Goal: Communication & Community: Connect with others

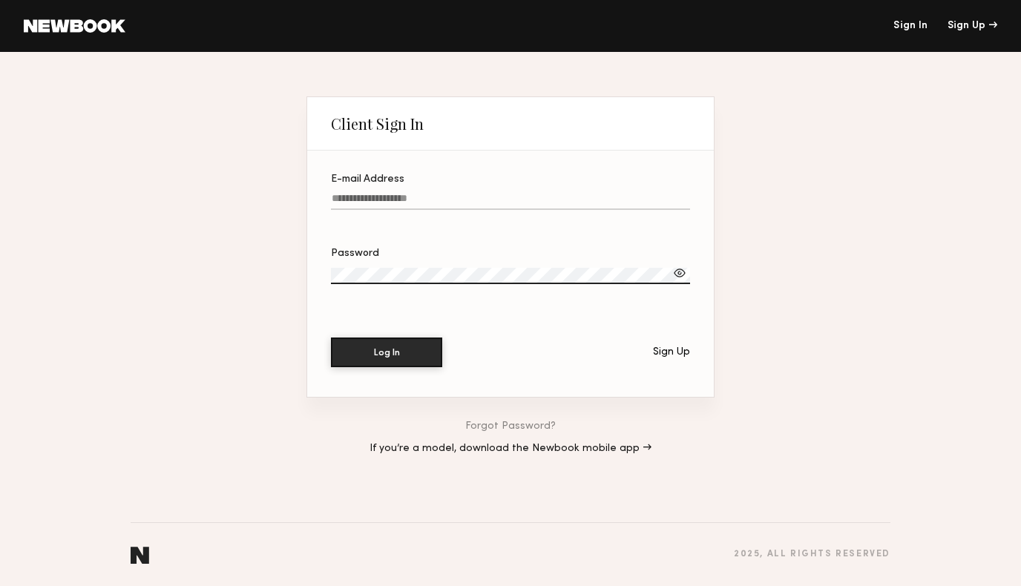
type input "**********"
click at [385, 359] on button "Log In" at bounding box center [386, 352] width 111 height 30
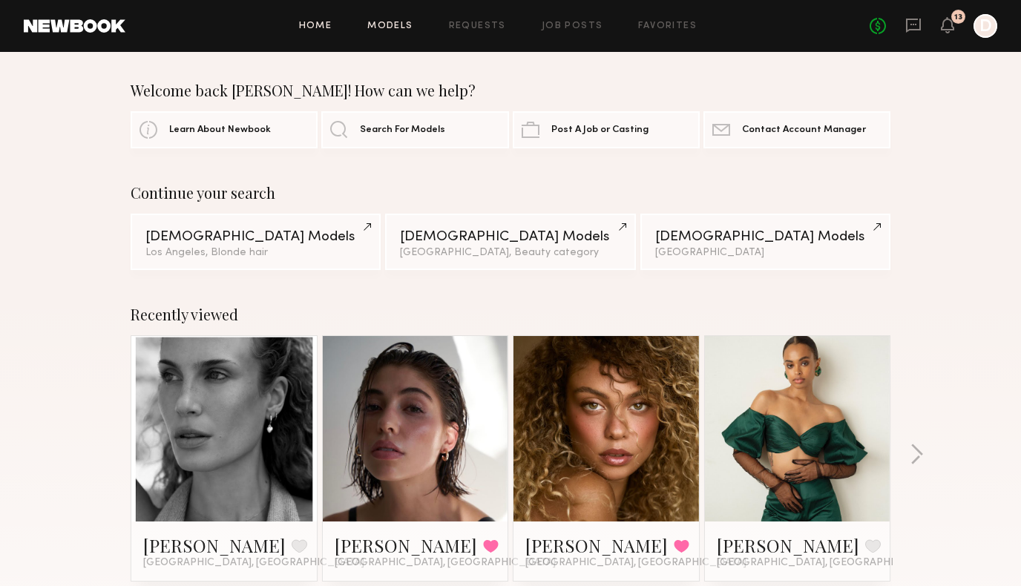
click at [399, 24] on link "Models" at bounding box center [389, 27] width 45 height 10
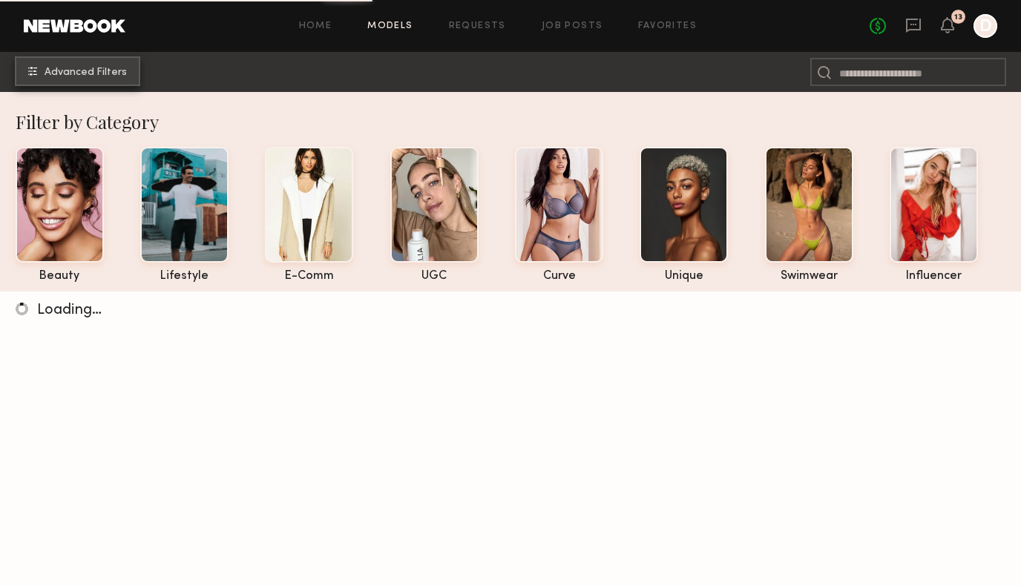
click at [105, 73] on span "Advanced Filters" at bounding box center [86, 73] width 82 height 10
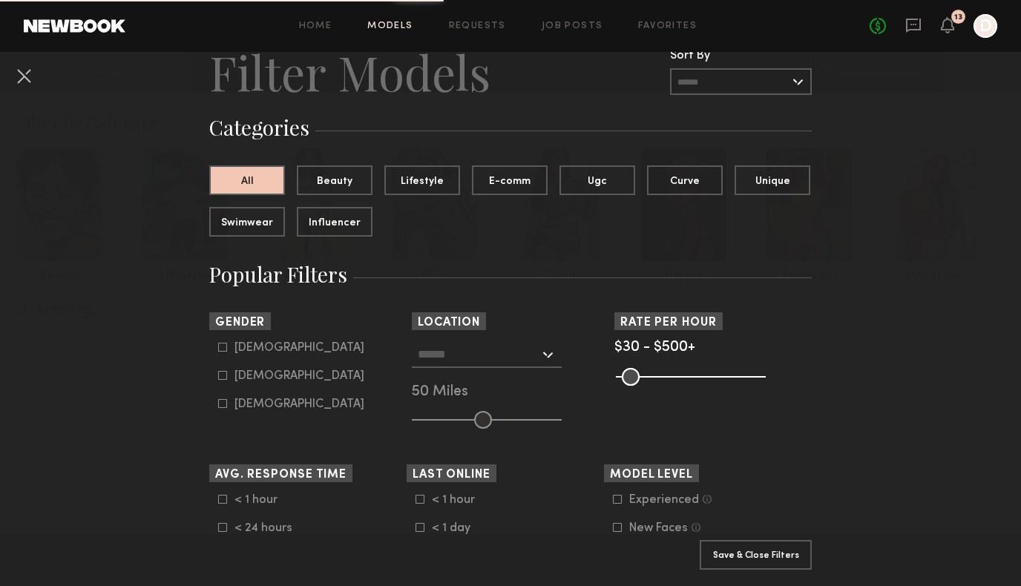
scroll to position [63, 0]
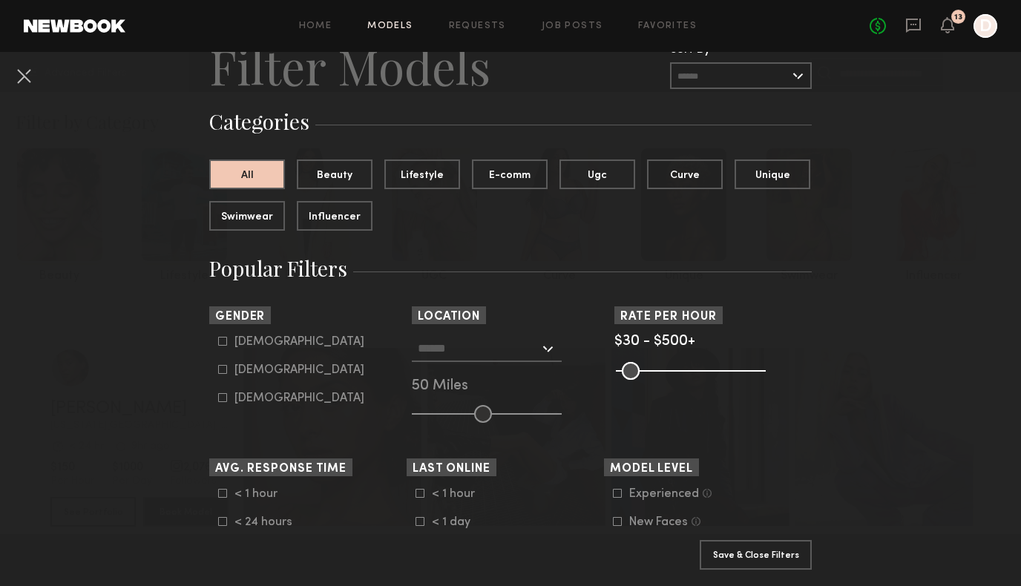
click at [223, 375] on common-framework-checkbox "Female" at bounding box center [312, 370] width 189 height 13
click at [223, 368] on icon at bounding box center [222, 369] width 9 height 9
type input "**"
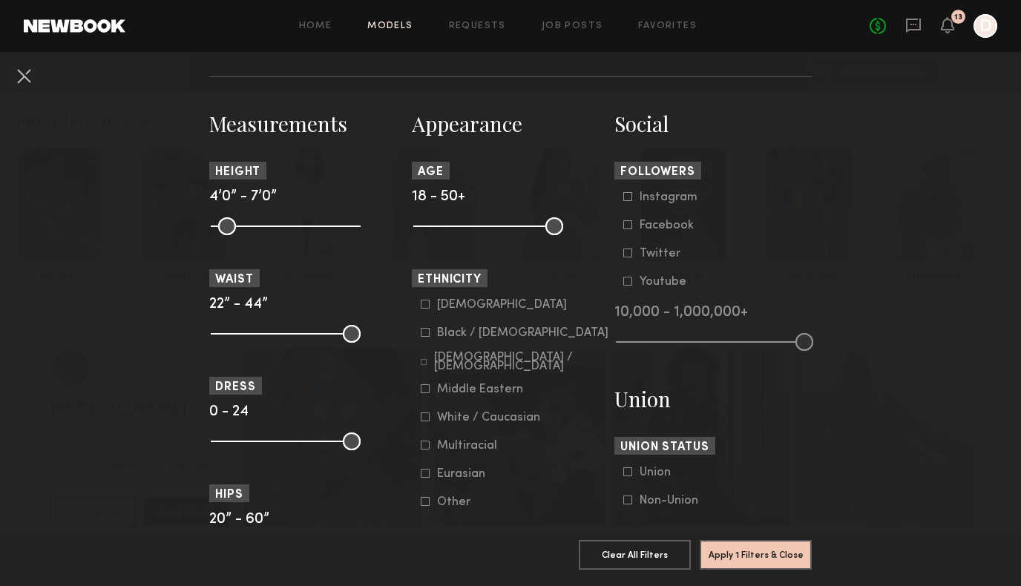
scroll to position [613, 0]
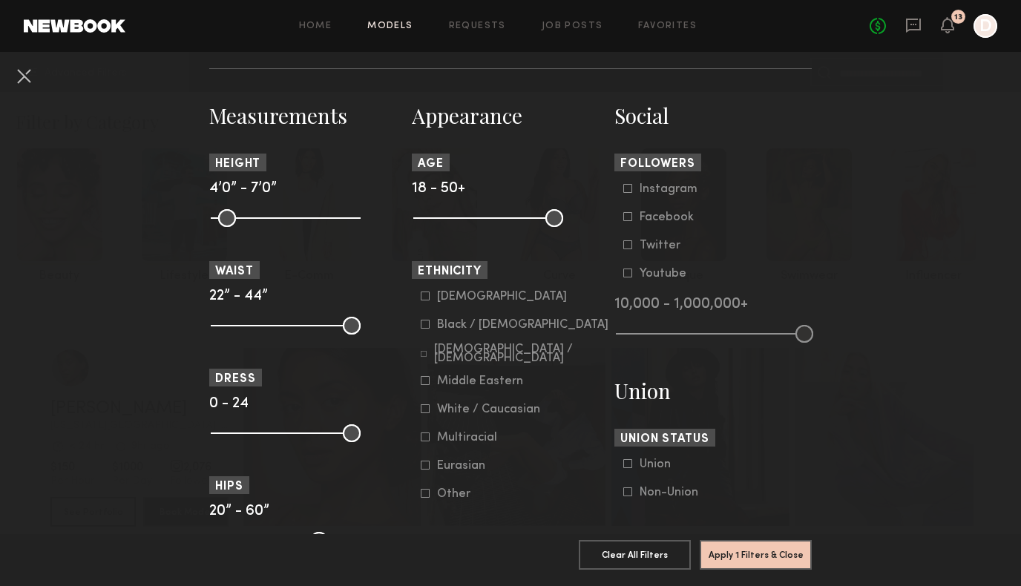
click at [422, 355] on icon at bounding box center [424, 354] width 6 height 6
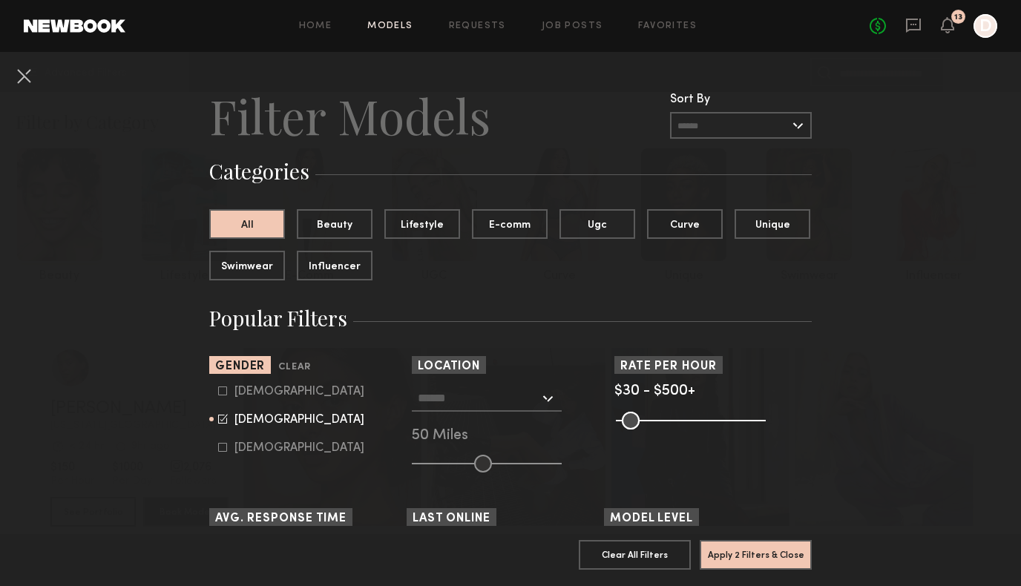
scroll to position [0, 0]
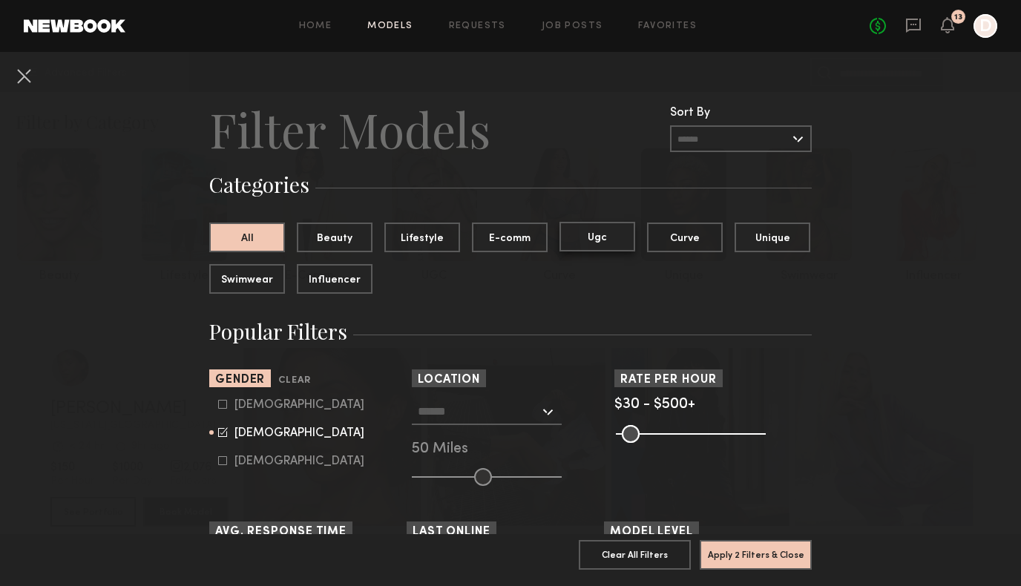
click at [597, 238] on button "Ugc" at bounding box center [598, 237] width 76 height 30
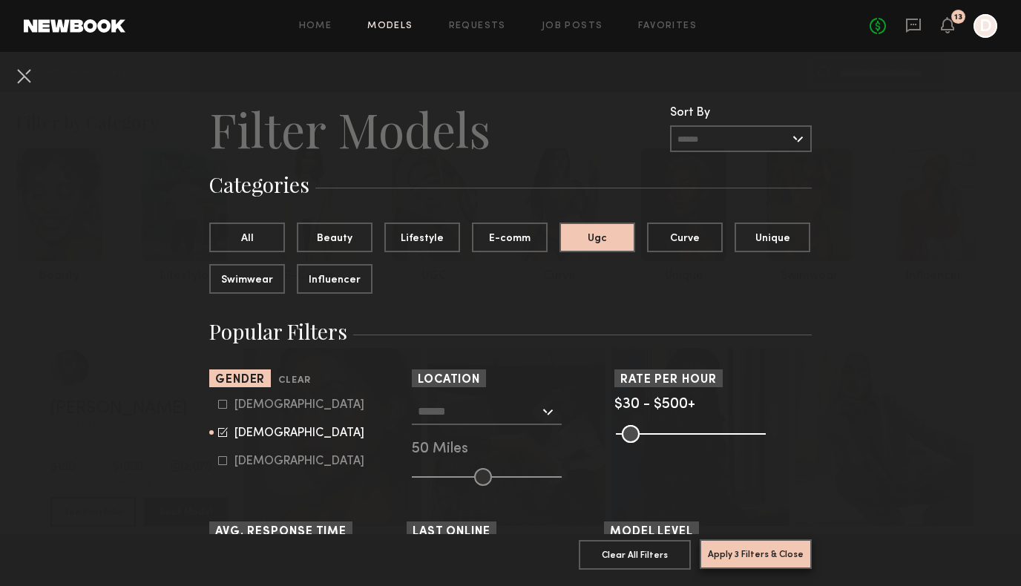
click at [764, 557] on button "Apply 3 Filters & Close" at bounding box center [756, 555] width 112 height 30
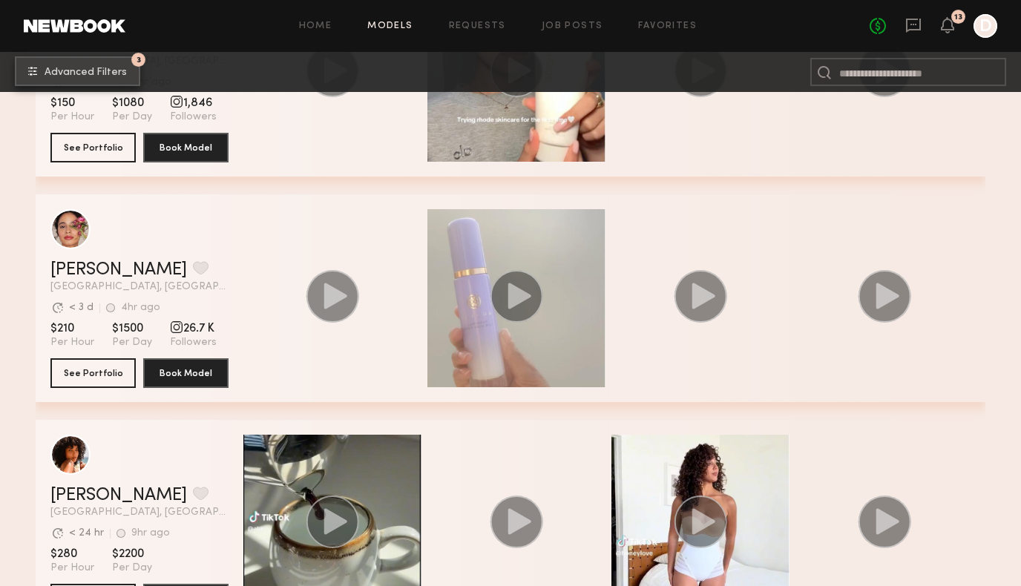
scroll to position [609, 0]
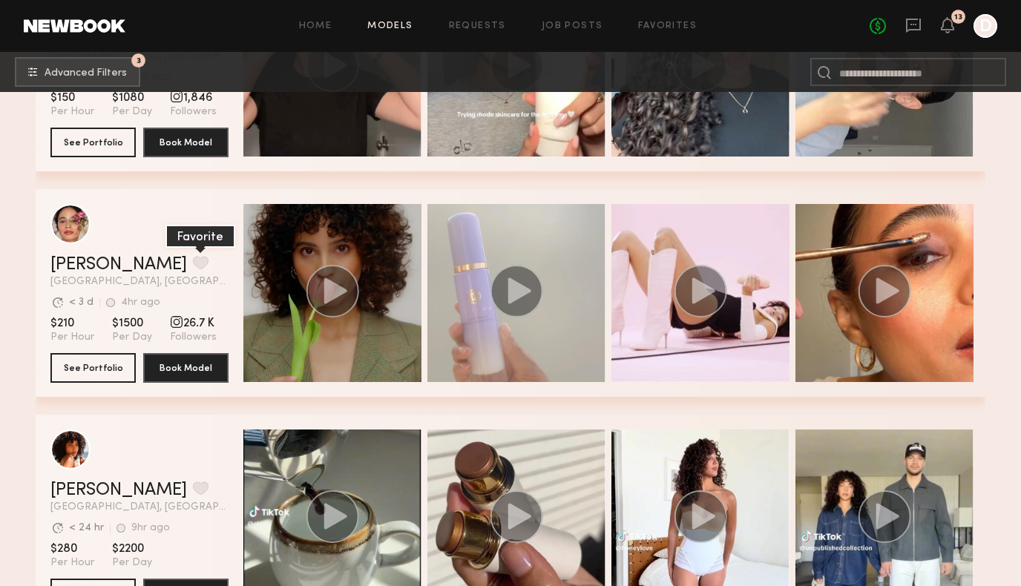
click at [193, 261] on button "grid" at bounding box center [201, 262] width 16 height 13
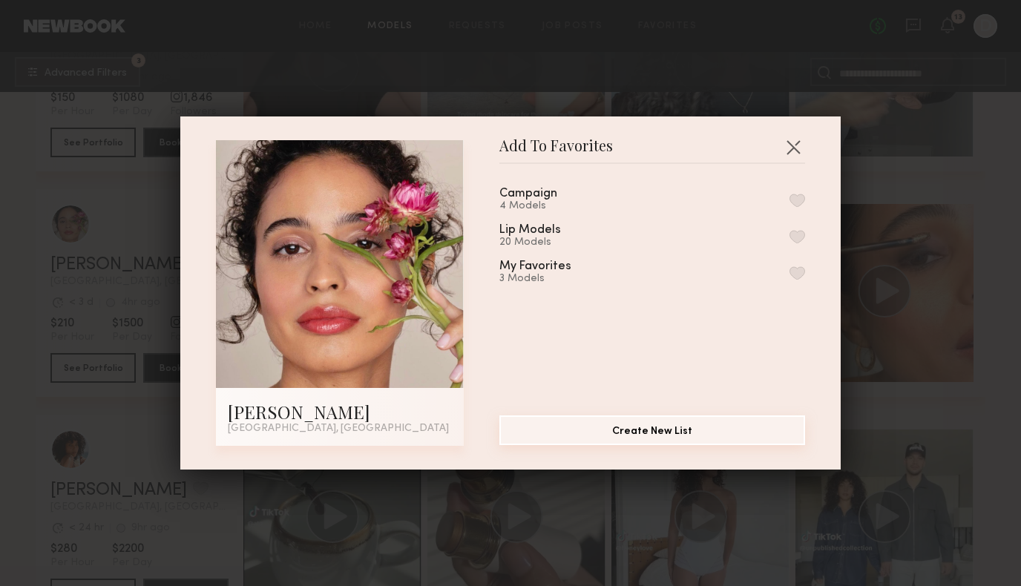
click at [626, 427] on button "Create New List" at bounding box center [652, 431] width 306 height 30
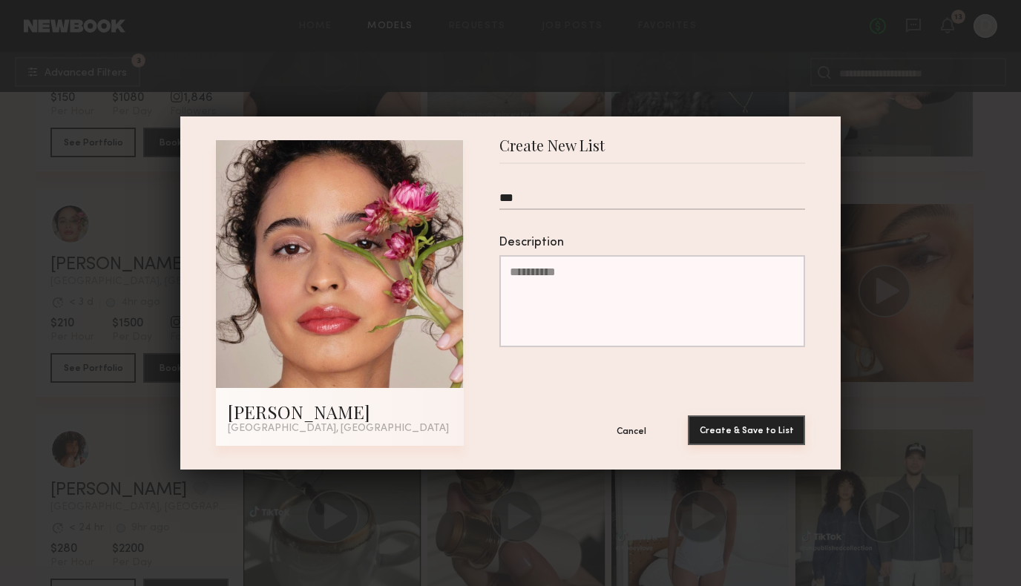
type input "***"
click at [747, 429] on button "Create & Save to List" at bounding box center [746, 431] width 117 height 30
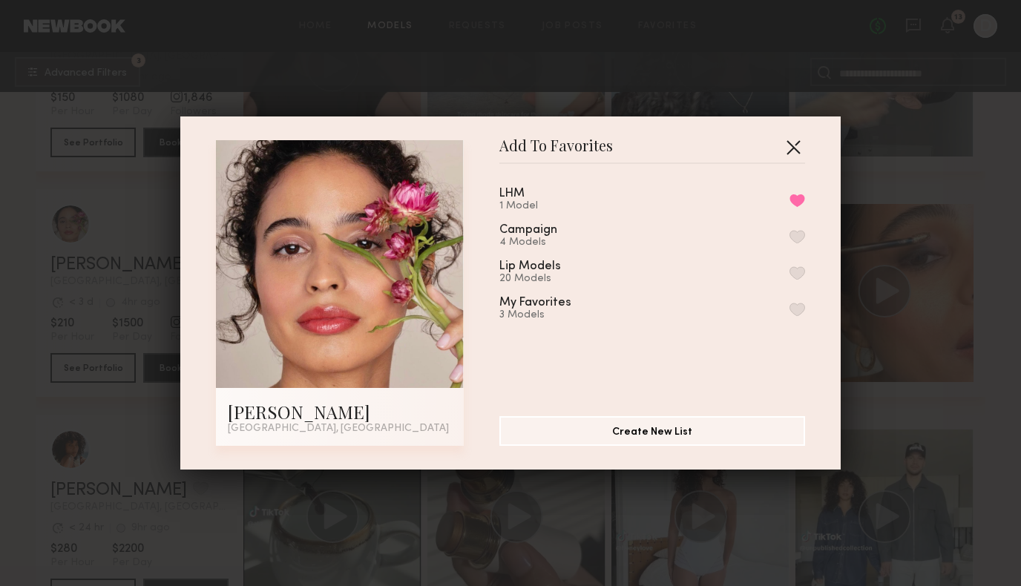
click at [794, 146] on button "button" at bounding box center [794, 147] width 24 height 24
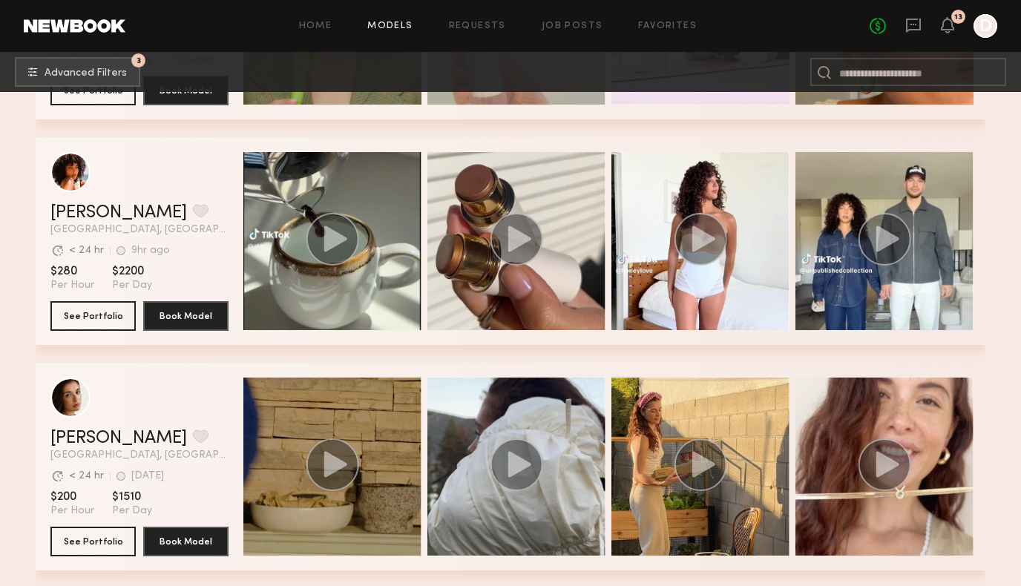
scroll to position [881, 0]
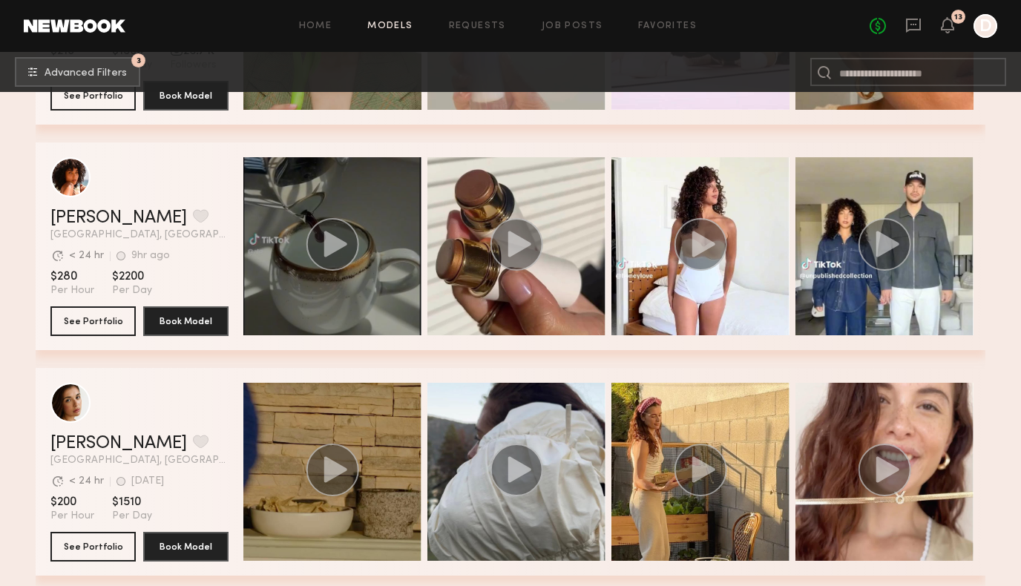
click at [339, 212] on div "grid" at bounding box center [332, 246] width 178 height 178
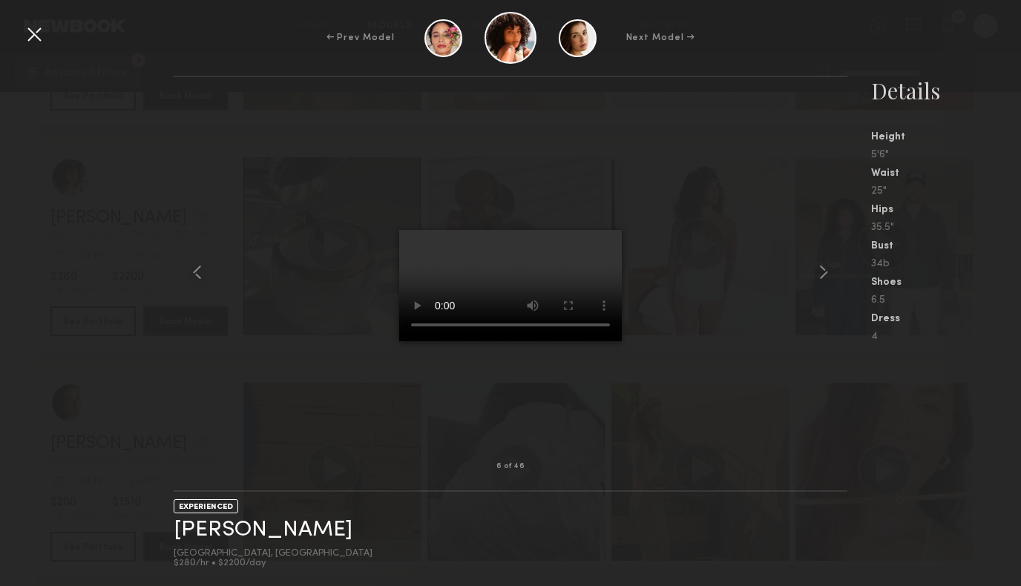
click at [36, 36] on div at bounding box center [34, 34] width 24 height 24
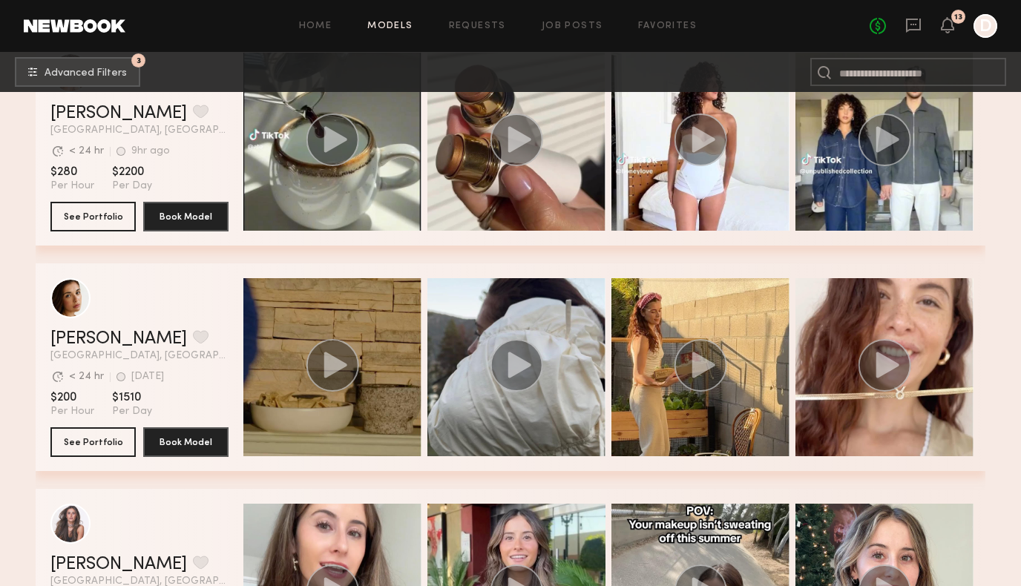
scroll to position [1009, 0]
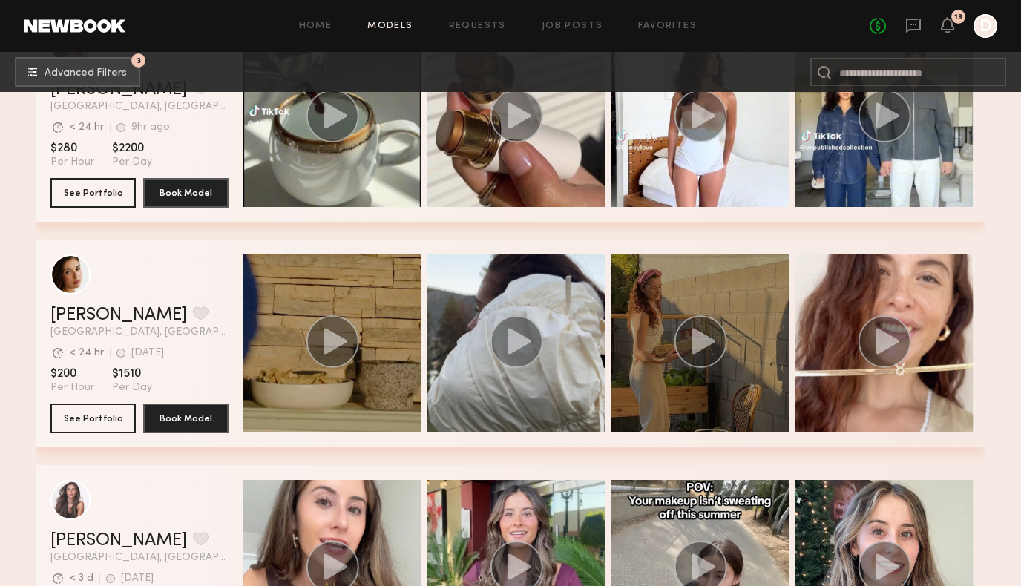
click at [684, 312] on div "grid" at bounding box center [701, 344] width 178 height 178
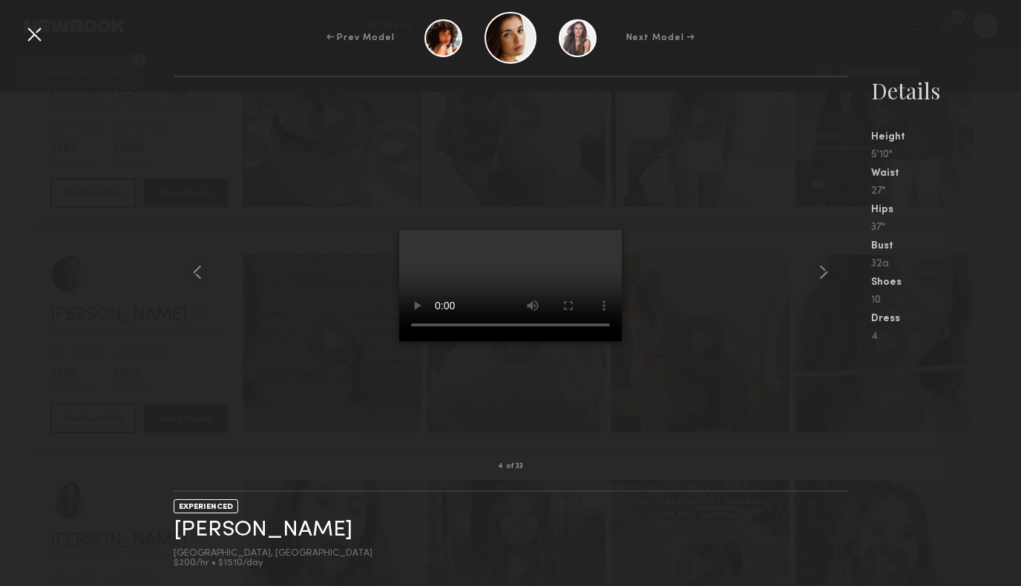
click at [33, 42] on div at bounding box center [34, 34] width 24 height 24
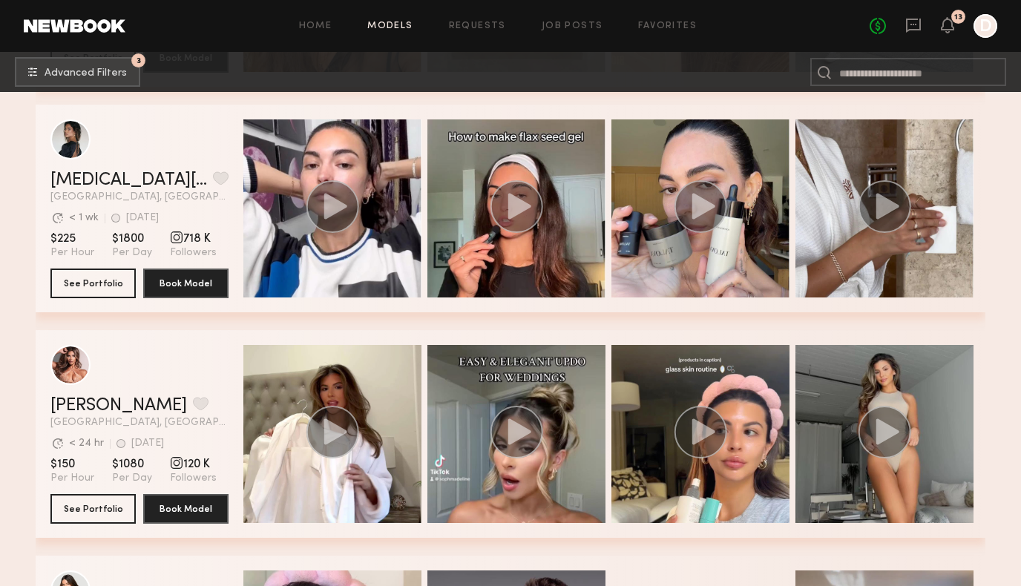
scroll to position [2516, 0]
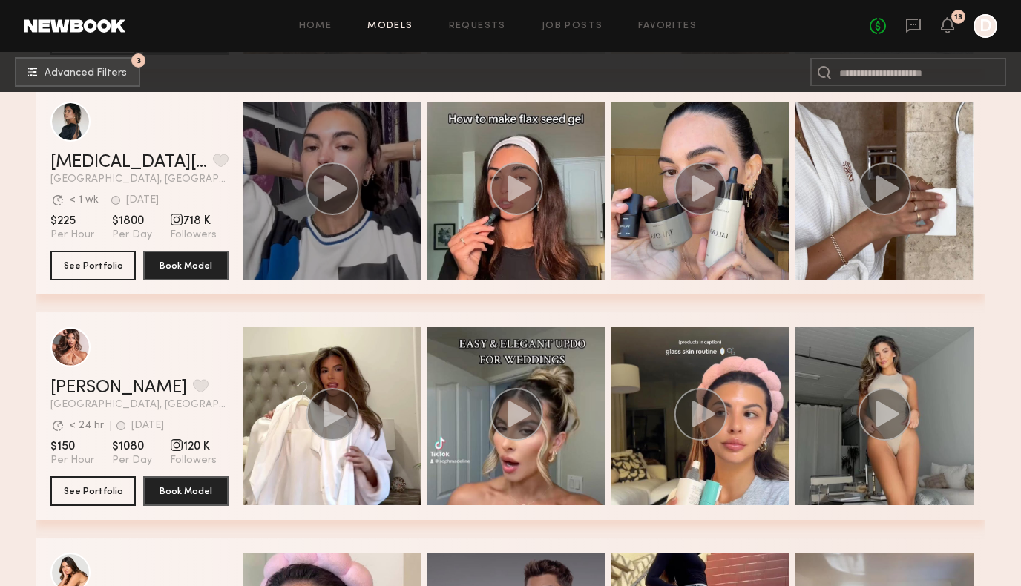
click at [365, 275] on div "grid" at bounding box center [332, 191] width 178 height 178
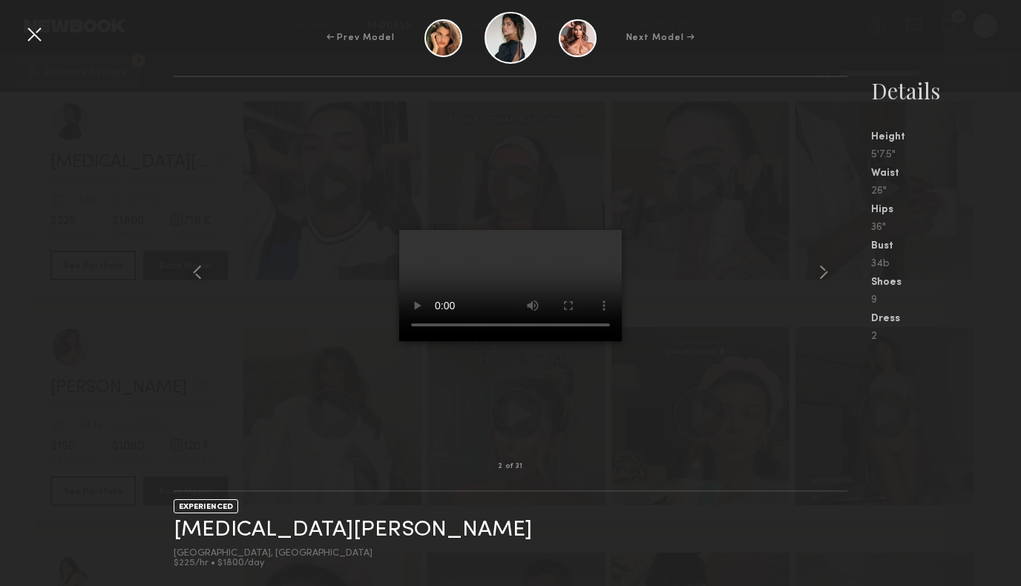
click at [38, 36] on div at bounding box center [34, 34] width 24 height 24
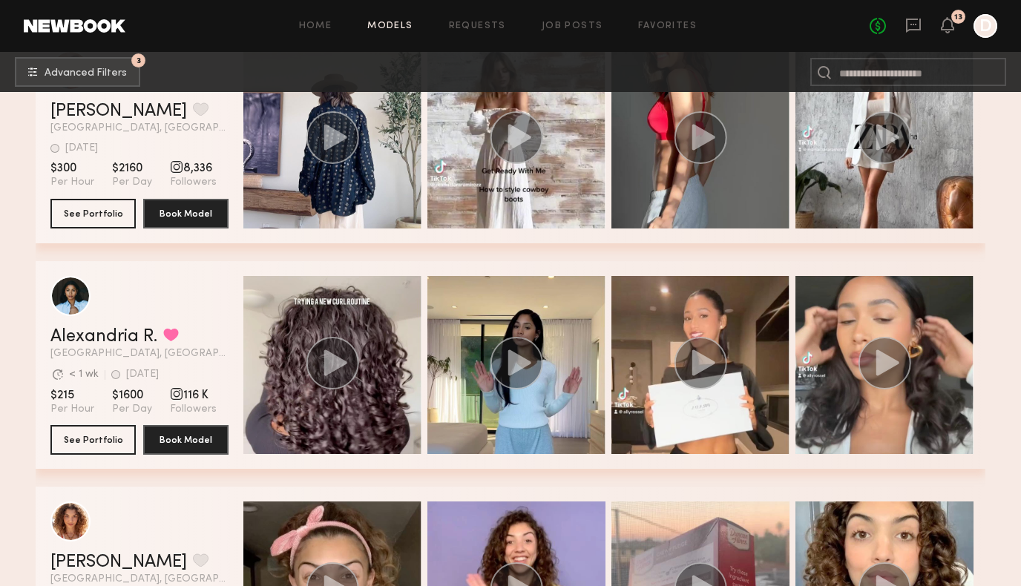
scroll to position [3508, 0]
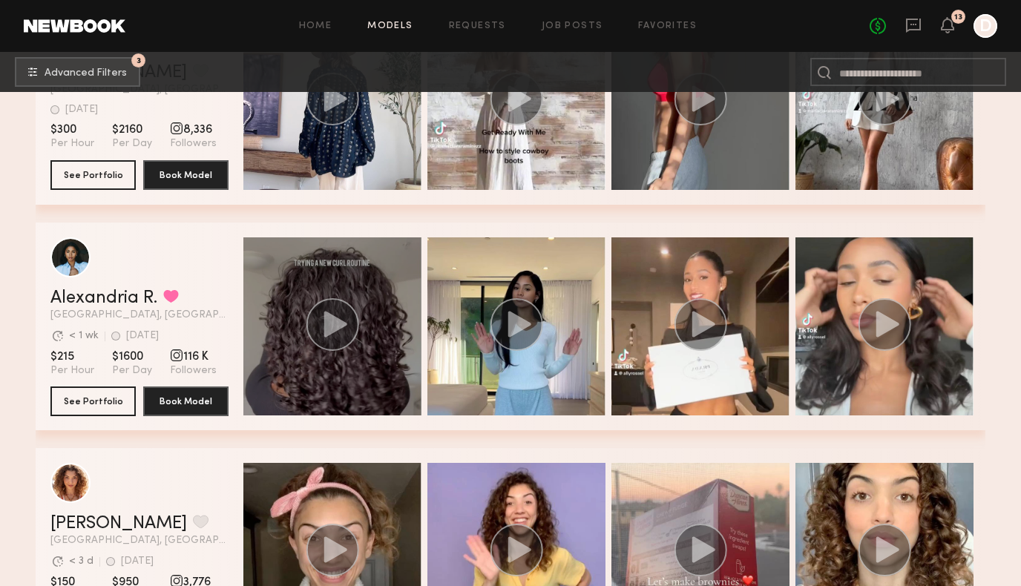
click at [399, 365] on div "grid" at bounding box center [332, 326] width 178 height 178
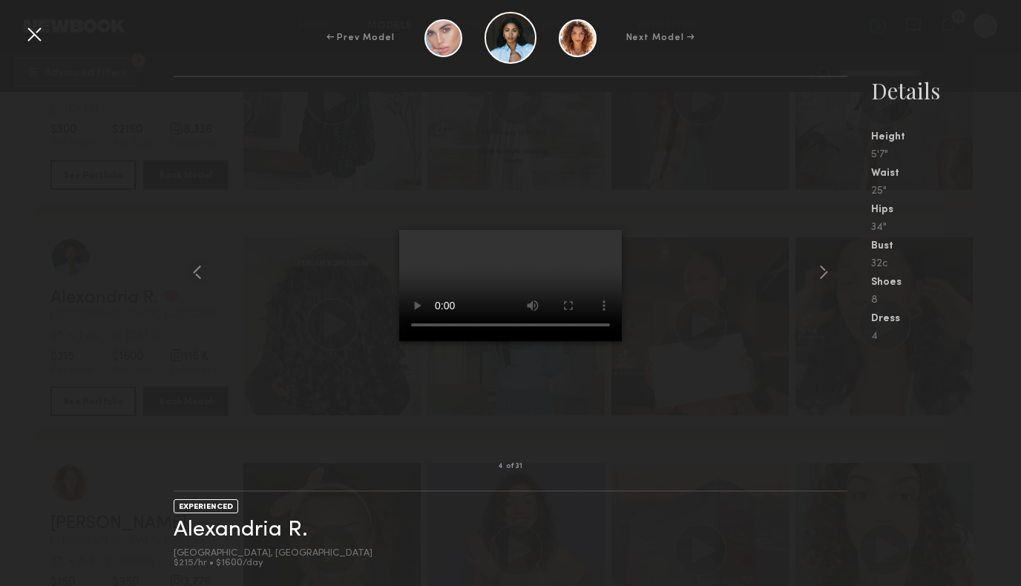
click at [30, 30] on div at bounding box center [34, 34] width 24 height 24
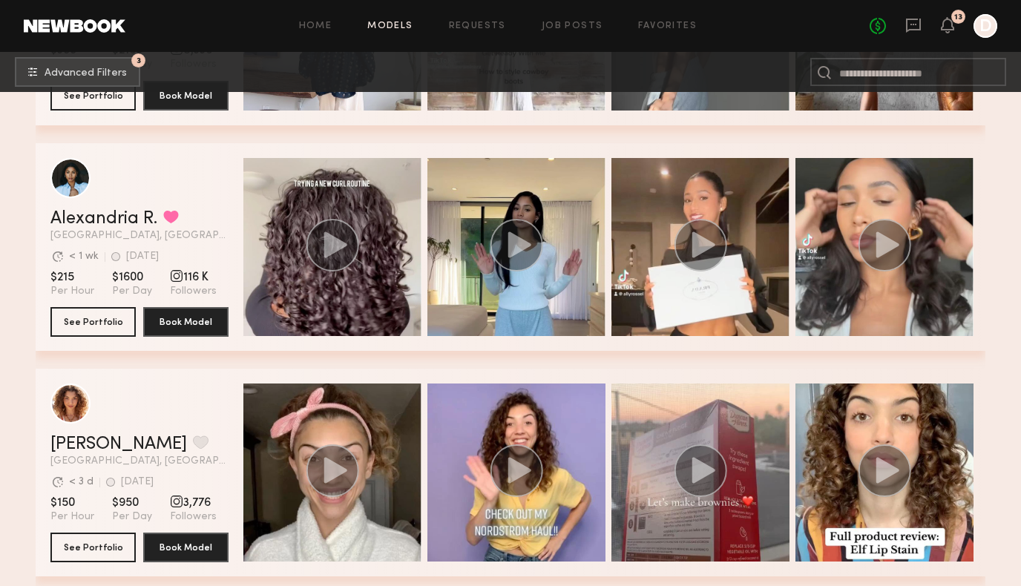
scroll to position [3545, 0]
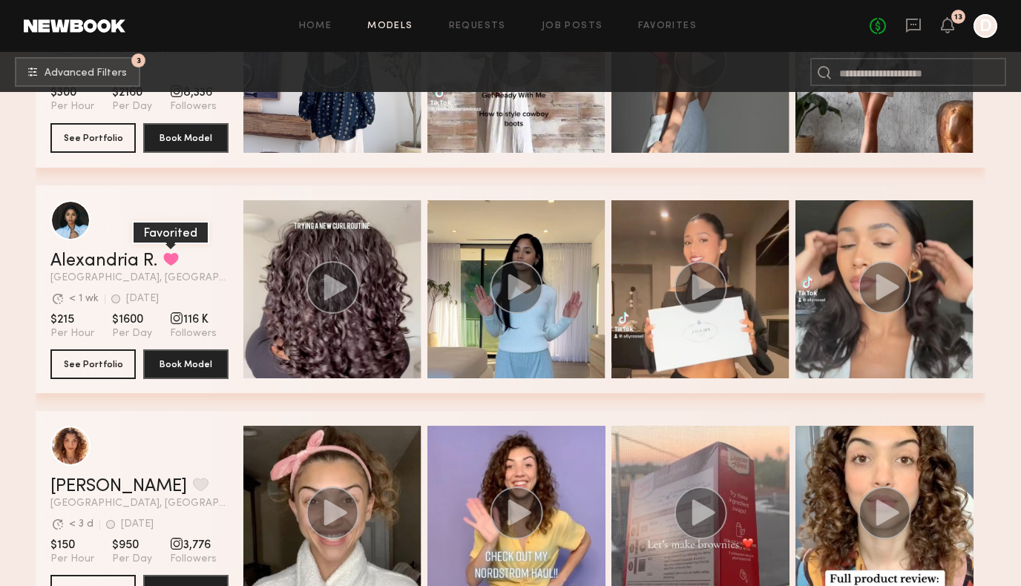
click at [171, 252] on button "grid" at bounding box center [171, 258] width 16 height 13
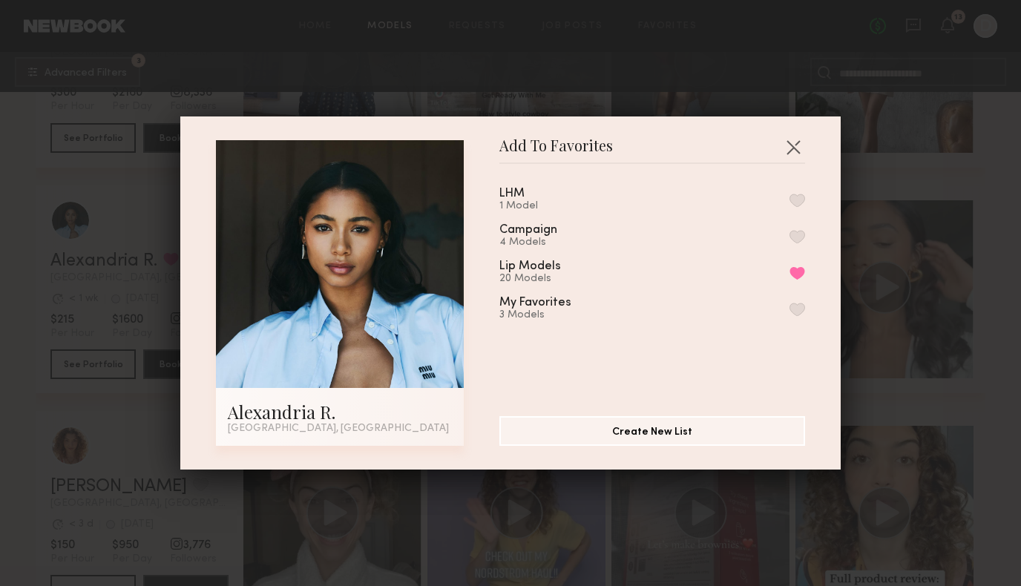
click at [798, 197] on button "button" at bounding box center [798, 200] width 16 height 13
click at [793, 148] on button "button" at bounding box center [794, 147] width 24 height 24
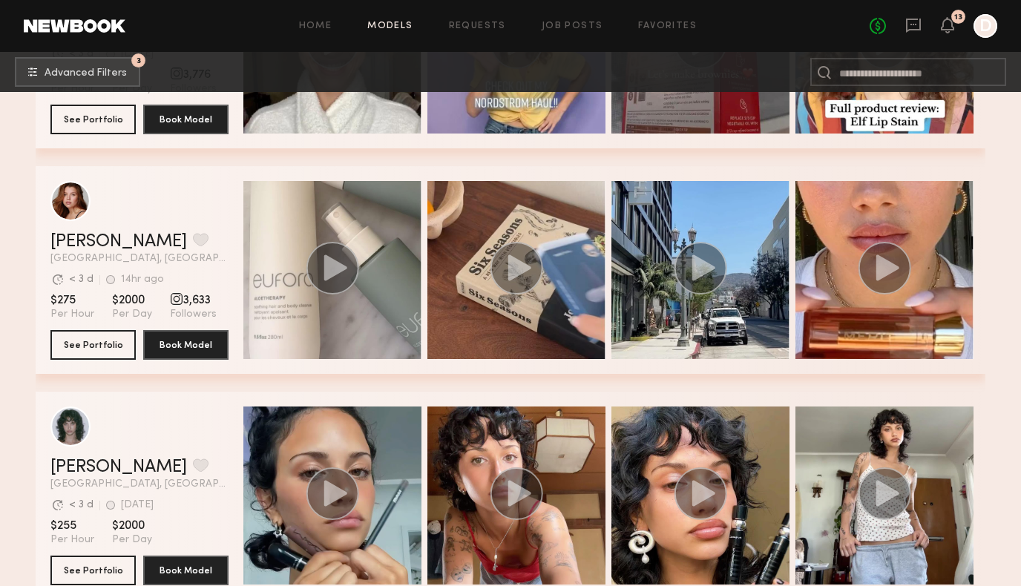
scroll to position [4034, 0]
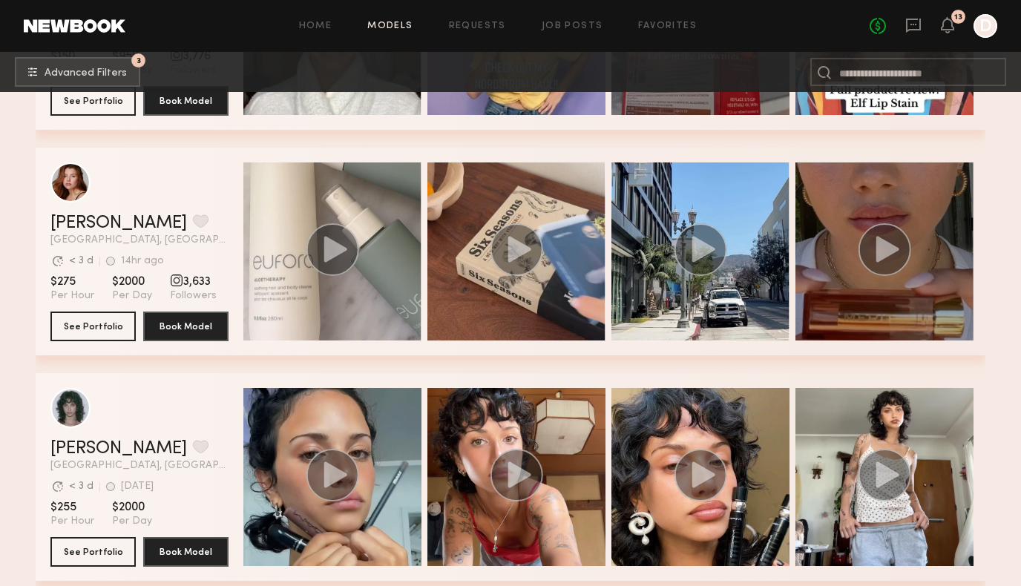
click at [840, 297] on div "grid" at bounding box center [885, 252] width 178 height 178
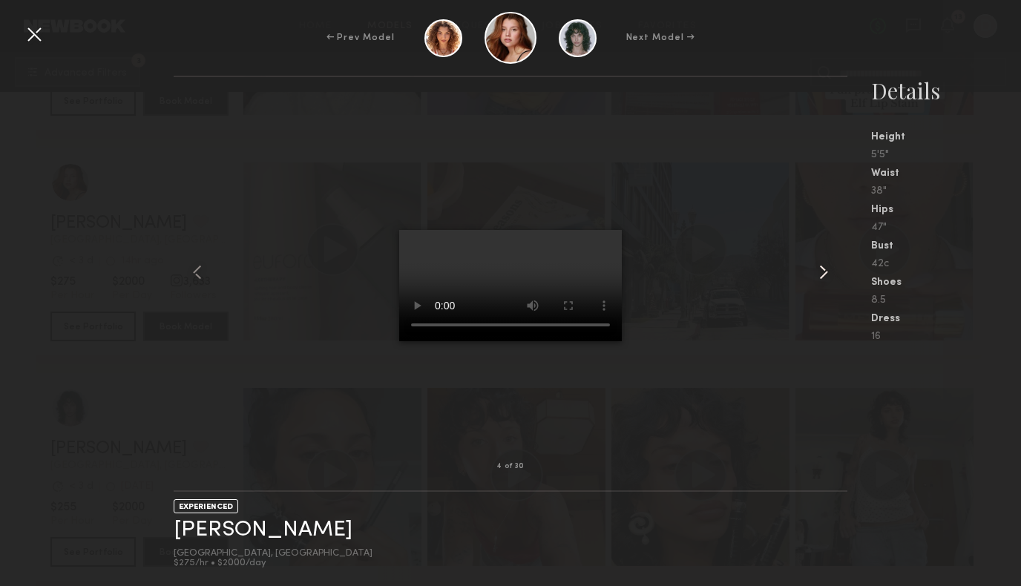
click at [820, 274] on common-icon at bounding box center [824, 273] width 24 height 24
click at [32, 39] on div at bounding box center [34, 34] width 24 height 24
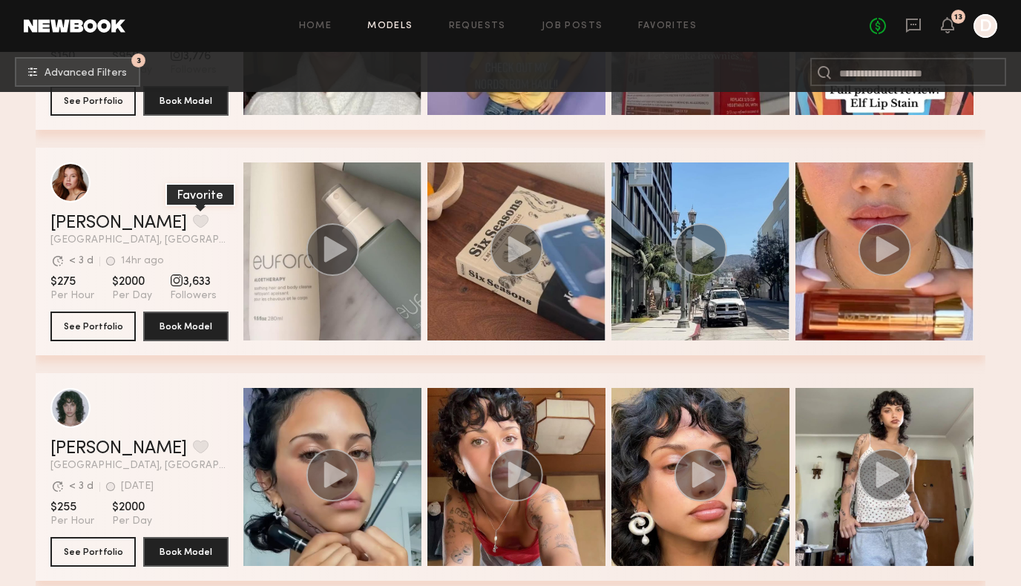
click at [193, 223] on button "grid" at bounding box center [201, 220] width 16 height 13
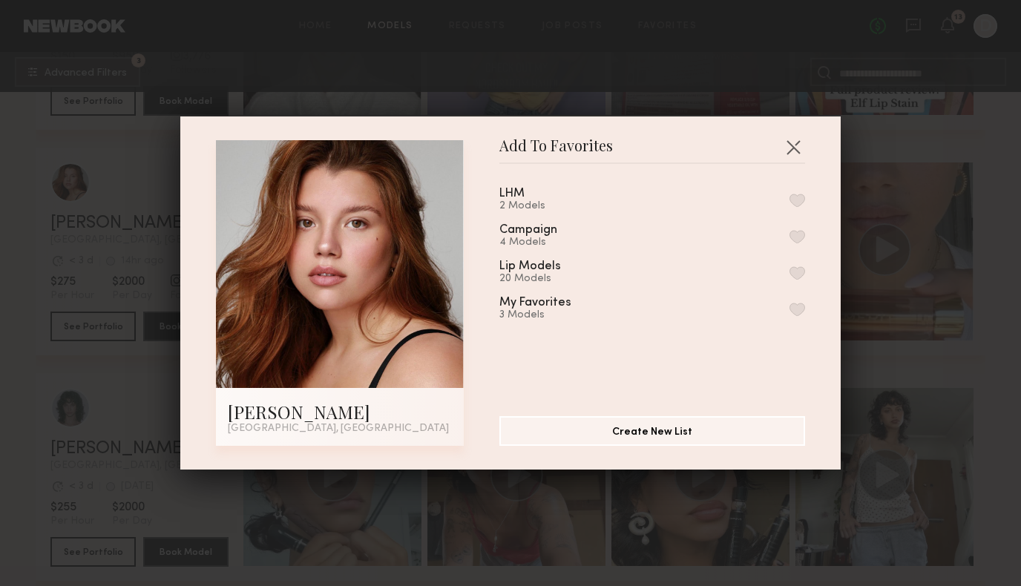
click at [799, 197] on button "button" at bounding box center [798, 200] width 16 height 13
click at [793, 159] on header "Add To Favorites" at bounding box center [652, 152] width 306 height 24
click at [793, 153] on button "button" at bounding box center [794, 147] width 24 height 24
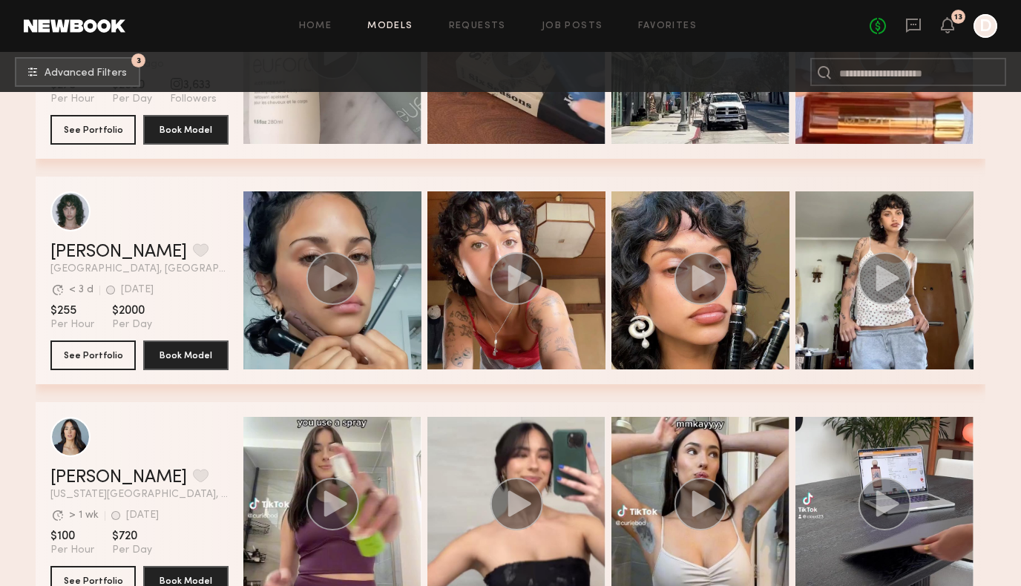
scroll to position [4236, 0]
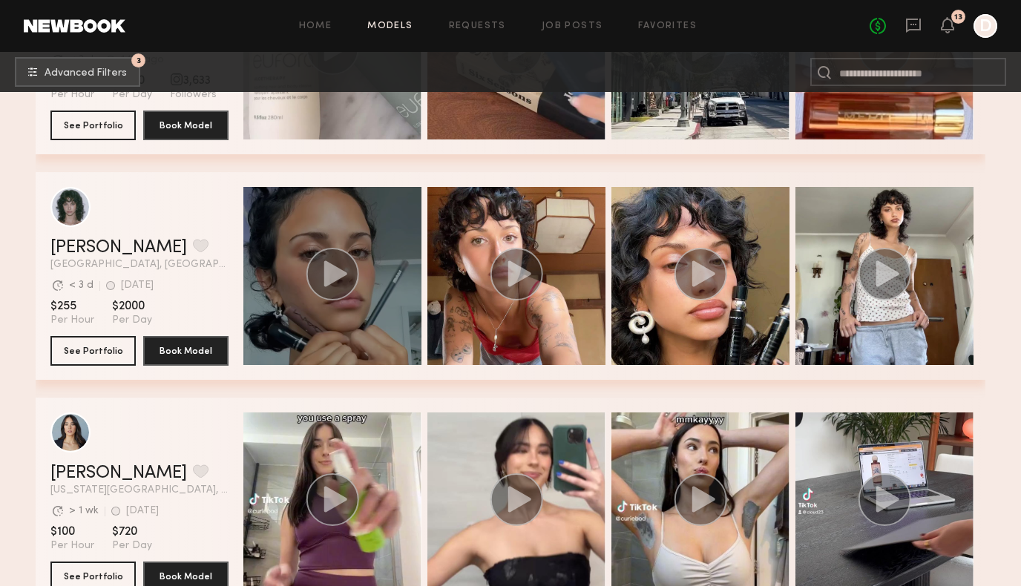
click at [361, 317] on div "grid" at bounding box center [332, 276] width 178 height 178
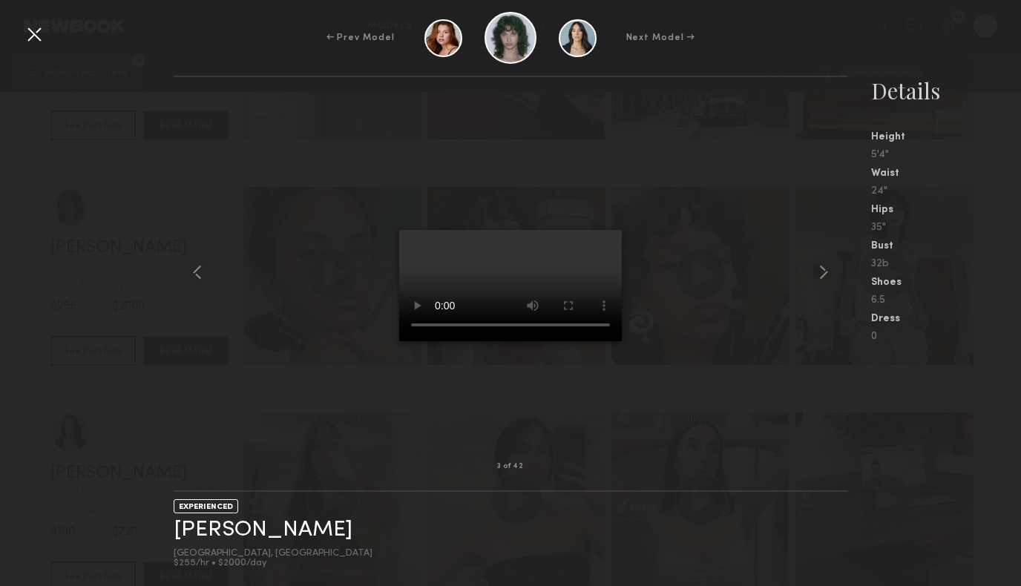
click at [34, 32] on div at bounding box center [34, 34] width 24 height 24
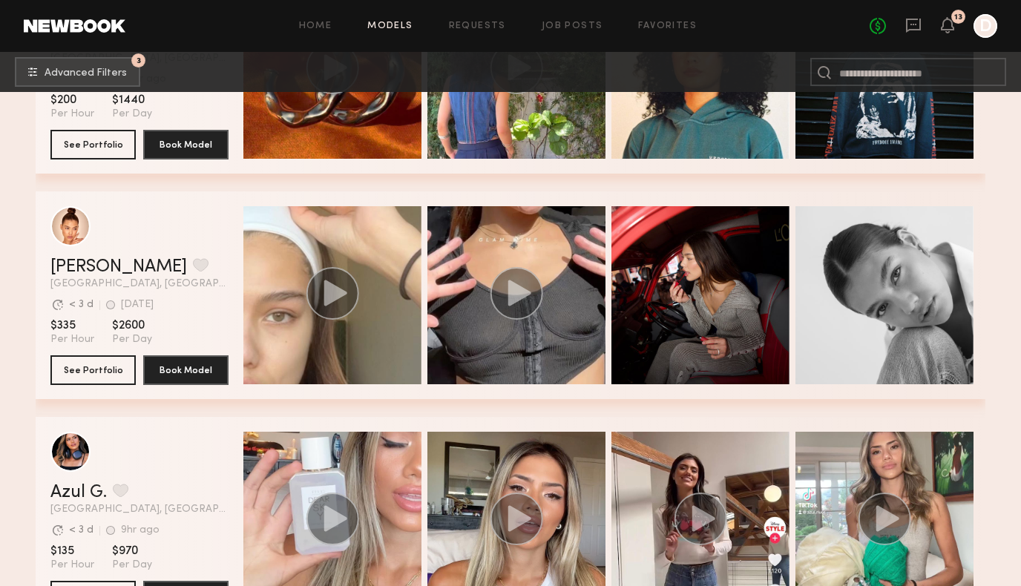
scroll to position [6939, 0]
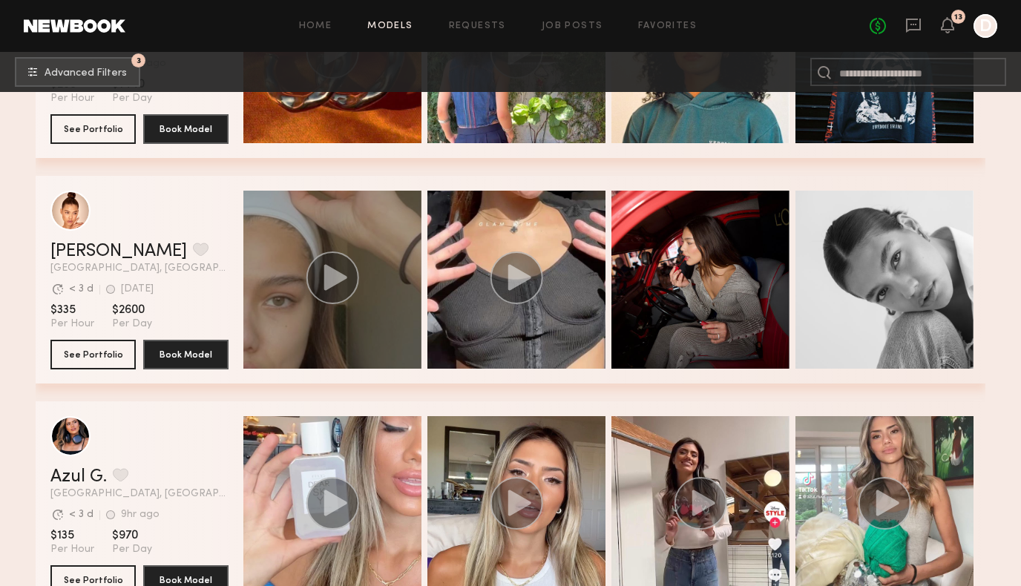
click at [372, 337] on div "grid" at bounding box center [332, 280] width 178 height 178
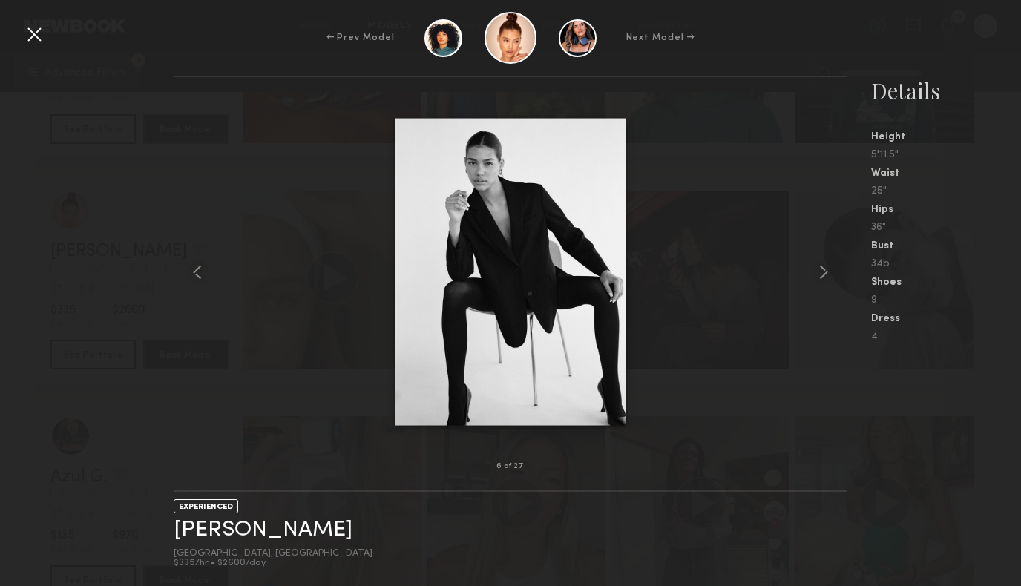
click at [38, 34] on div at bounding box center [34, 34] width 24 height 24
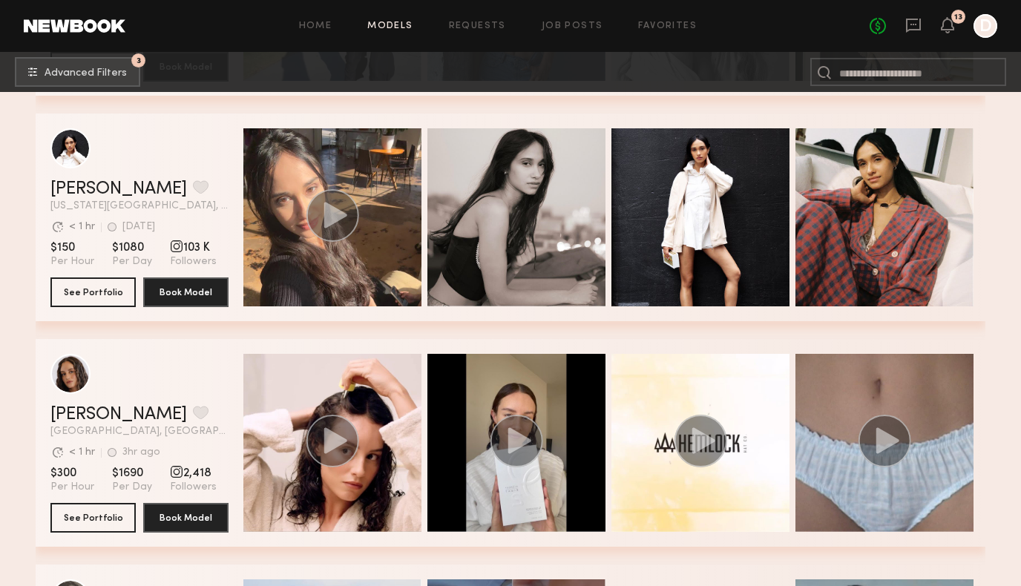
scroll to position [7907, 0]
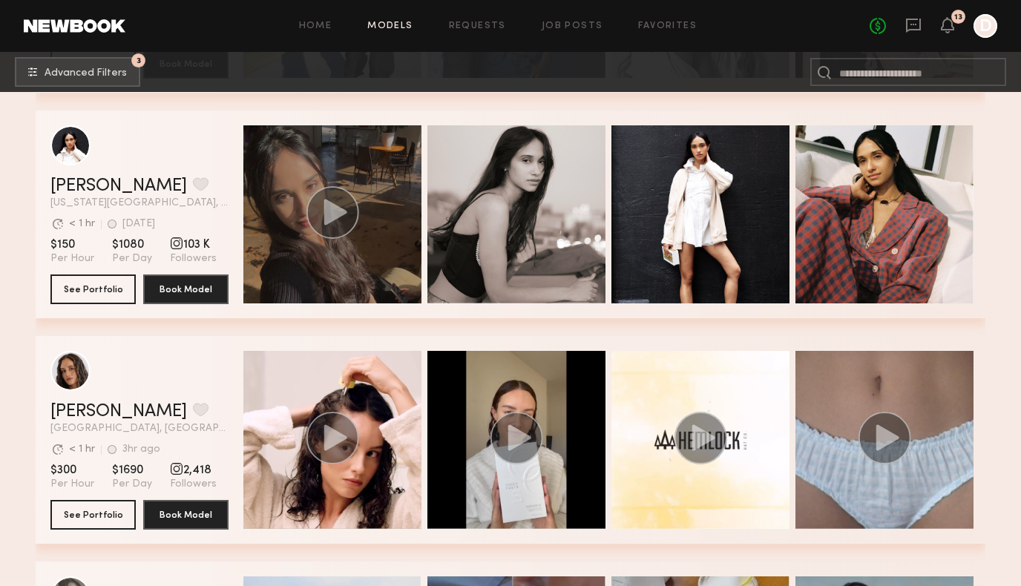
click at [384, 243] on div "grid" at bounding box center [332, 214] width 178 height 178
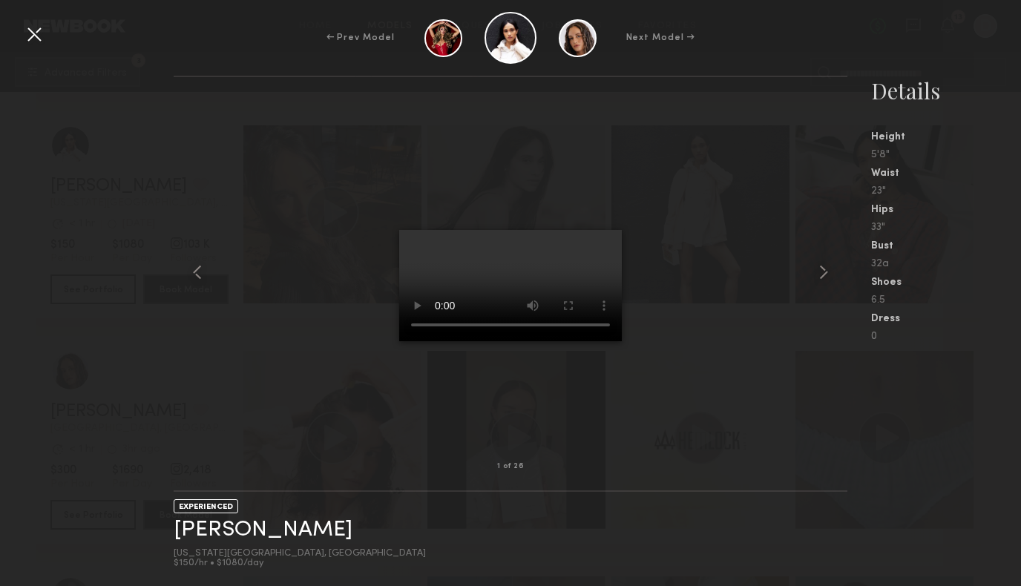
click at [36, 32] on div at bounding box center [34, 34] width 24 height 24
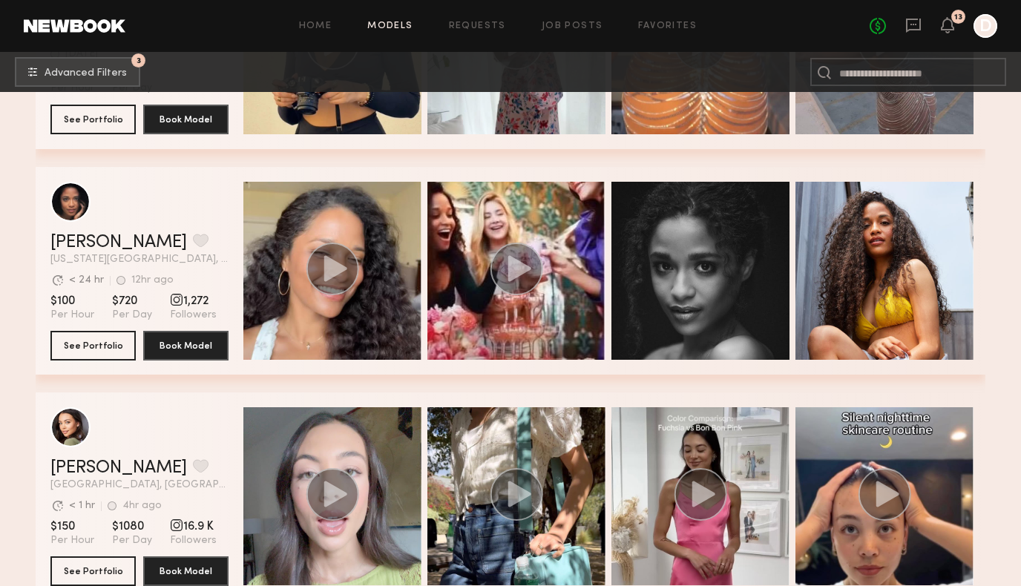
scroll to position [8980, 0]
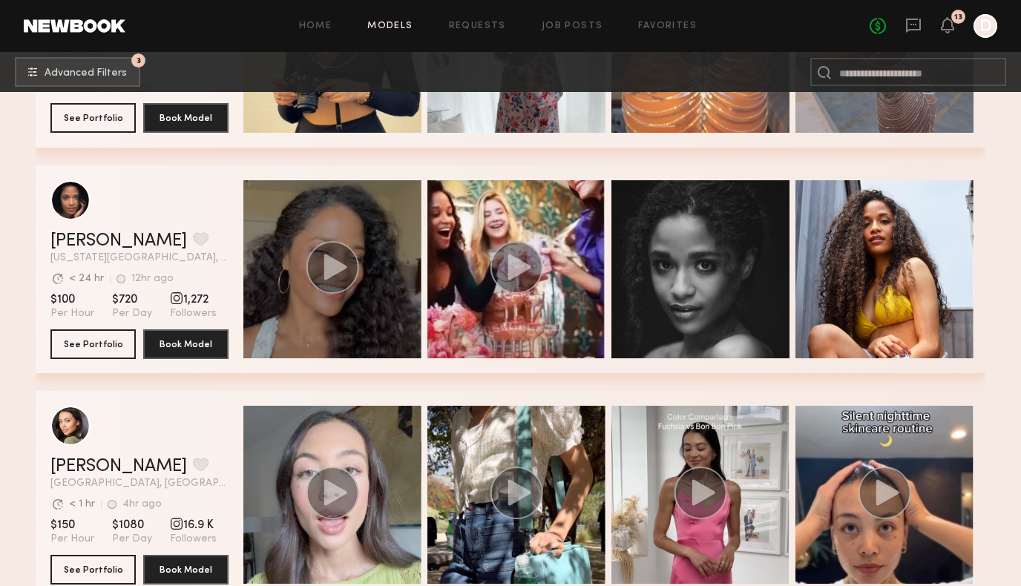
click at [358, 331] on div "grid" at bounding box center [332, 269] width 178 height 178
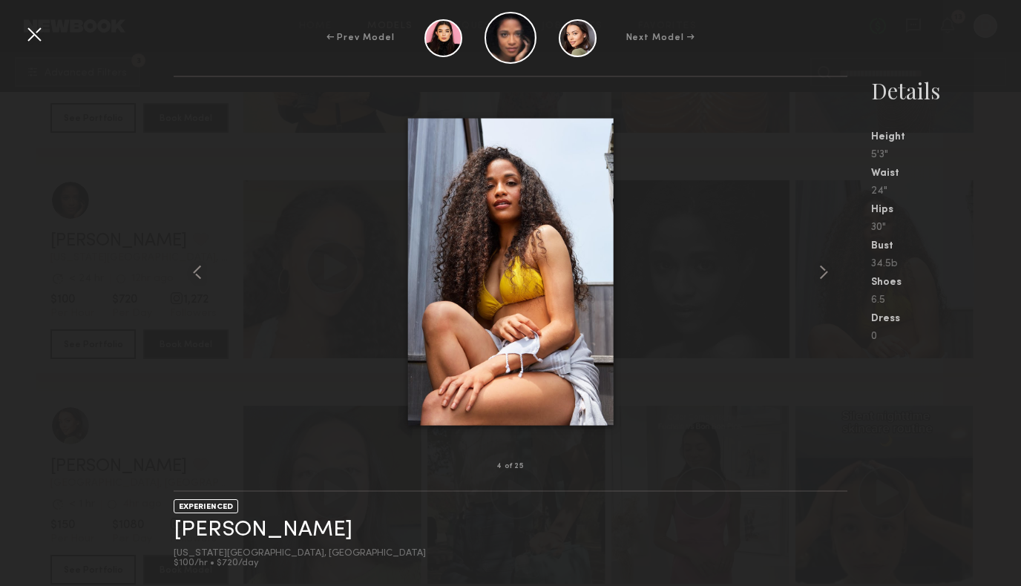
click at [41, 36] on div at bounding box center [34, 34] width 24 height 24
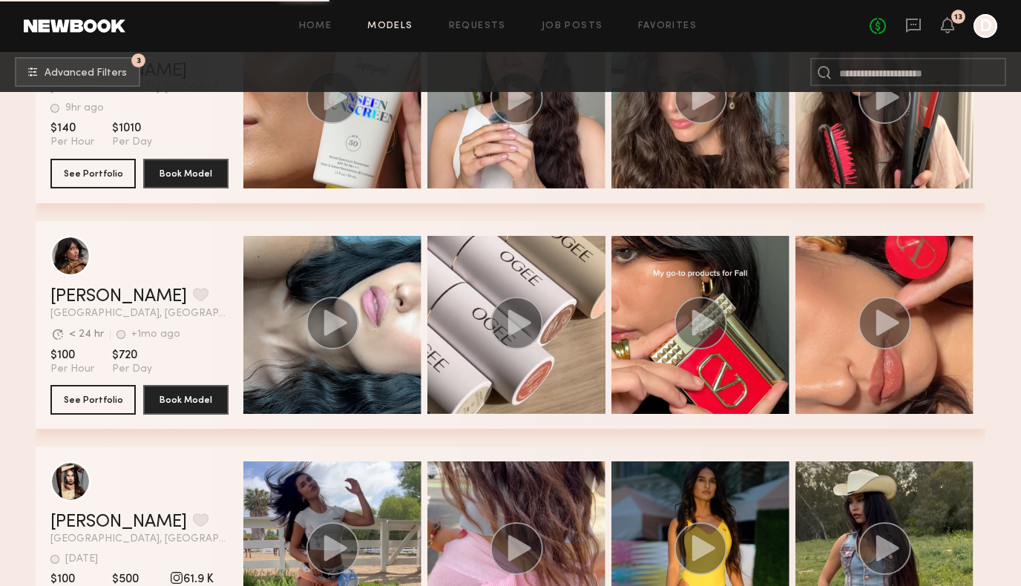
scroll to position [10056, 0]
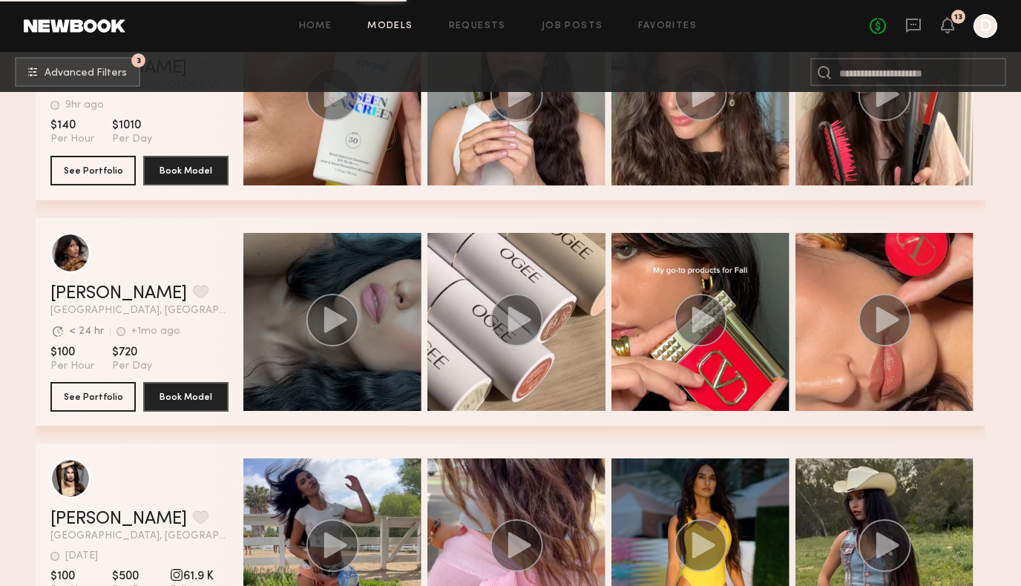
click at [384, 336] on div "grid" at bounding box center [332, 322] width 178 height 178
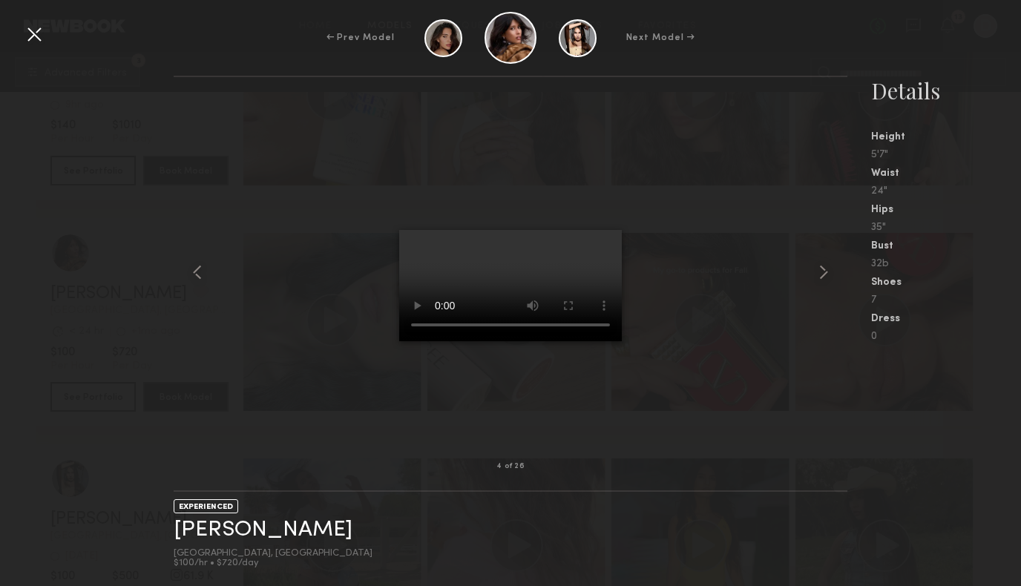
click at [38, 35] on div at bounding box center [34, 34] width 24 height 24
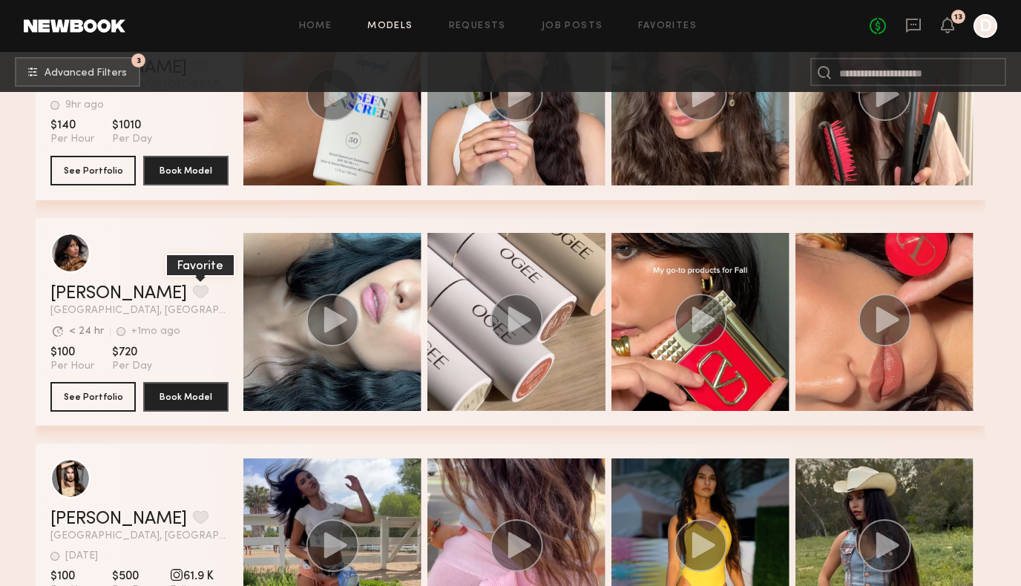
click at [193, 289] on button "grid" at bounding box center [201, 291] width 16 height 13
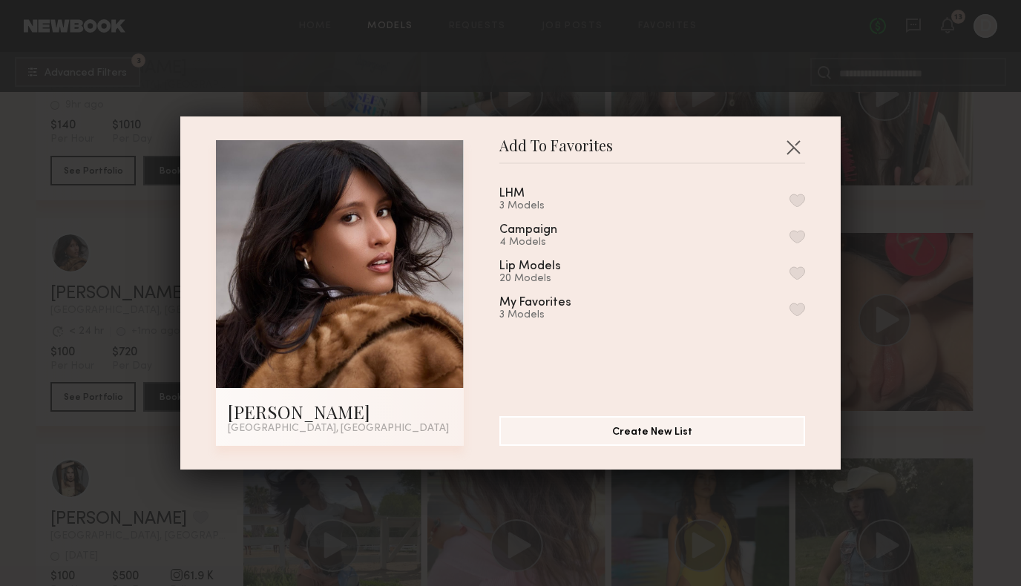
click at [802, 203] on button "button" at bounding box center [798, 200] width 16 height 13
click at [796, 149] on button "button" at bounding box center [794, 147] width 24 height 24
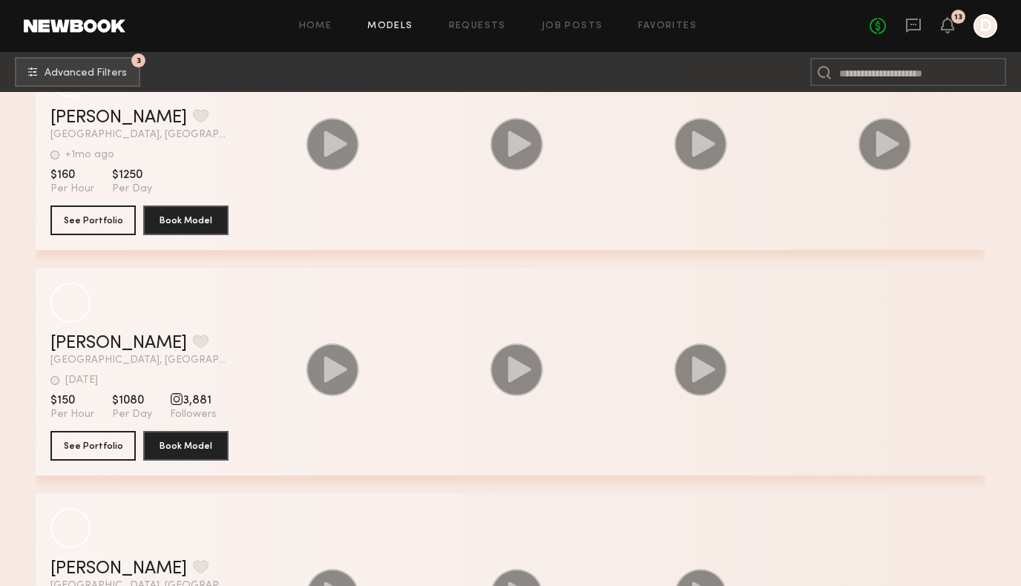
scroll to position [19483, 0]
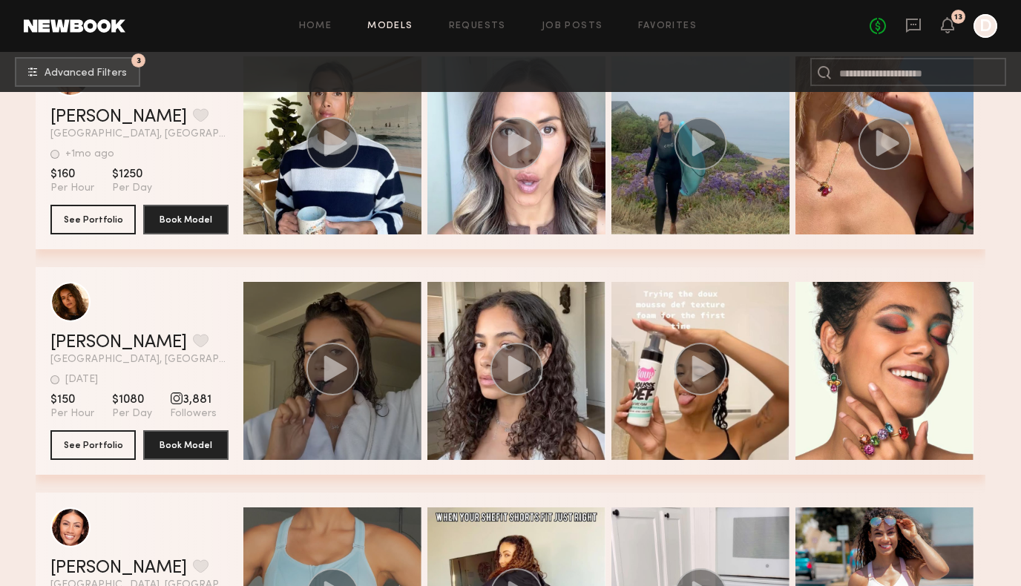
click at [341, 429] on div "grid" at bounding box center [332, 371] width 178 height 178
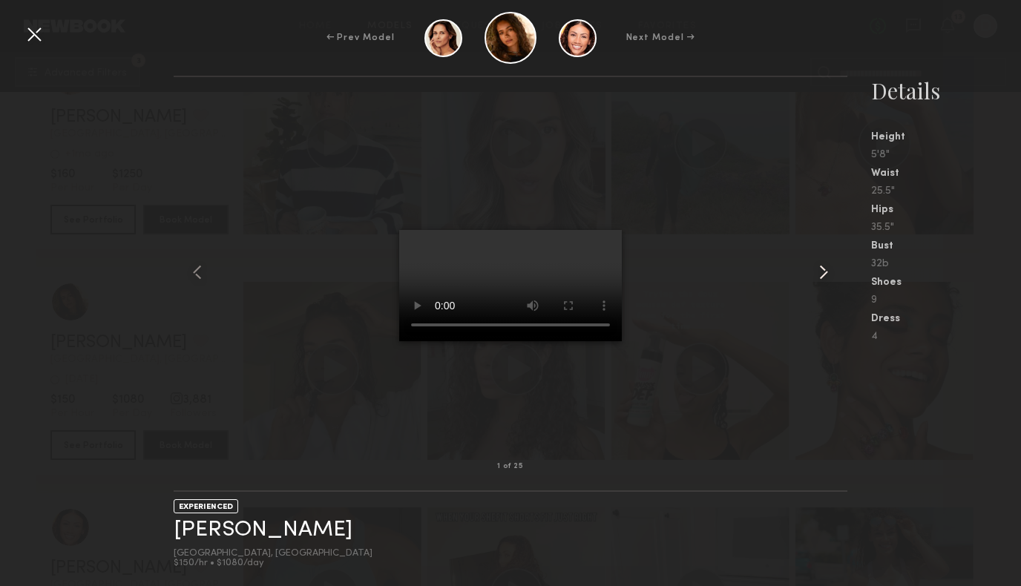
click at [822, 272] on common-icon at bounding box center [824, 273] width 24 height 24
click at [816, 275] on common-icon at bounding box center [824, 273] width 24 height 24
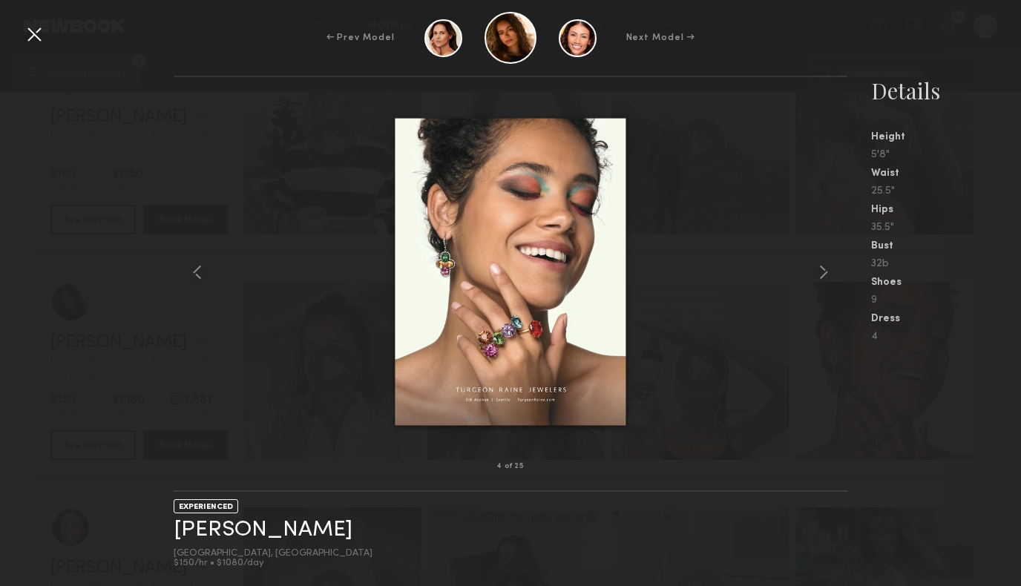
click at [816, 275] on common-icon at bounding box center [824, 273] width 24 height 24
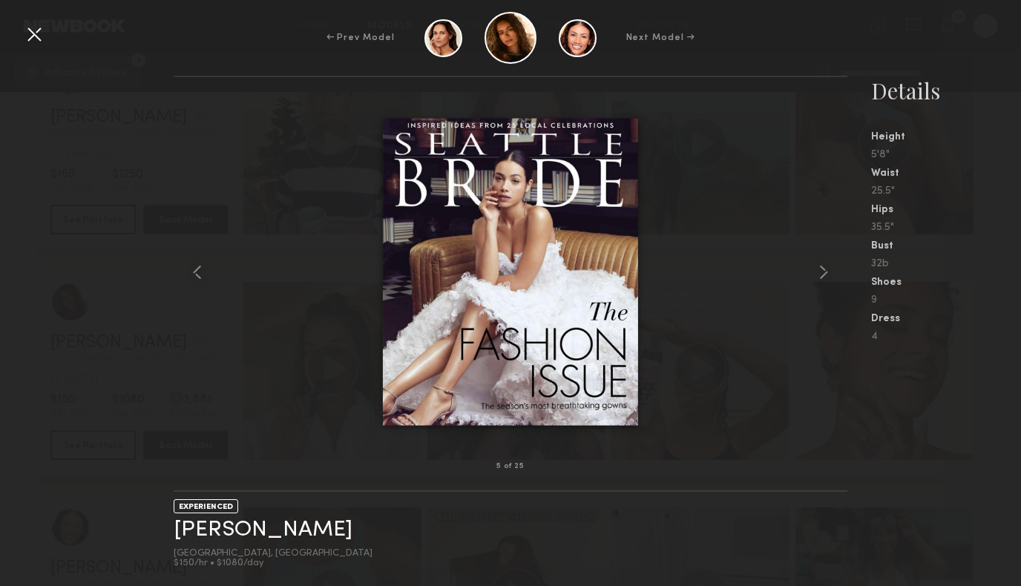
click at [33, 31] on div at bounding box center [34, 34] width 24 height 24
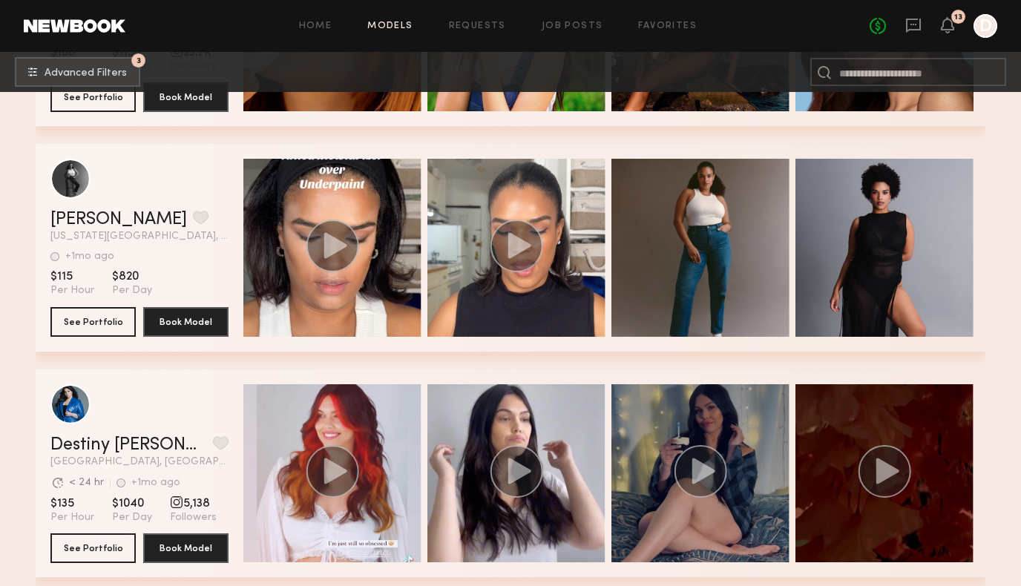
scroll to position [21844, 0]
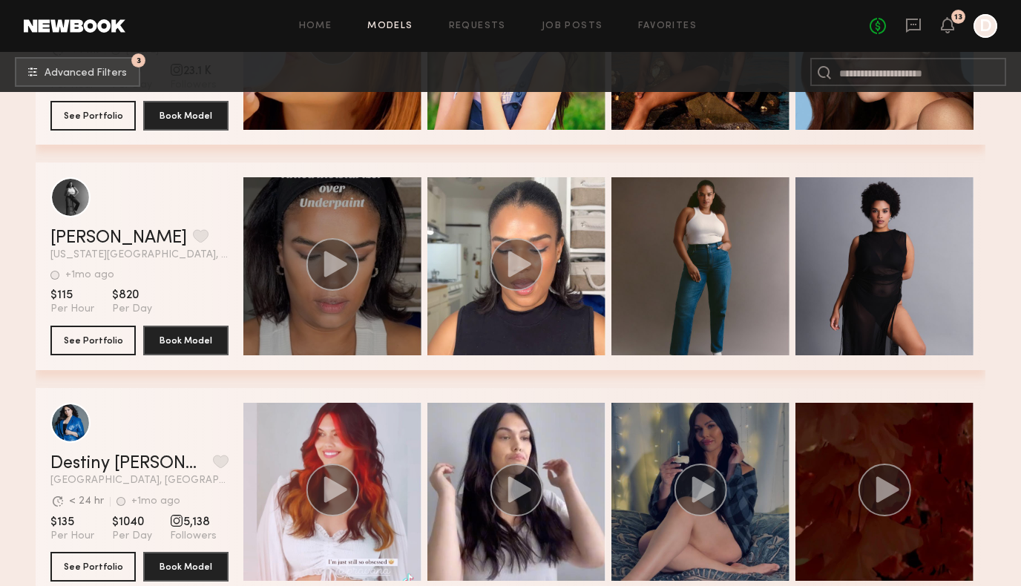
click at [394, 288] on div "grid" at bounding box center [332, 266] width 178 height 178
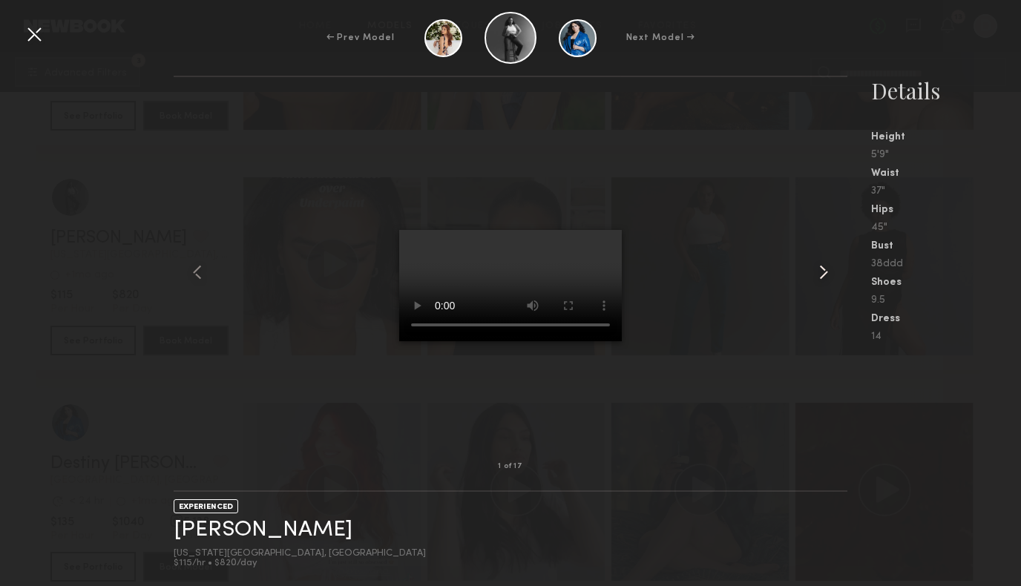
click at [824, 272] on common-icon at bounding box center [824, 273] width 24 height 24
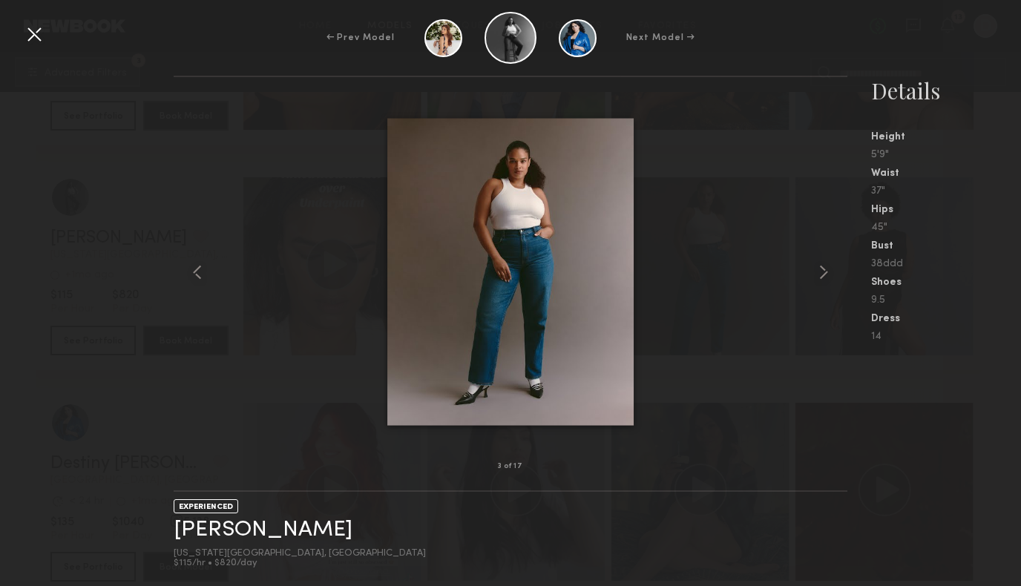
click at [824, 272] on common-icon at bounding box center [824, 273] width 24 height 24
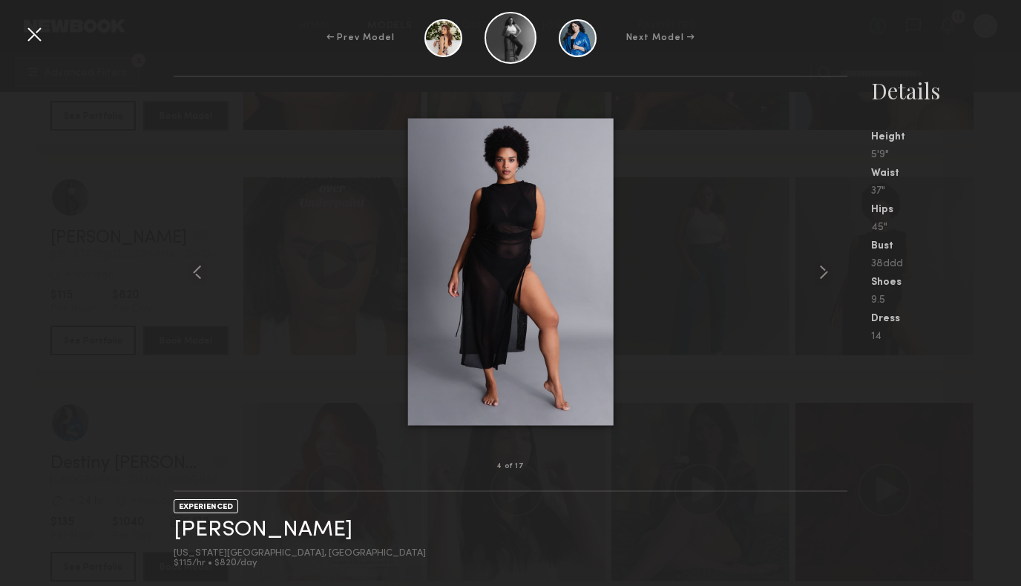
click at [42, 33] on div at bounding box center [34, 34] width 24 height 24
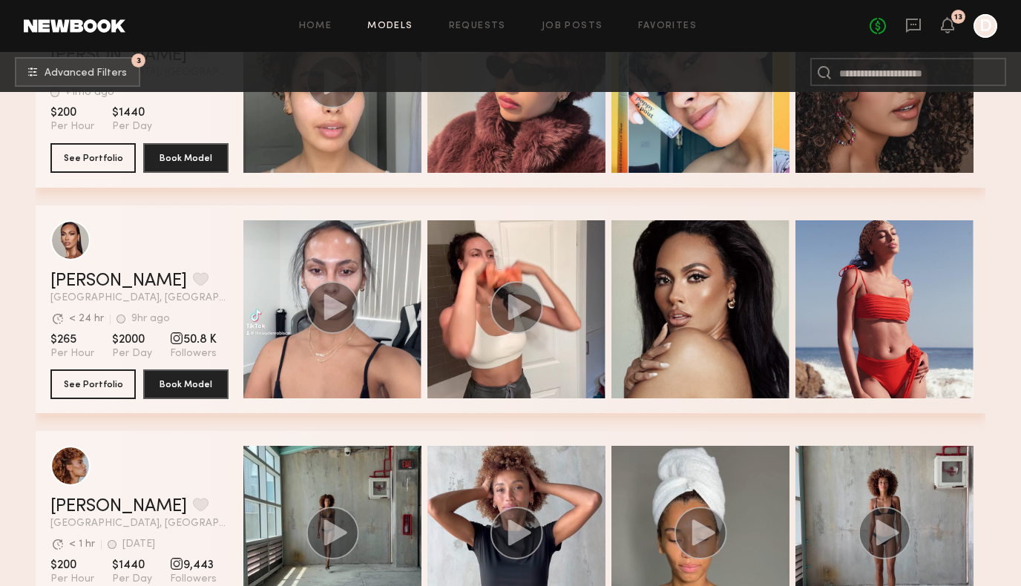
scroll to position [25425, 0]
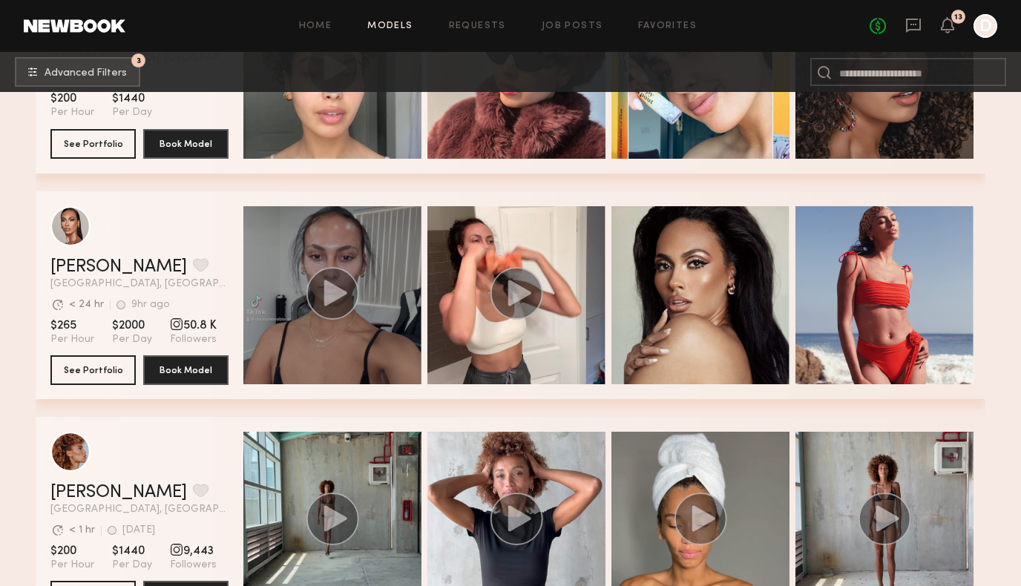
click at [354, 350] on div "grid" at bounding box center [332, 295] width 178 height 178
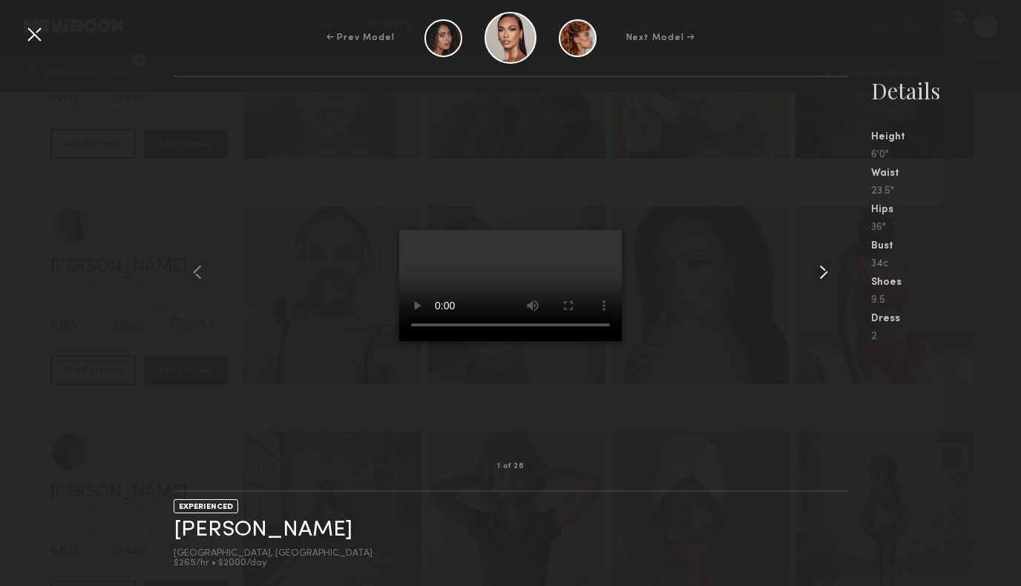
click at [825, 272] on common-icon at bounding box center [824, 273] width 24 height 24
click at [824, 266] on common-icon at bounding box center [824, 273] width 24 height 24
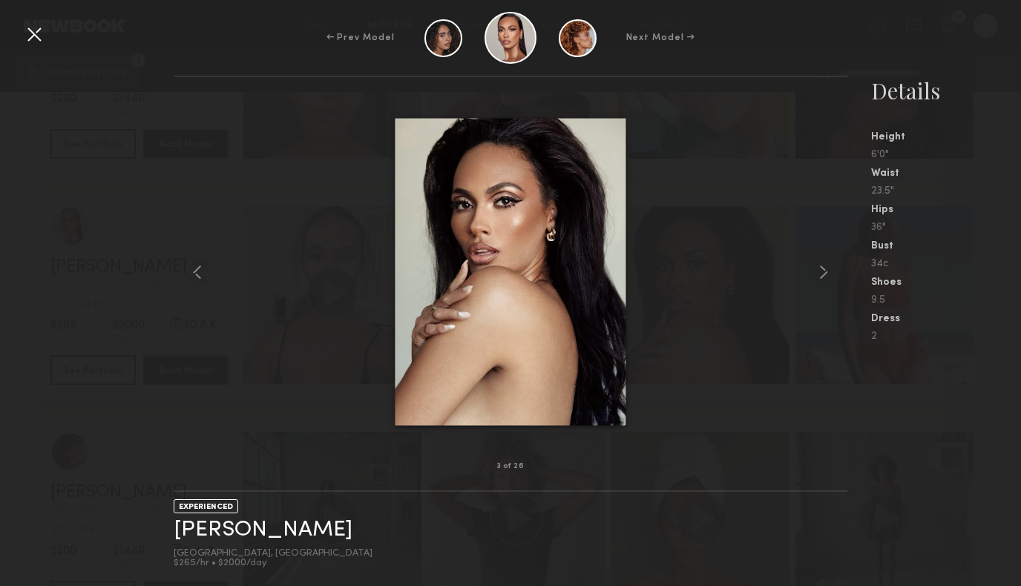
click at [38, 32] on div at bounding box center [34, 34] width 24 height 24
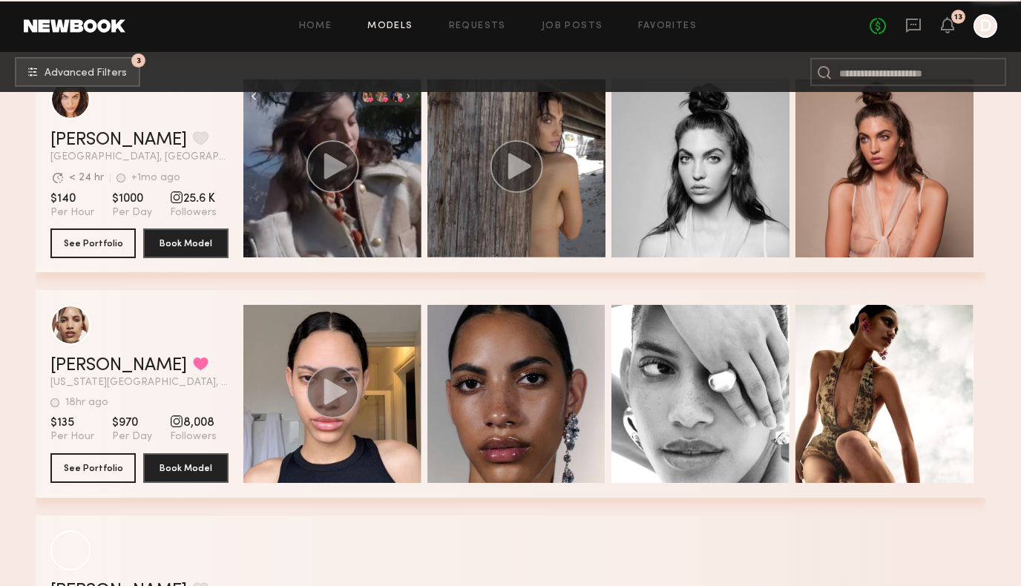
scroll to position [26918, 0]
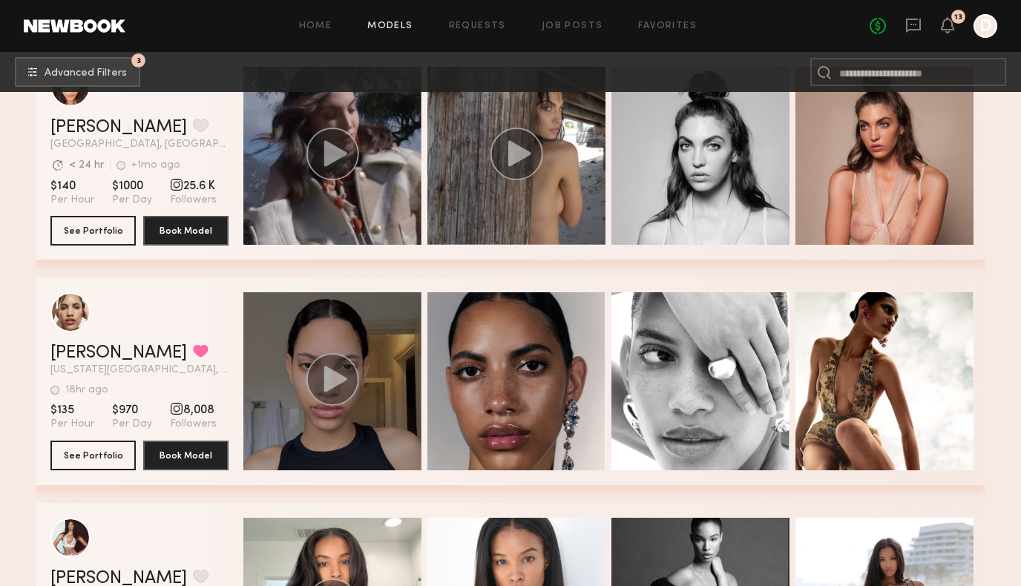
click at [350, 416] on div "grid" at bounding box center [332, 381] width 178 height 178
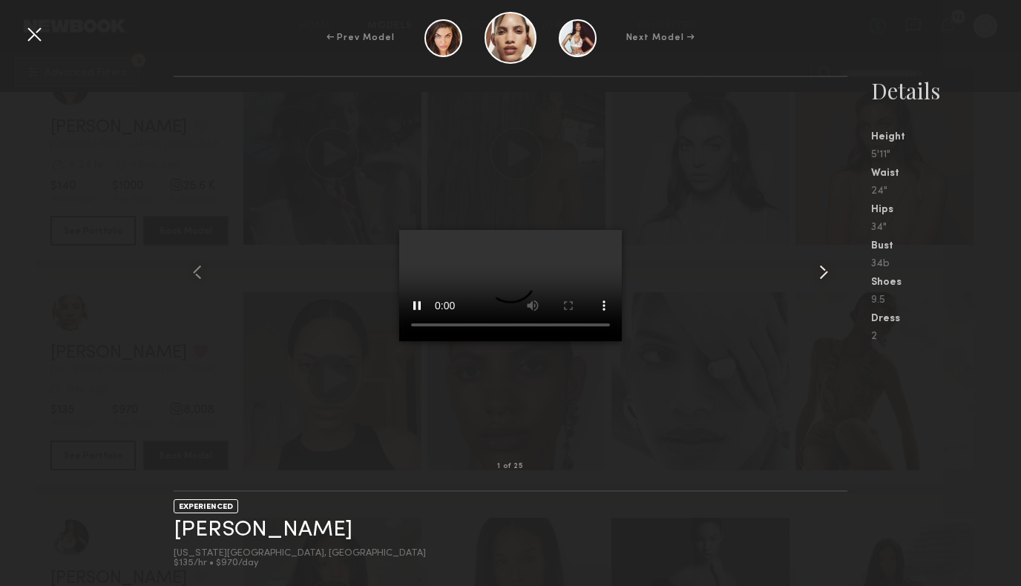
click at [818, 269] on common-icon at bounding box center [824, 273] width 24 height 24
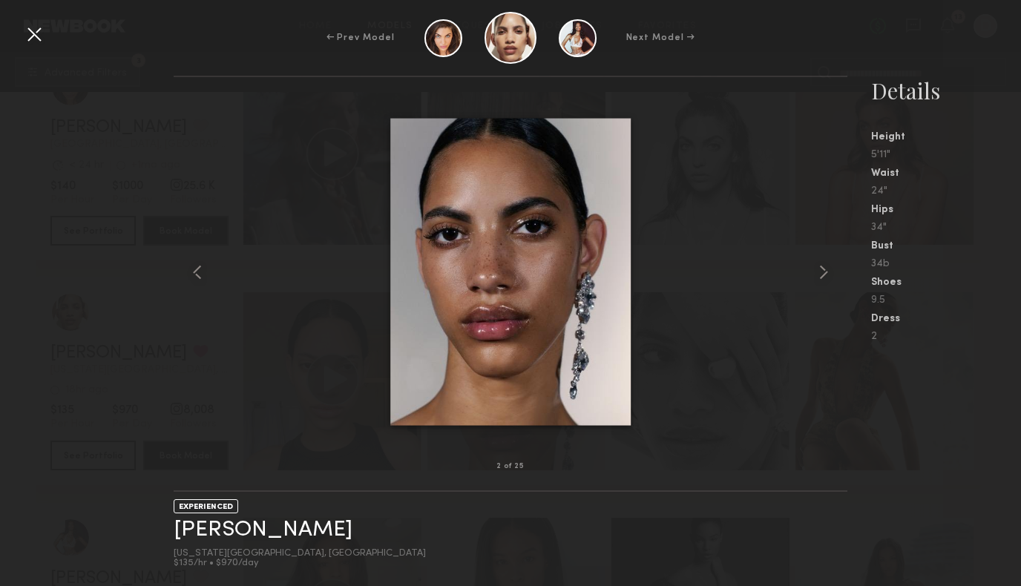
click at [818, 269] on common-icon at bounding box center [824, 273] width 24 height 24
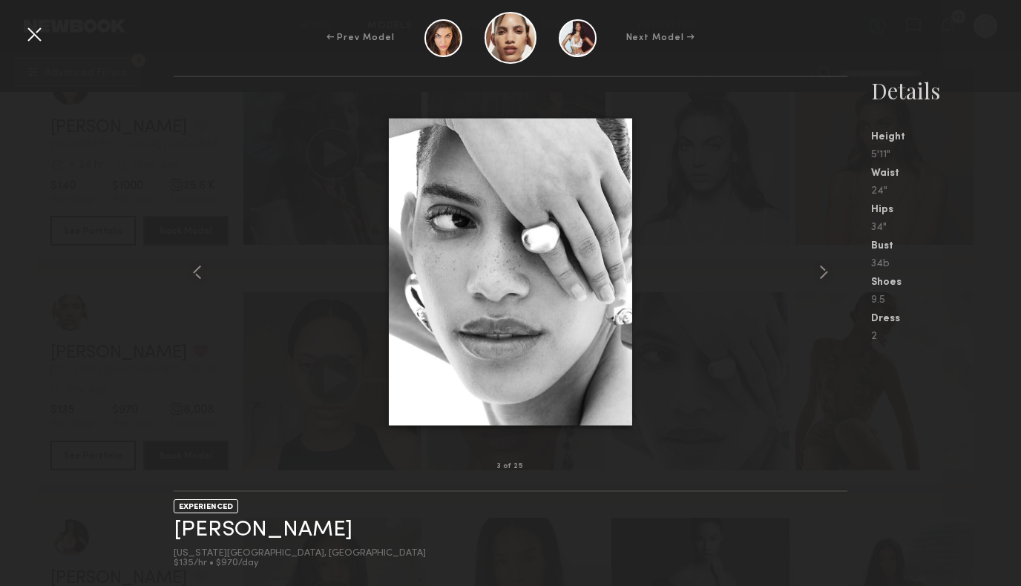
click at [30, 33] on div at bounding box center [34, 34] width 24 height 24
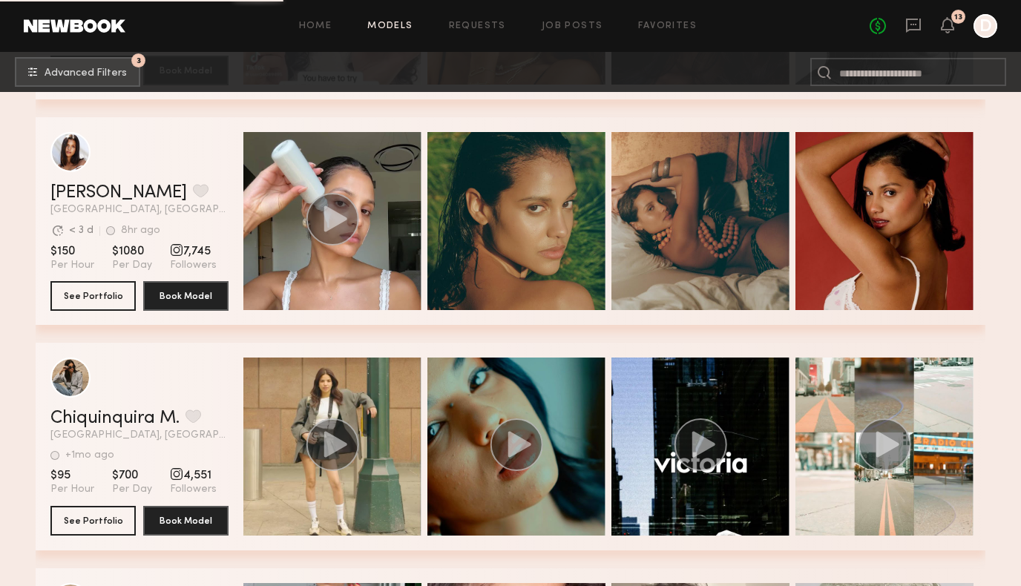
scroll to position [29058, 0]
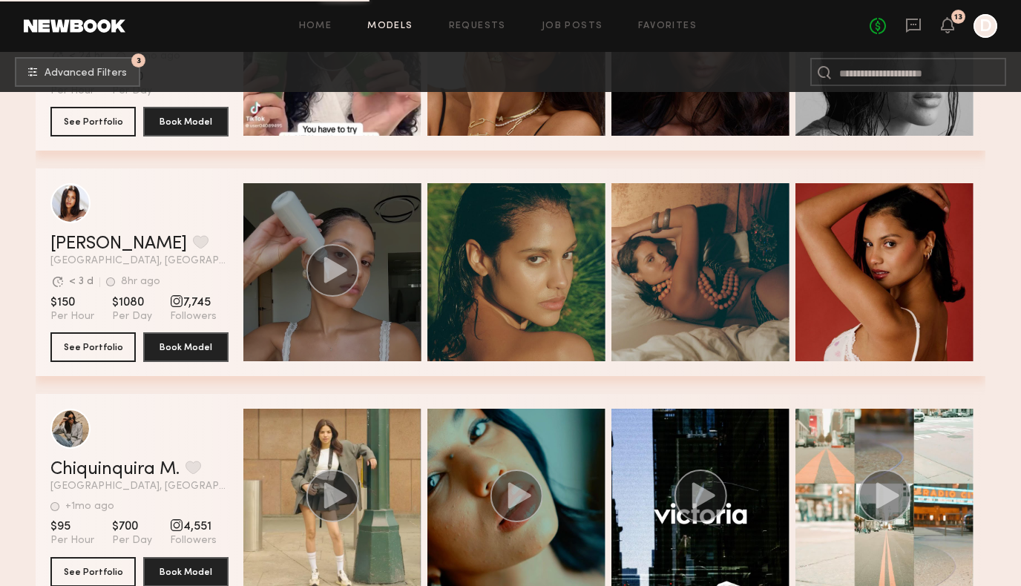
click at [393, 311] on div "grid" at bounding box center [332, 272] width 178 height 178
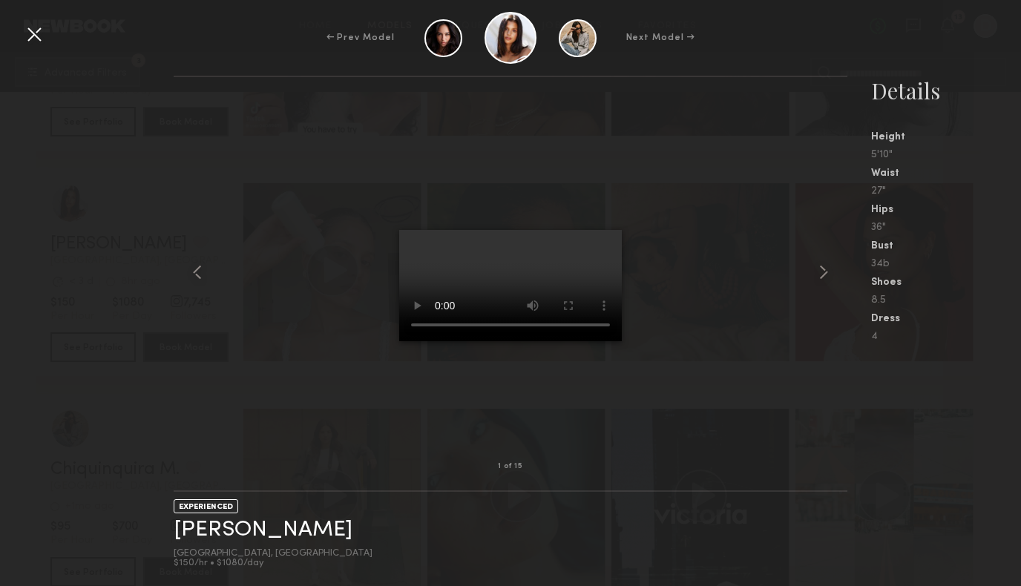
click at [39, 35] on div at bounding box center [34, 34] width 24 height 24
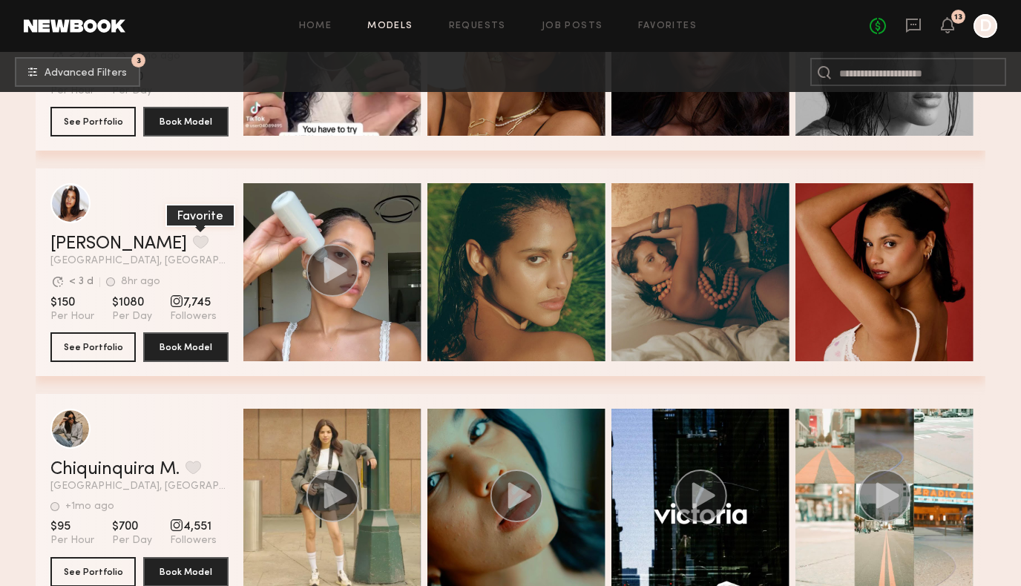
click at [193, 244] on button "grid" at bounding box center [201, 241] width 16 height 13
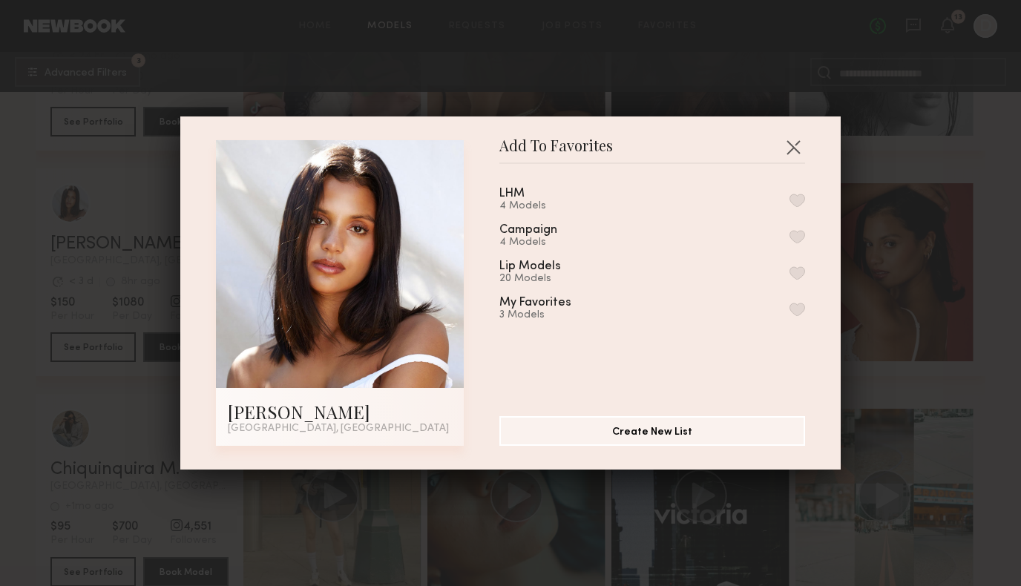
click at [801, 197] on button "button" at bounding box center [798, 200] width 16 height 13
click at [790, 152] on button "button" at bounding box center [794, 147] width 24 height 24
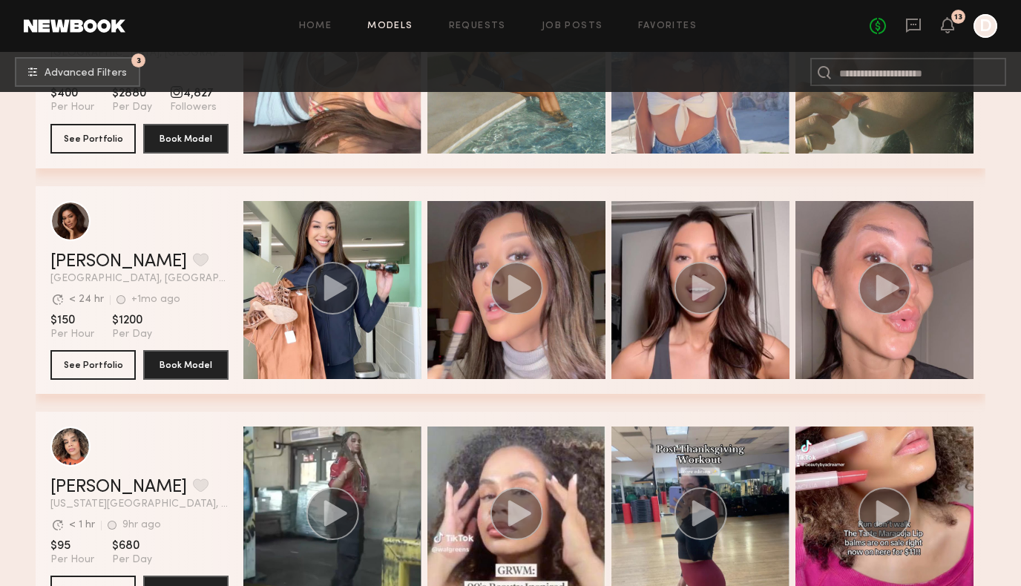
scroll to position [30400, 0]
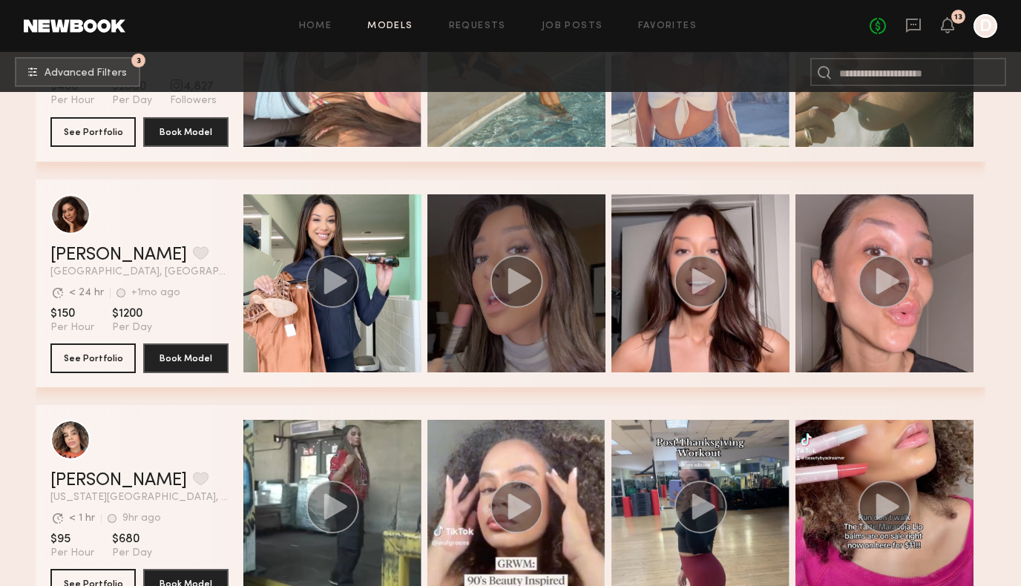
click at [553, 332] on div "grid" at bounding box center [516, 283] width 178 height 178
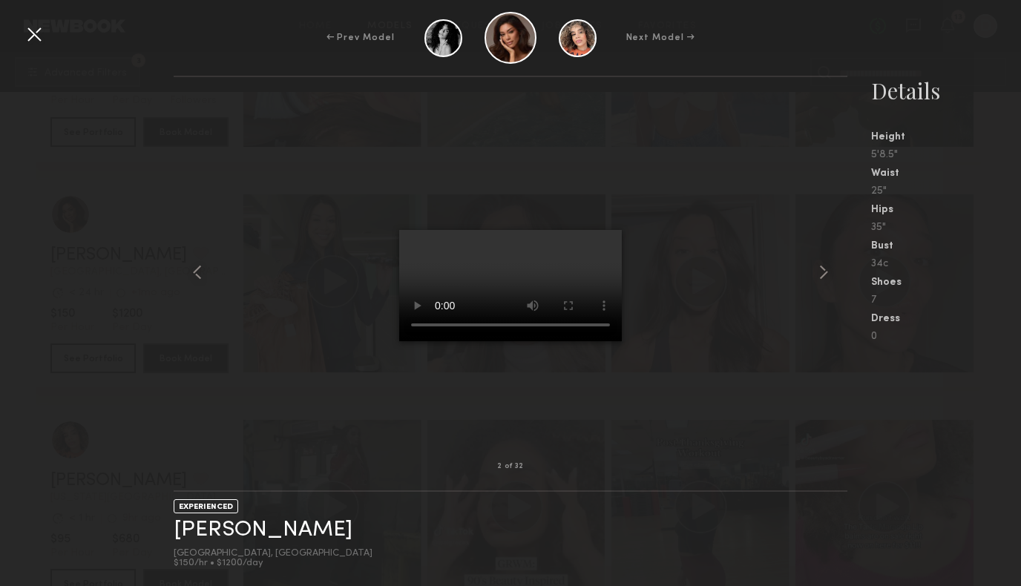
click at [40, 38] on div at bounding box center [34, 34] width 24 height 24
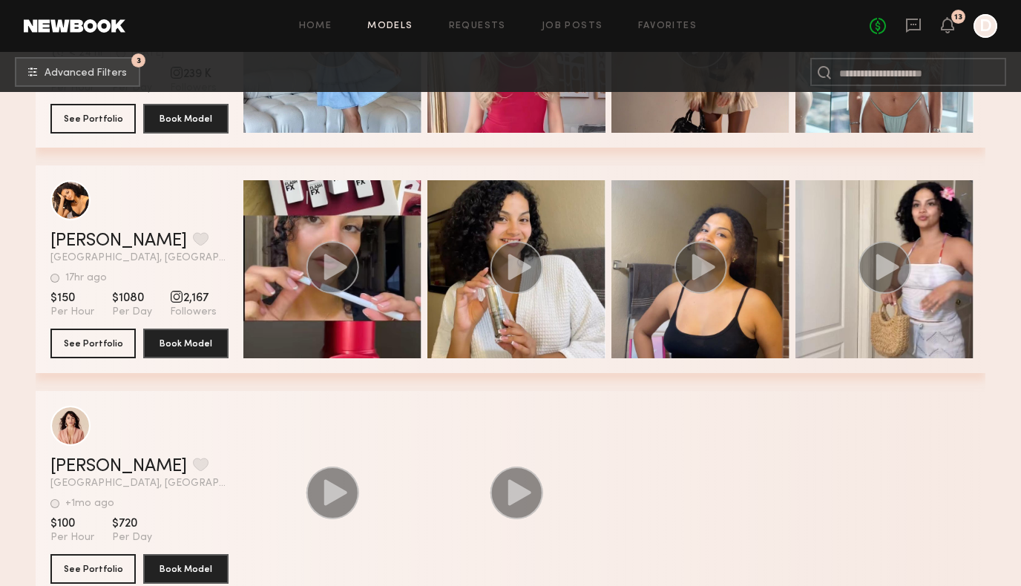
scroll to position [32446, 0]
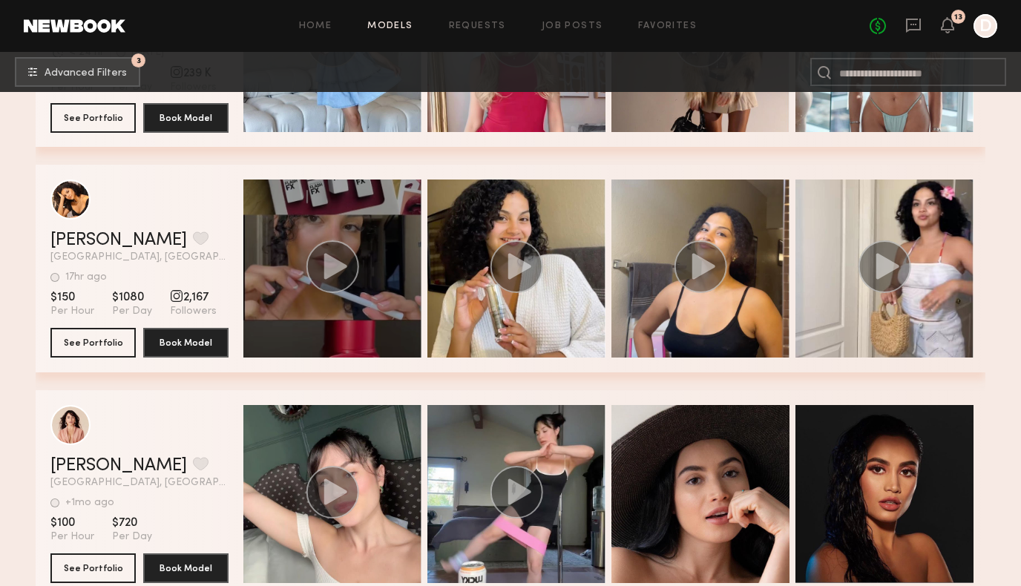
click at [375, 320] on div "grid" at bounding box center [332, 269] width 178 height 178
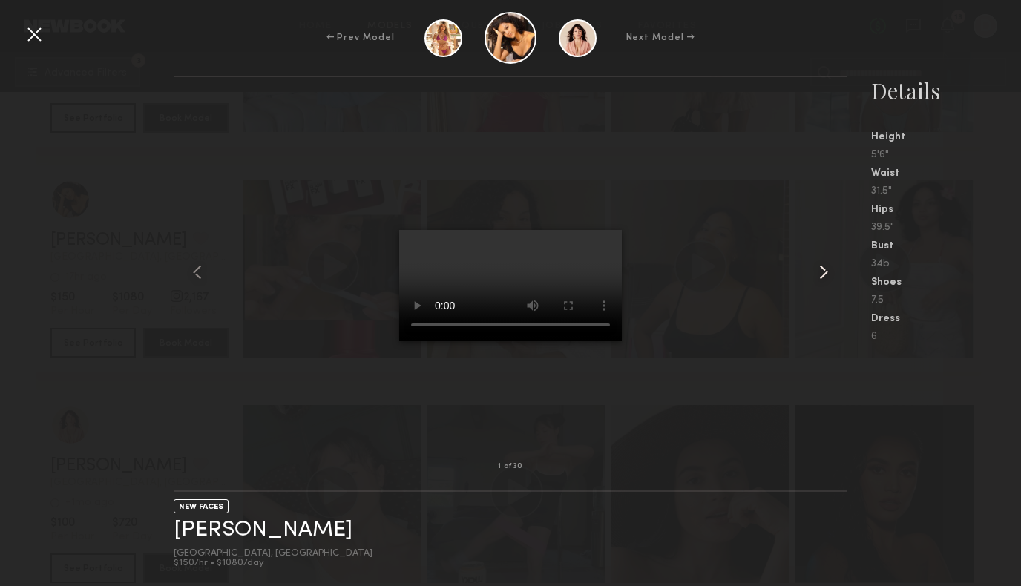
click at [823, 279] on common-icon at bounding box center [824, 273] width 24 height 24
click at [36, 38] on div at bounding box center [34, 34] width 24 height 24
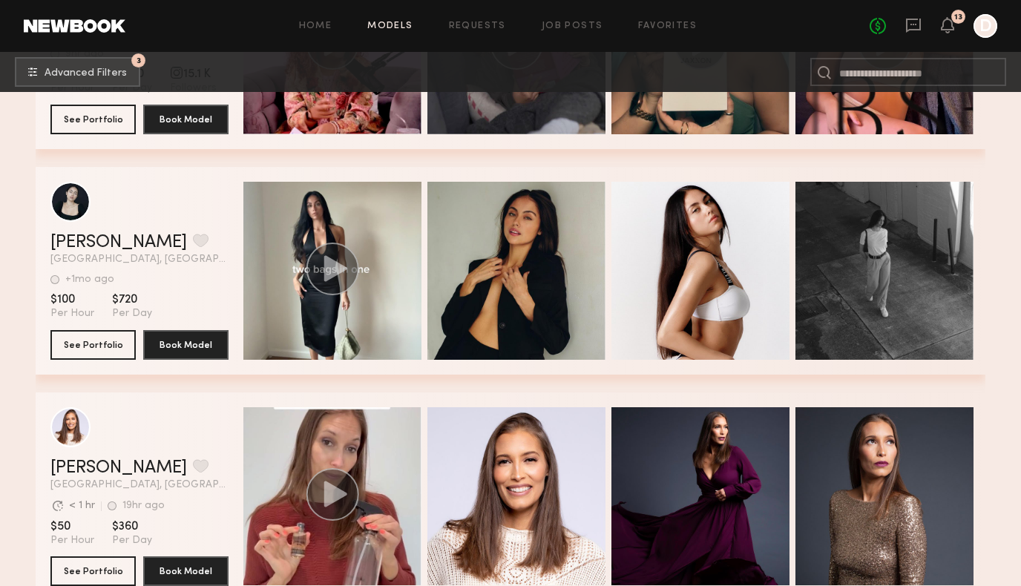
scroll to position [33139, 0]
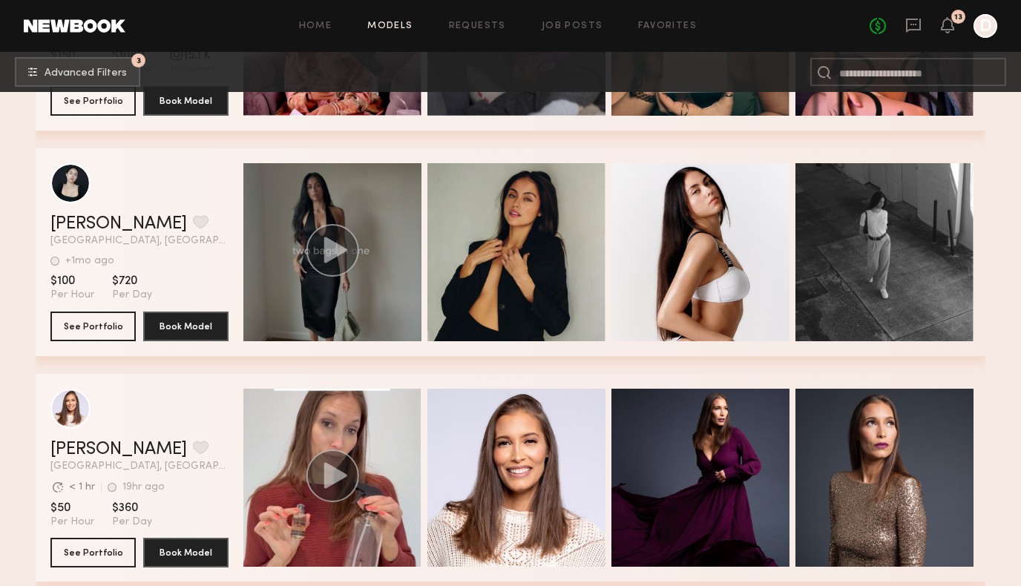
click at [326, 330] on div "grid" at bounding box center [332, 252] width 178 height 178
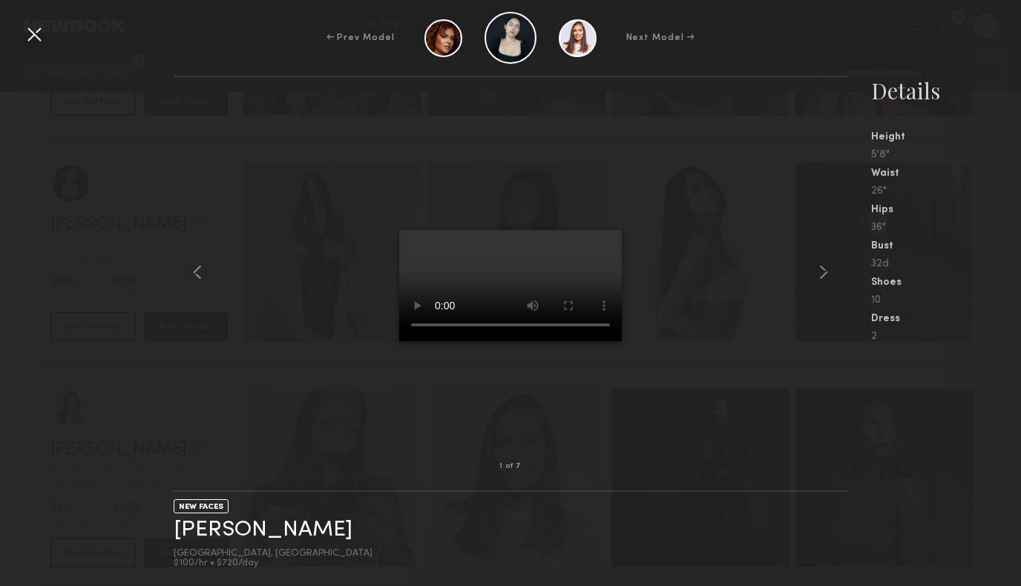
click at [33, 33] on div at bounding box center [34, 34] width 24 height 24
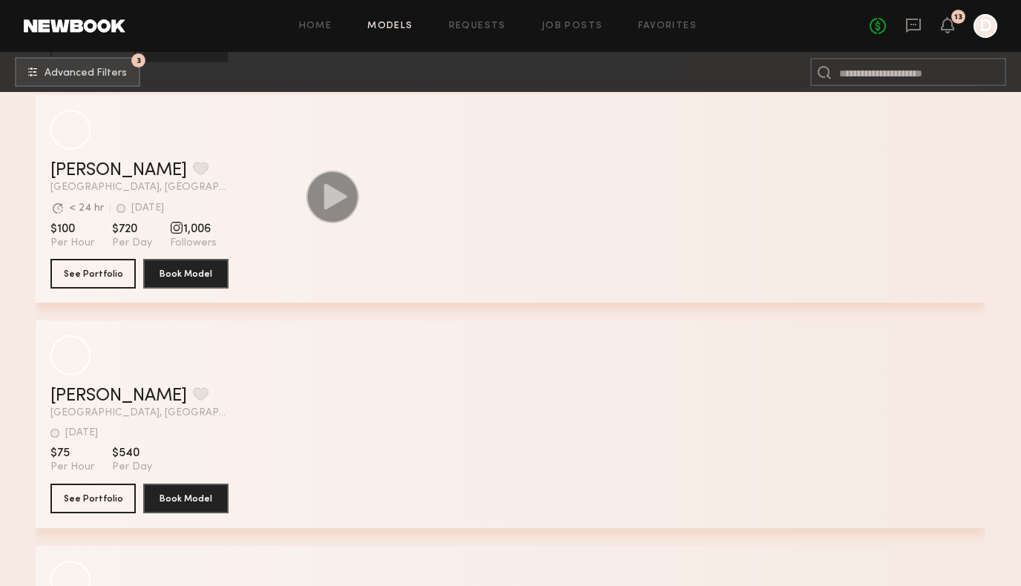
scroll to position [37242, 0]
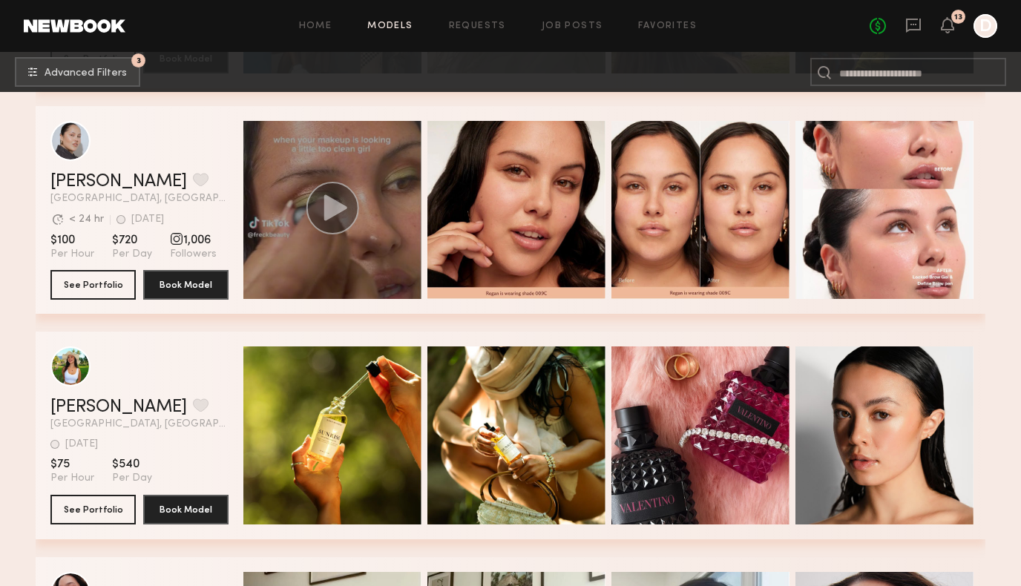
click at [328, 263] on div "grid" at bounding box center [332, 210] width 178 height 178
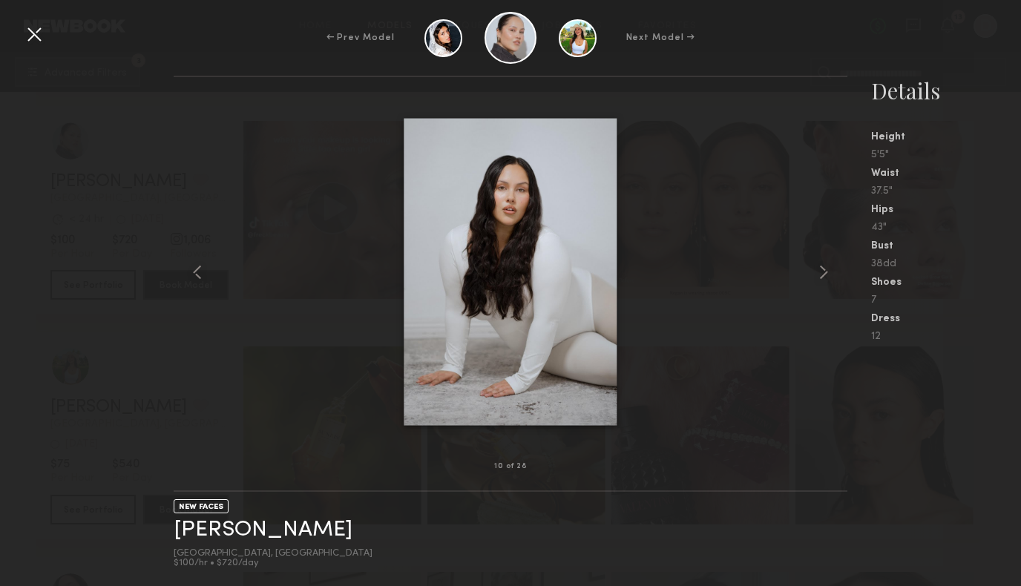
click at [29, 37] on div at bounding box center [34, 34] width 24 height 24
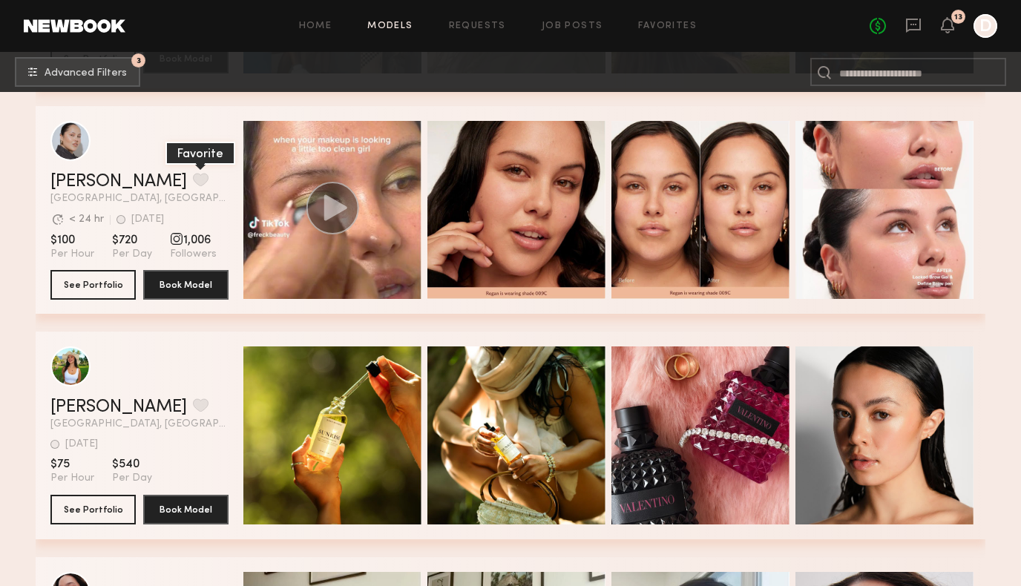
click at [193, 173] on button "grid" at bounding box center [201, 179] width 16 height 13
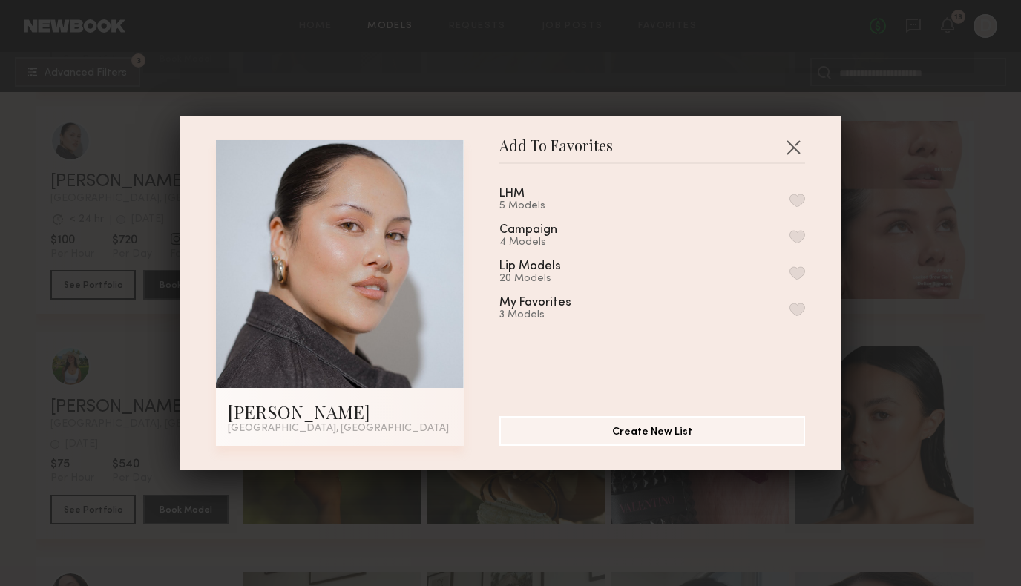
click at [800, 197] on button "button" at bounding box center [798, 200] width 16 height 13
click at [790, 148] on button "button" at bounding box center [794, 147] width 24 height 24
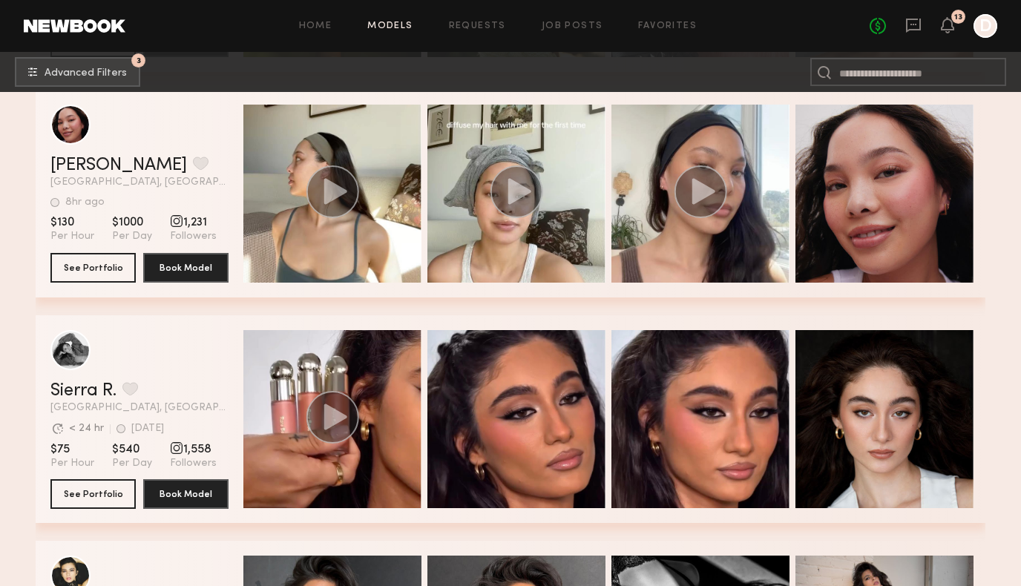
scroll to position [37685, 0]
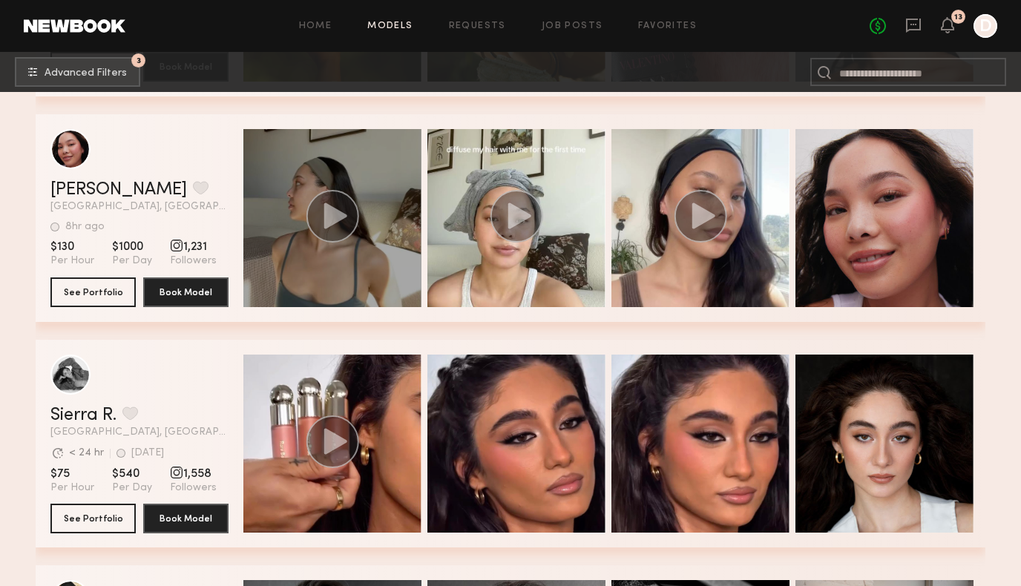
click at [363, 270] on div "grid" at bounding box center [332, 218] width 178 height 178
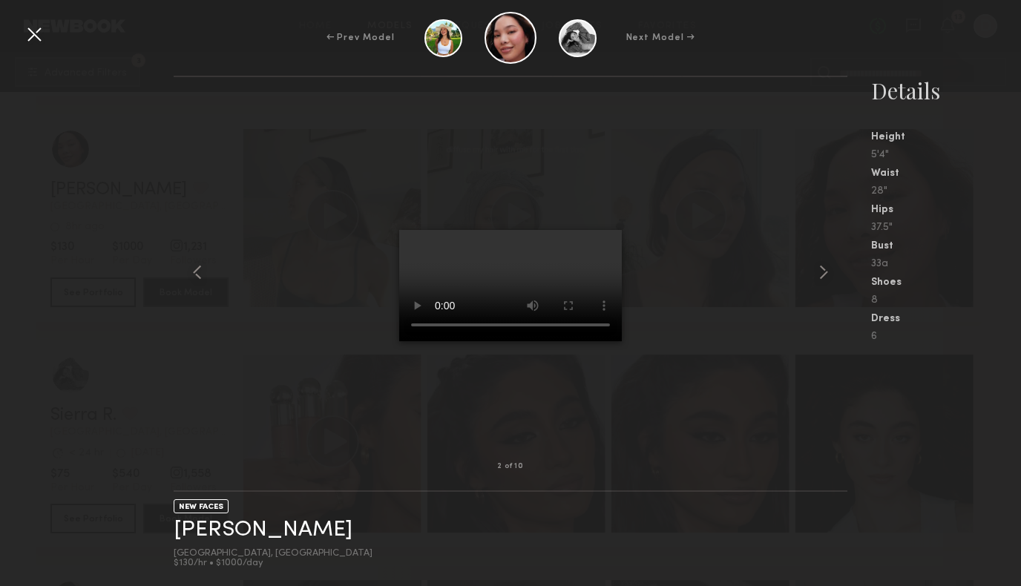
click at [38, 31] on div at bounding box center [34, 34] width 24 height 24
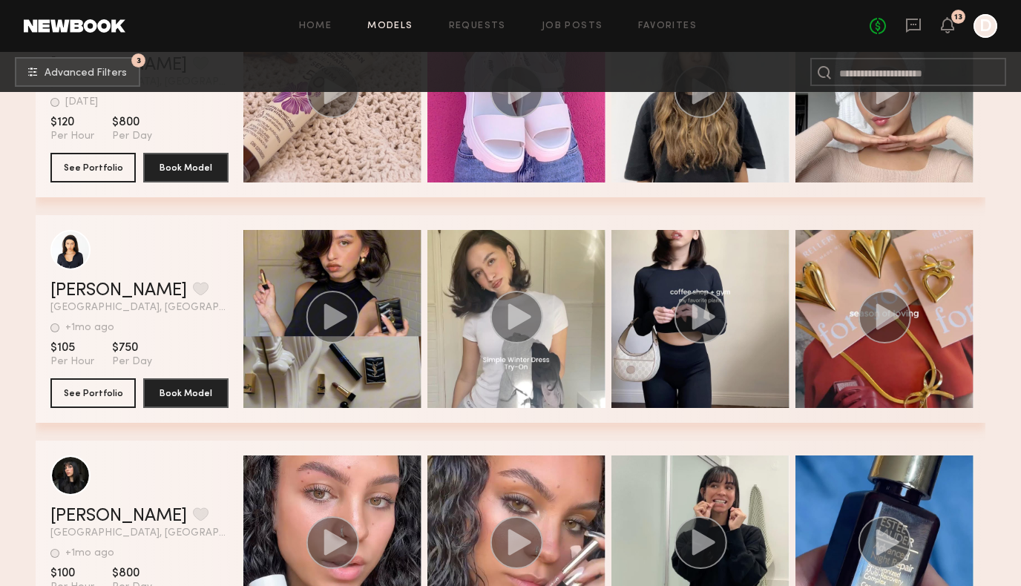
scroll to position [38720, 0]
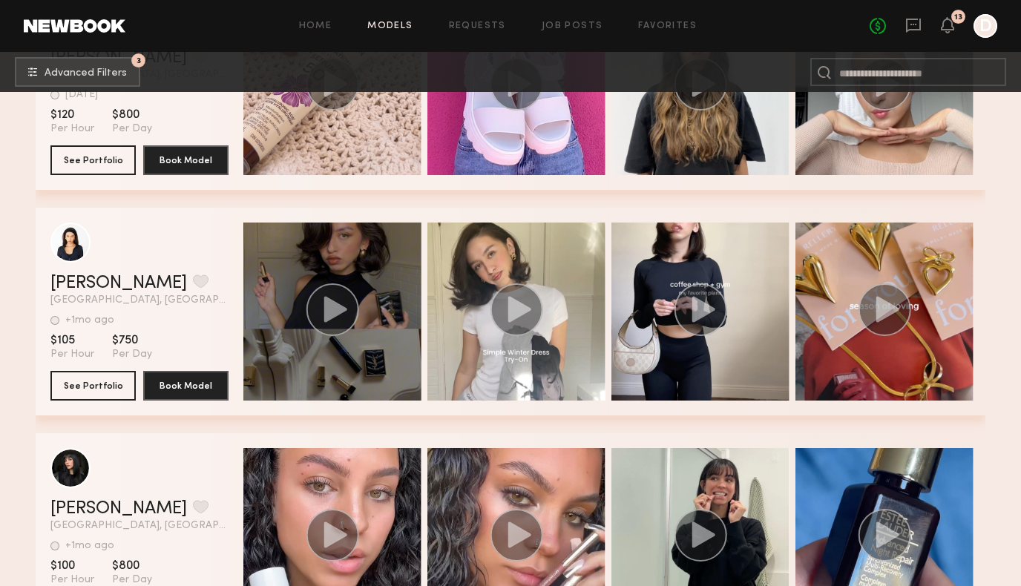
click at [365, 358] on div "grid" at bounding box center [332, 312] width 178 height 178
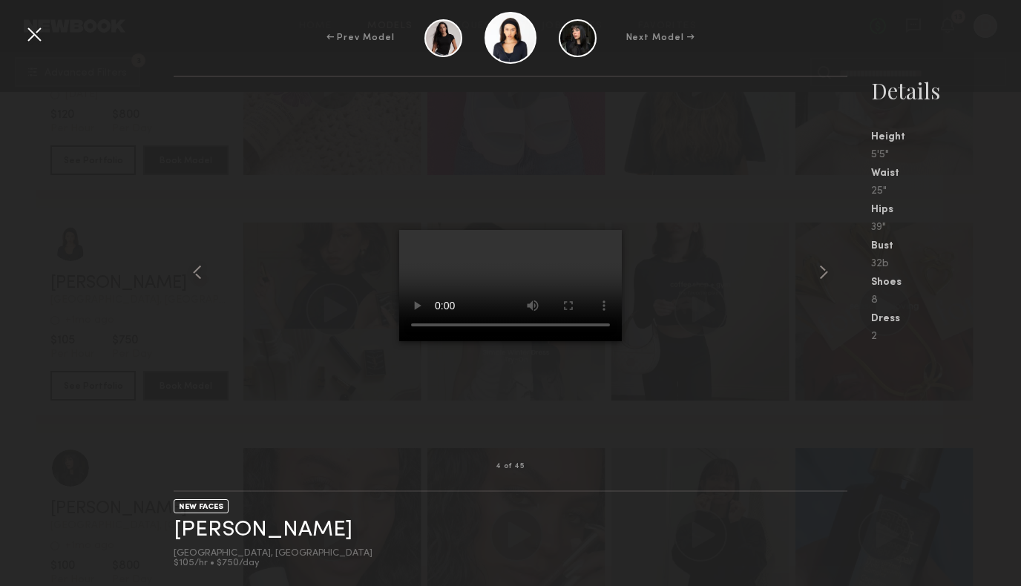
click at [36, 29] on div at bounding box center [34, 34] width 24 height 24
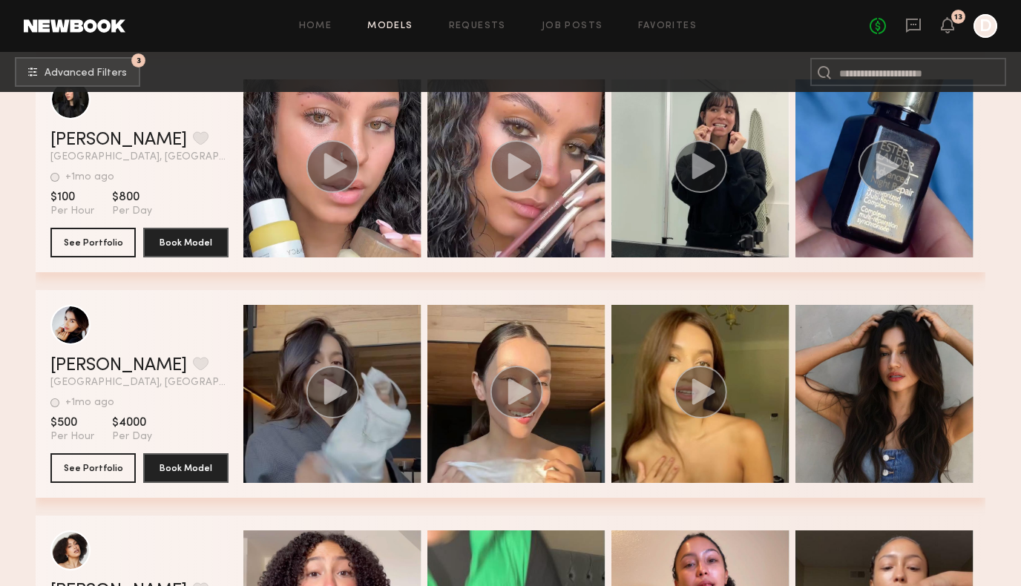
scroll to position [39091, 0]
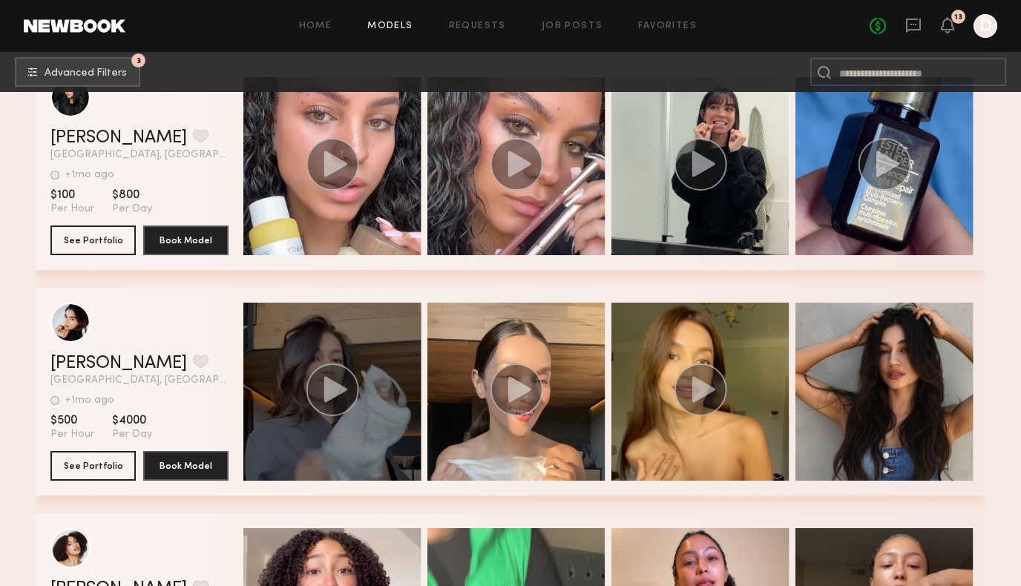
click at [373, 438] on div "grid" at bounding box center [332, 392] width 178 height 178
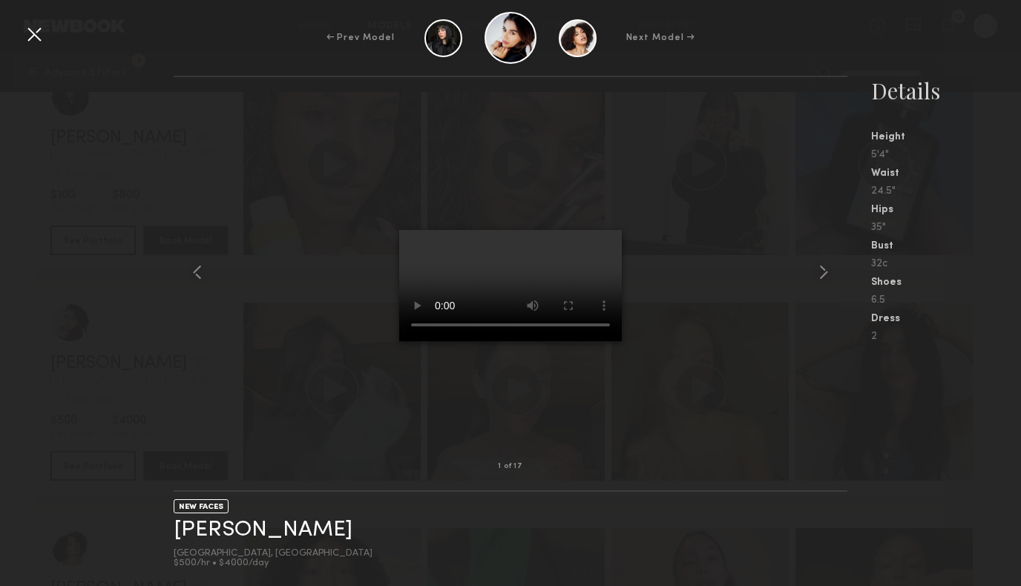
click at [33, 34] on div at bounding box center [34, 34] width 24 height 24
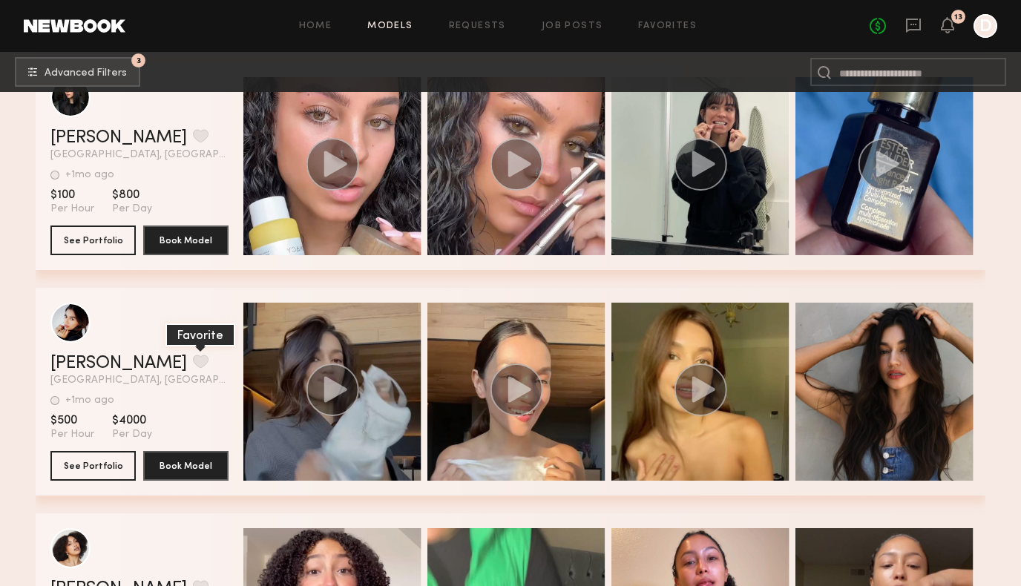
click at [193, 358] on button "grid" at bounding box center [201, 361] width 16 height 13
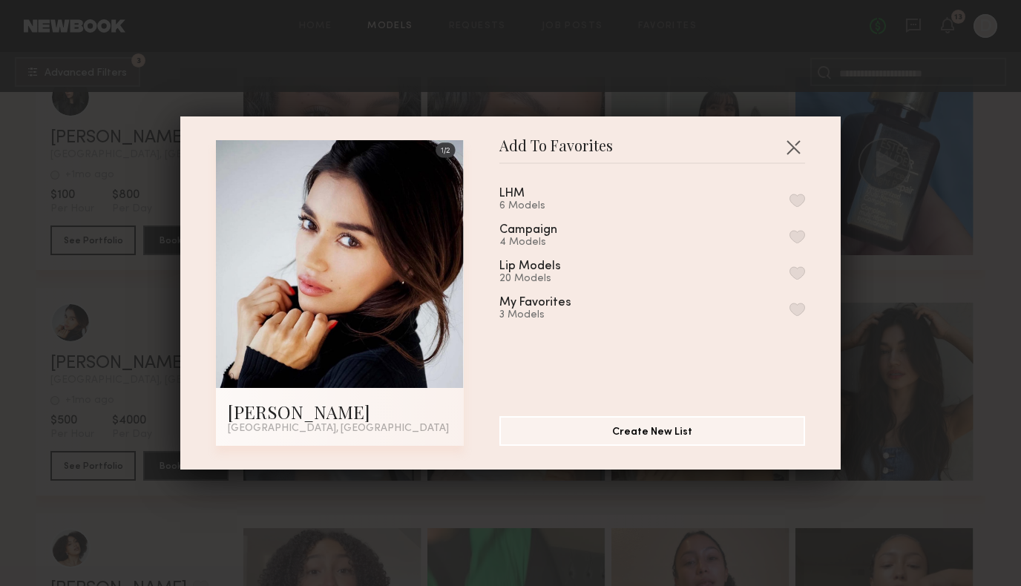
click at [806, 196] on div "LHM 6 Models Campaign 4 Models Lip Models 20 Models My Favorites 3 Models" at bounding box center [659, 284] width 321 height 217
click at [799, 199] on button "button" at bounding box center [798, 200] width 16 height 13
click at [792, 141] on button "button" at bounding box center [794, 147] width 24 height 24
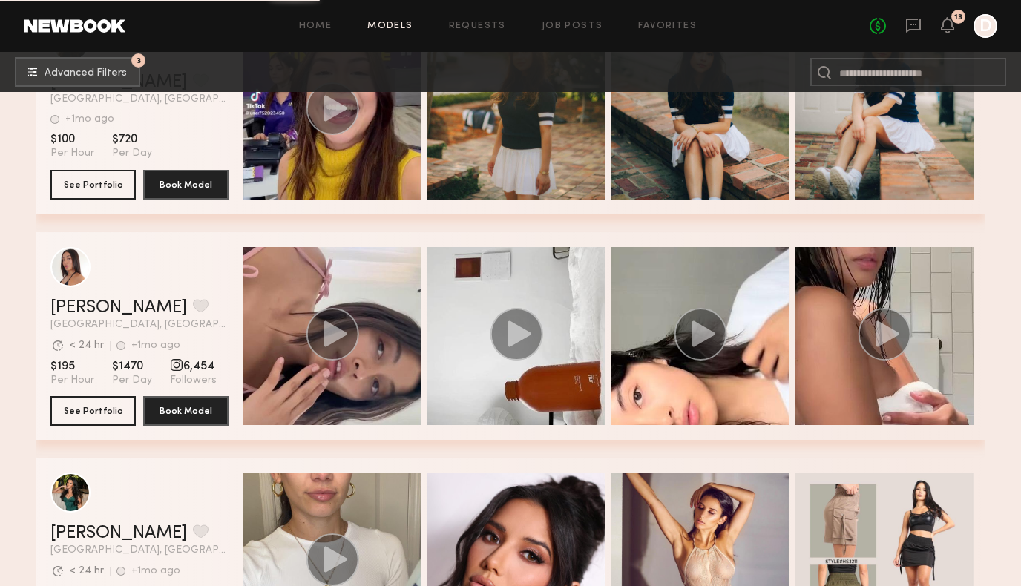
scroll to position [40051, 0]
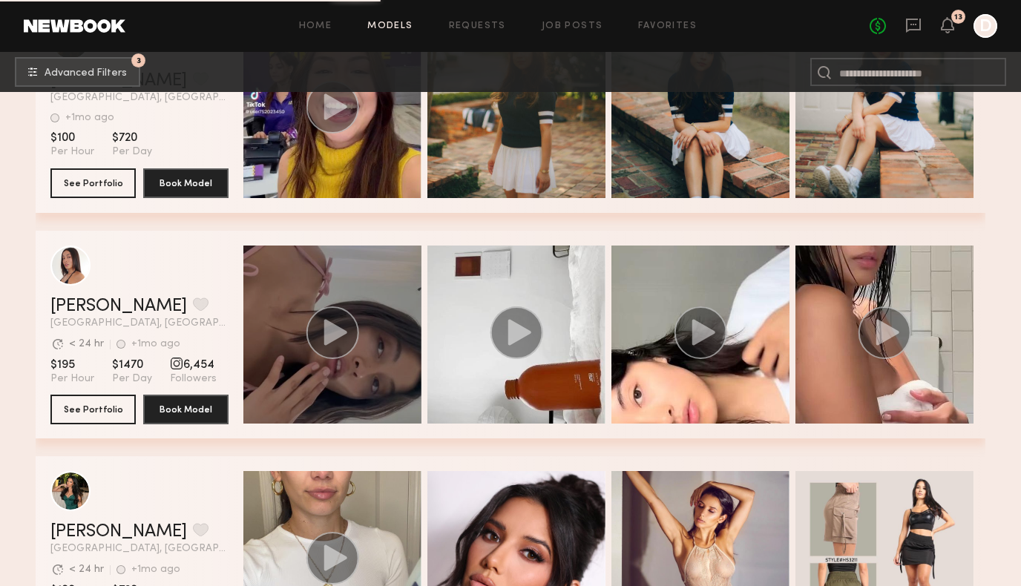
click at [377, 399] on div "grid" at bounding box center [332, 335] width 178 height 178
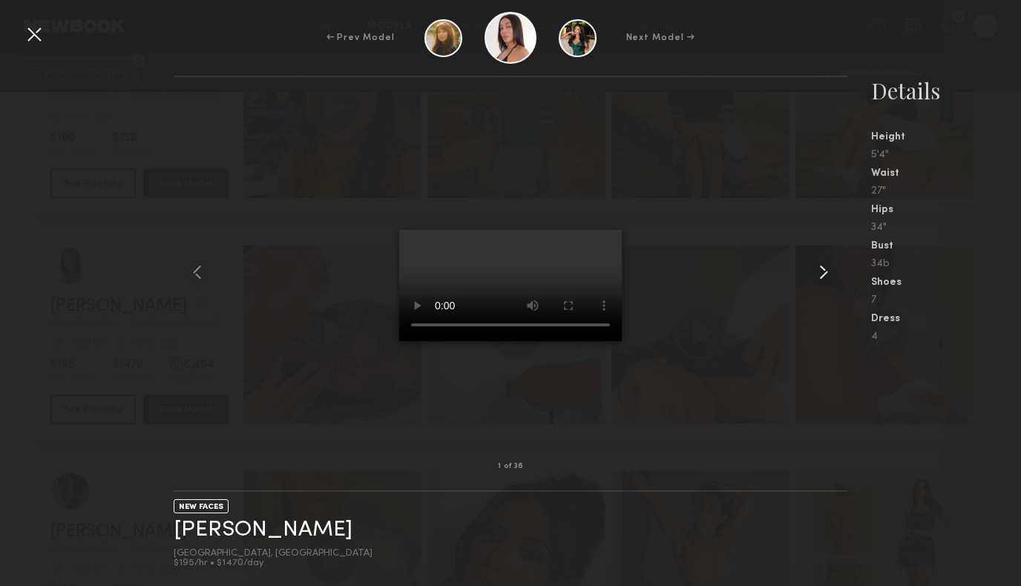
click at [824, 272] on common-icon at bounding box center [824, 273] width 24 height 24
click at [821, 275] on common-icon at bounding box center [824, 273] width 24 height 24
click at [820, 270] on common-icon at bounding box center [824, 273] width 24 height 24
click at [820, 271] on common-icon at bounding box center [824, 273] width 24 height 24
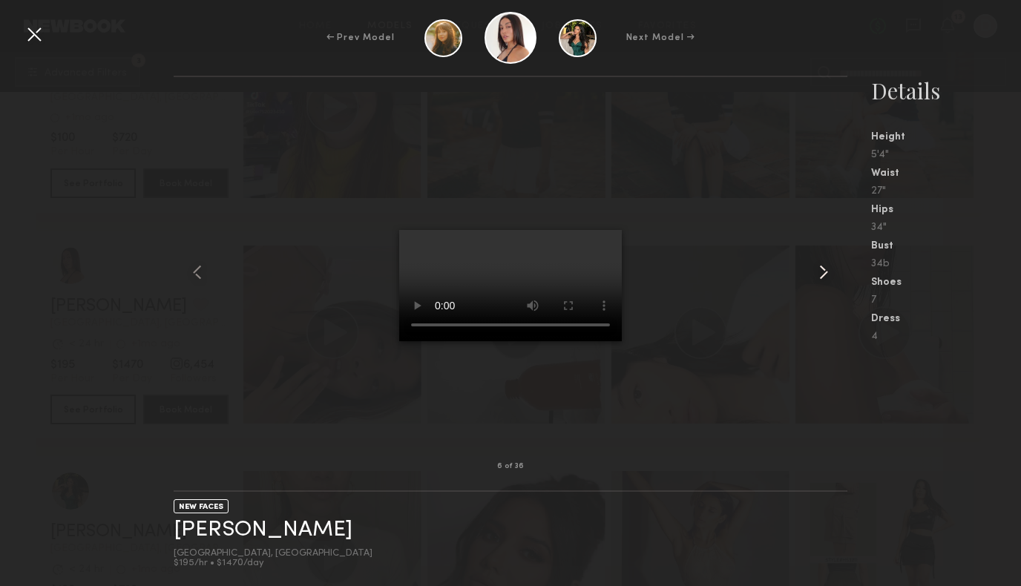
click at [820, 271] on common-icon at bounding box center [824, 273] width 24 height 24
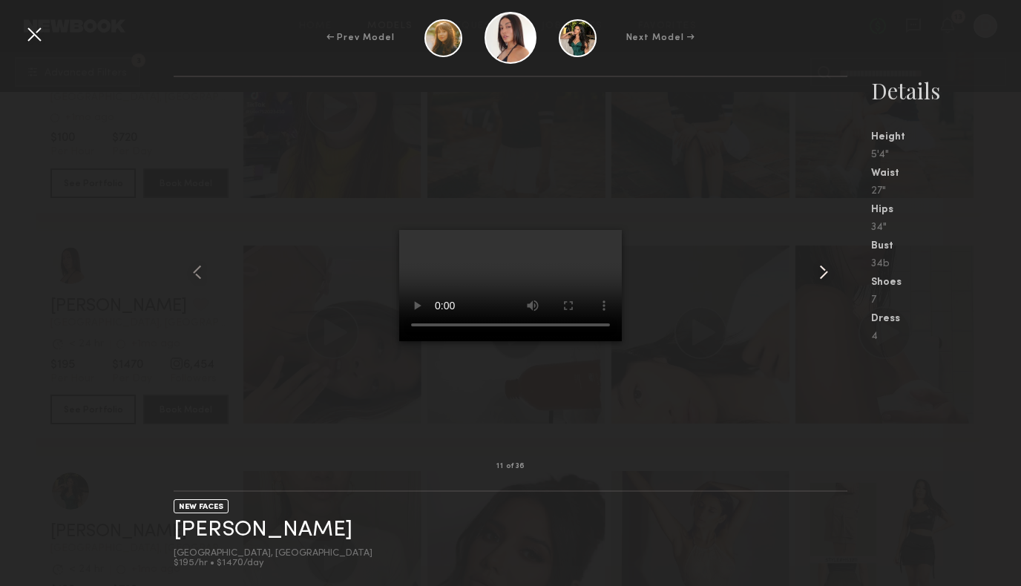
click at [820, 271] on common-icon at bounding box center [824, 273] width 24 height 24
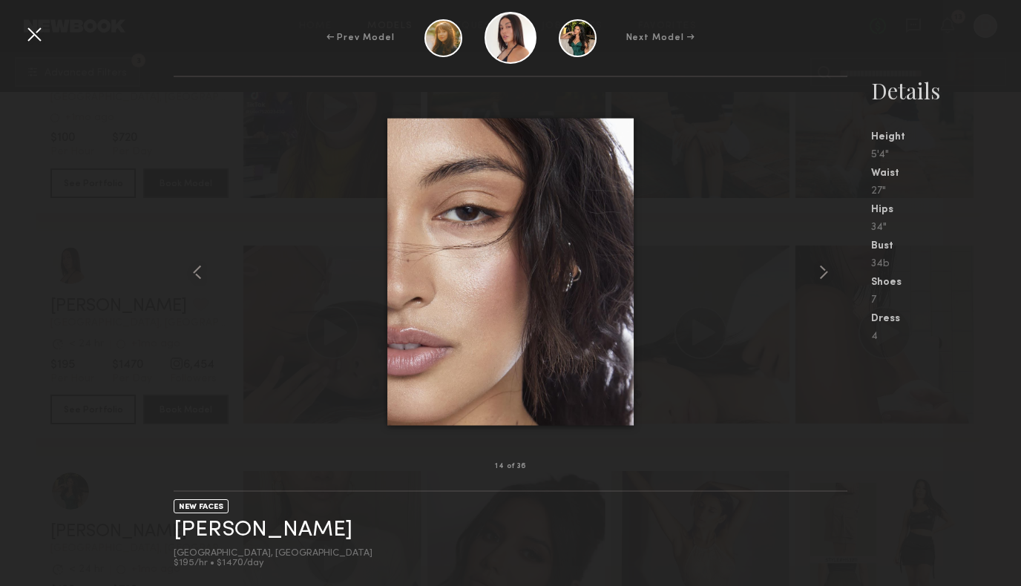
click at [27, 30] on div at bounding box center [34, 34] width 24 height 24
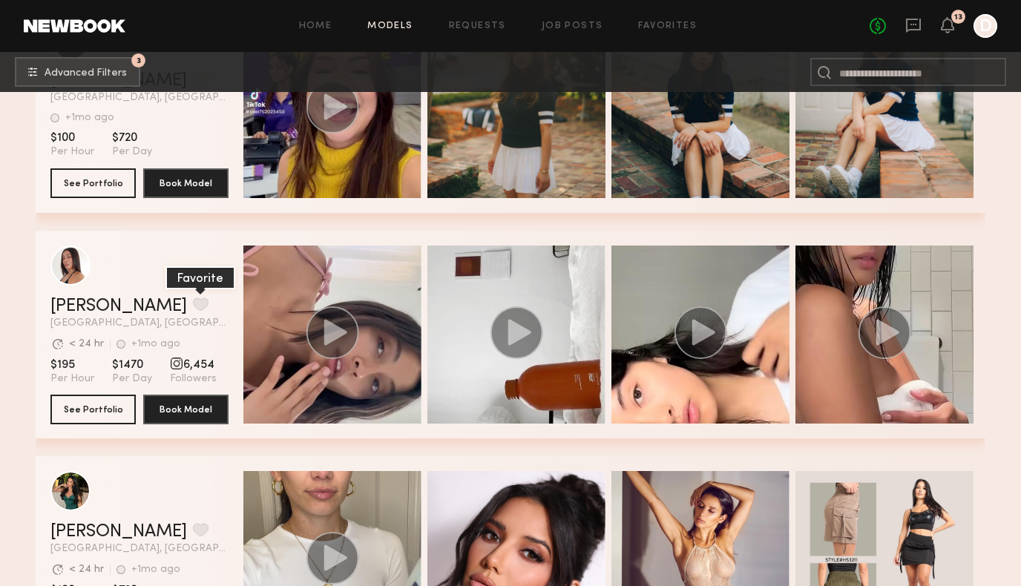
click at [193, 304] on button "grid" at bounding box center [201, 304] width 16 height 13
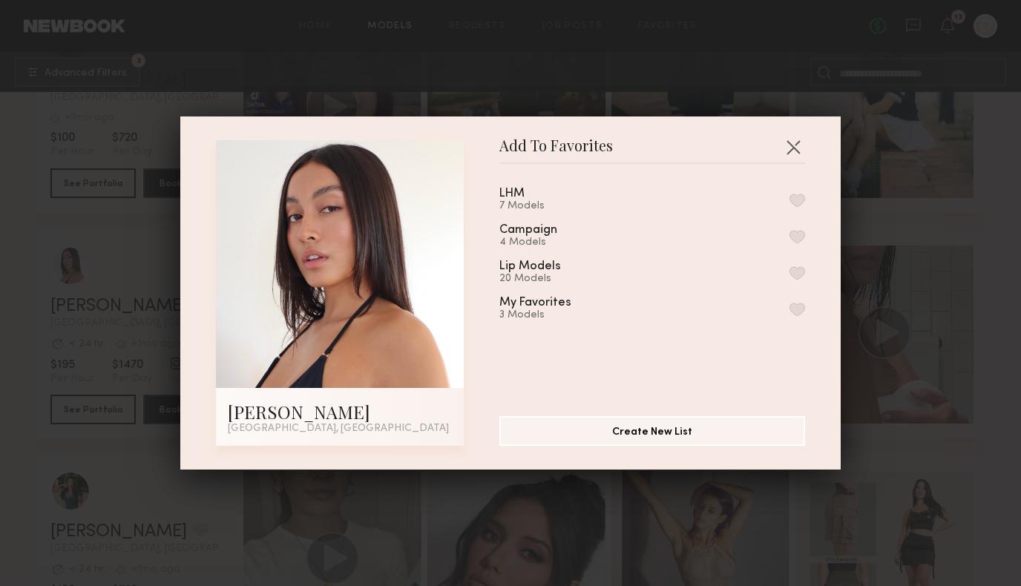
click at [799, 200] on button "button" at bounding box center [798, 200] width 16 height 13
click at [681, 432] on button "Create New List" at bounding box center [652, 431] width 306 height 30
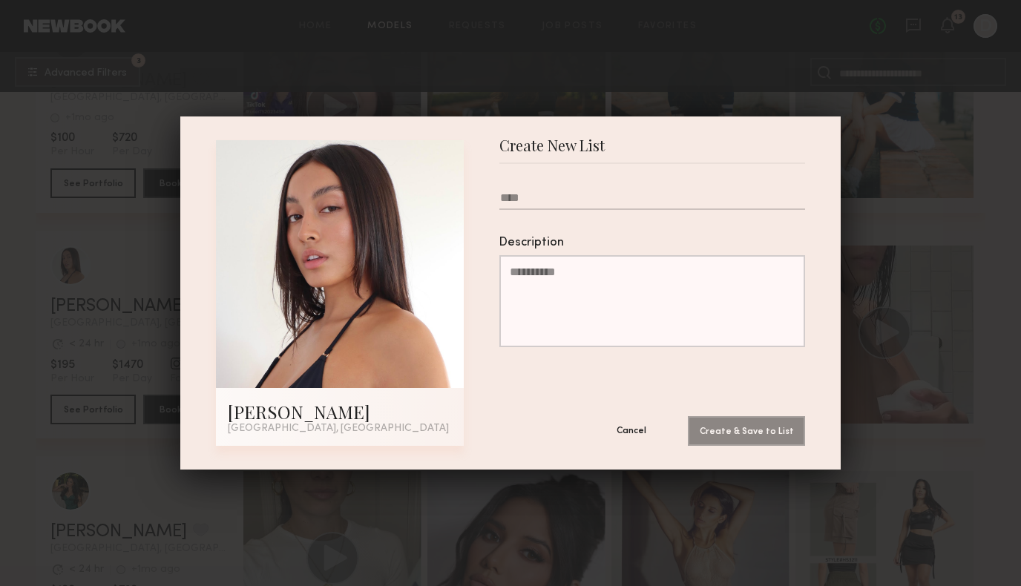
click at [626, 419] on button "Cancel" at bounding box center [631, 431] width 89 height 30
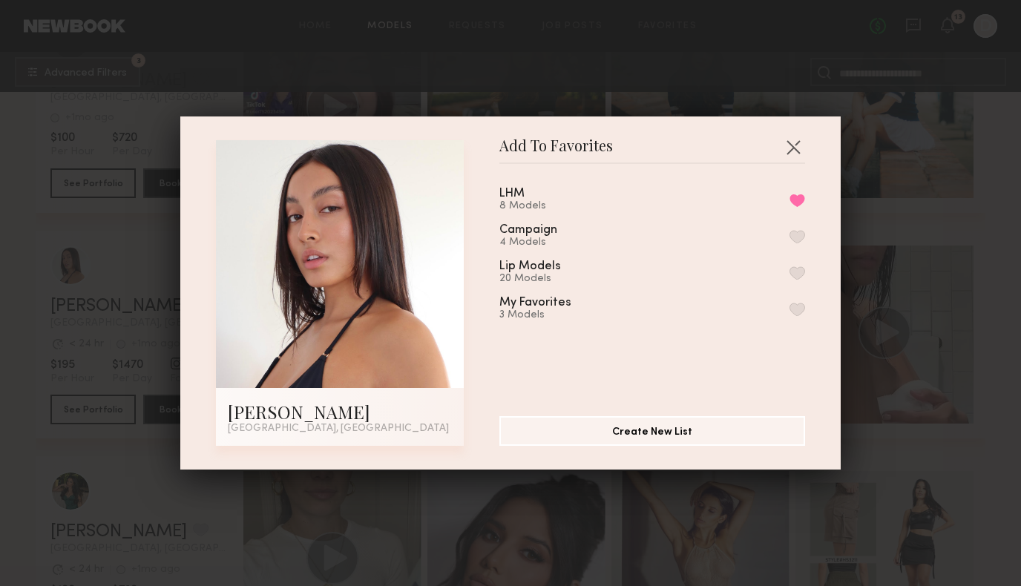
click at [808, 141] on div "Add To Favorites Josie G. Los Angeles, CA Add To Favorites LHM 8 Models Remove …" at bounding box center [510, 293] width 661 height 353
click at [792, 142] on button "button" at bounding box center [794, 147] width 24 height 24
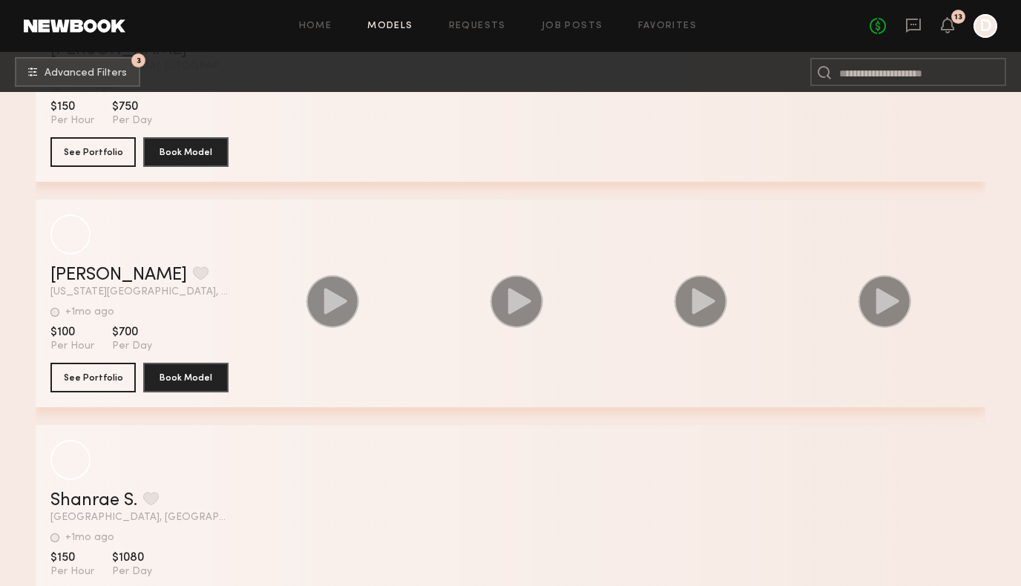
scroll to position [55188, 0]
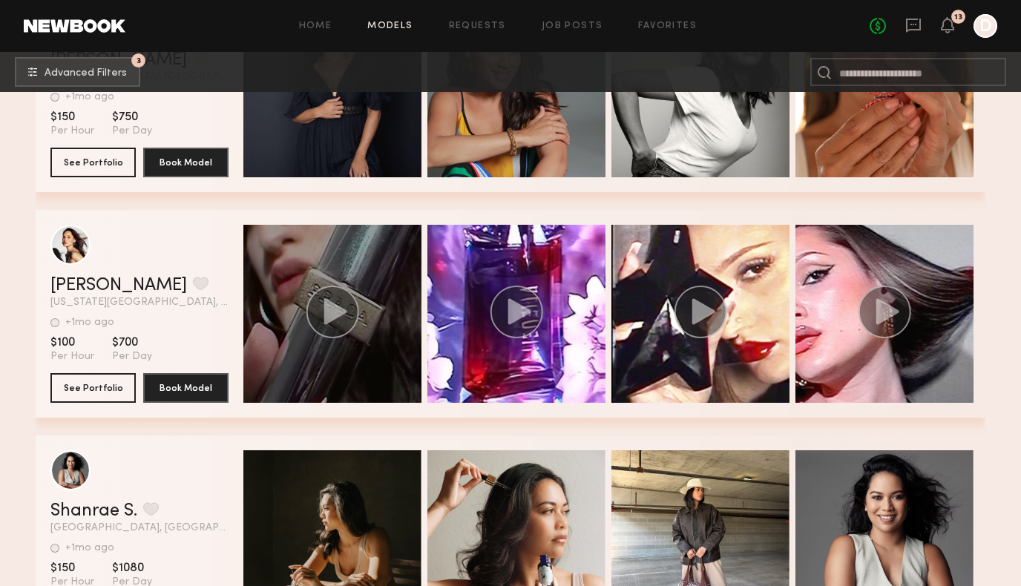
click at [349, 330] on circle "grid" at bounding box center [333, 312] width 53 height 53
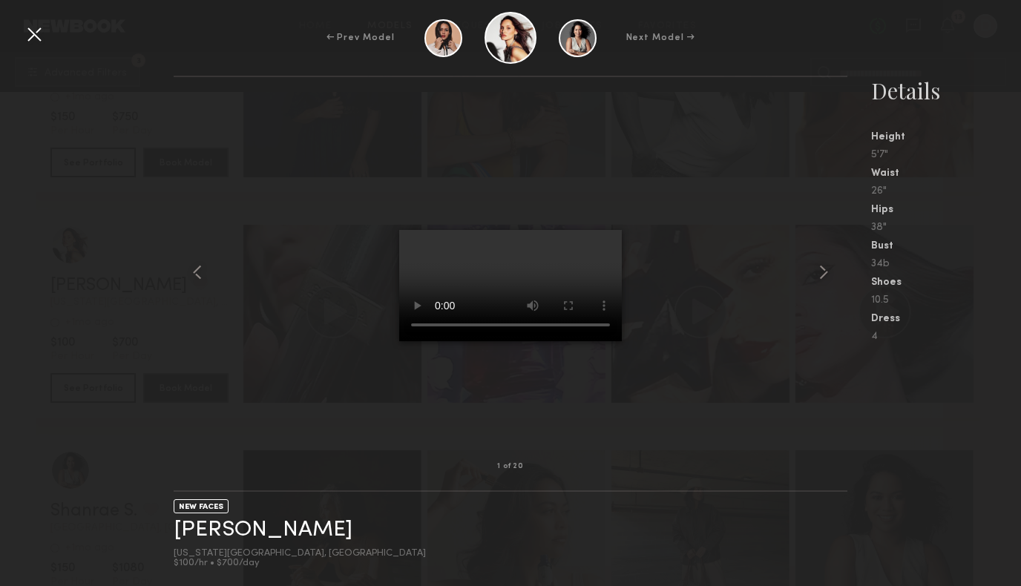
click at [34, 33] on div at bounding box center [34, 34] width 24 height 24
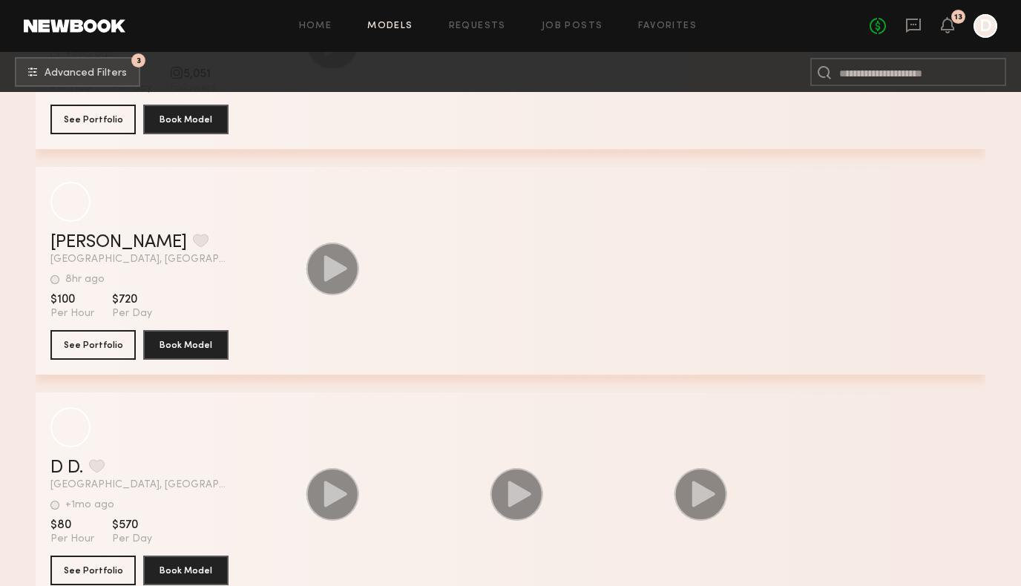
scroll to position [58097, 0]
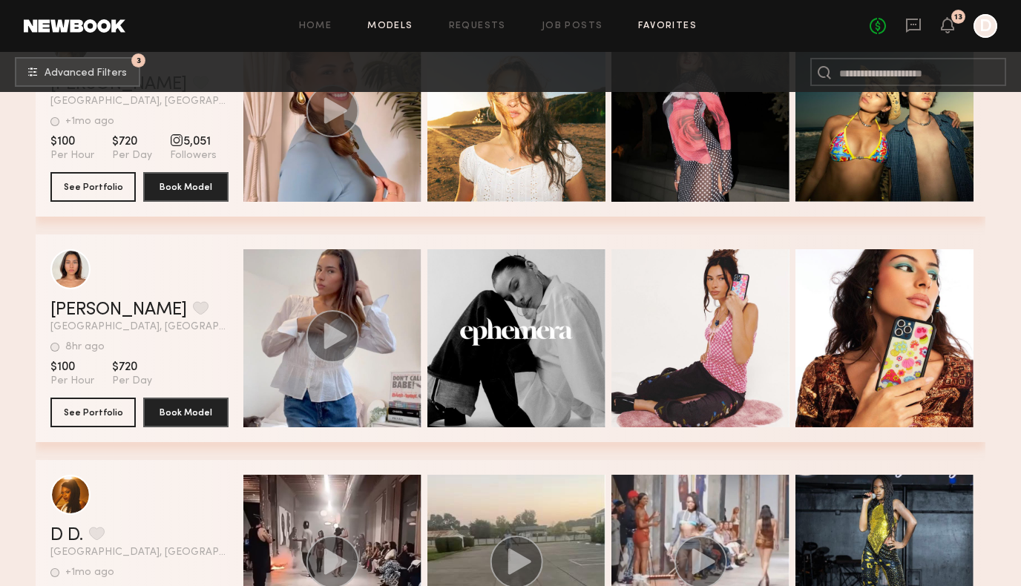
click at [674, 27] on link "Favorites" at bounding box center [667, 27] width 59 height 10
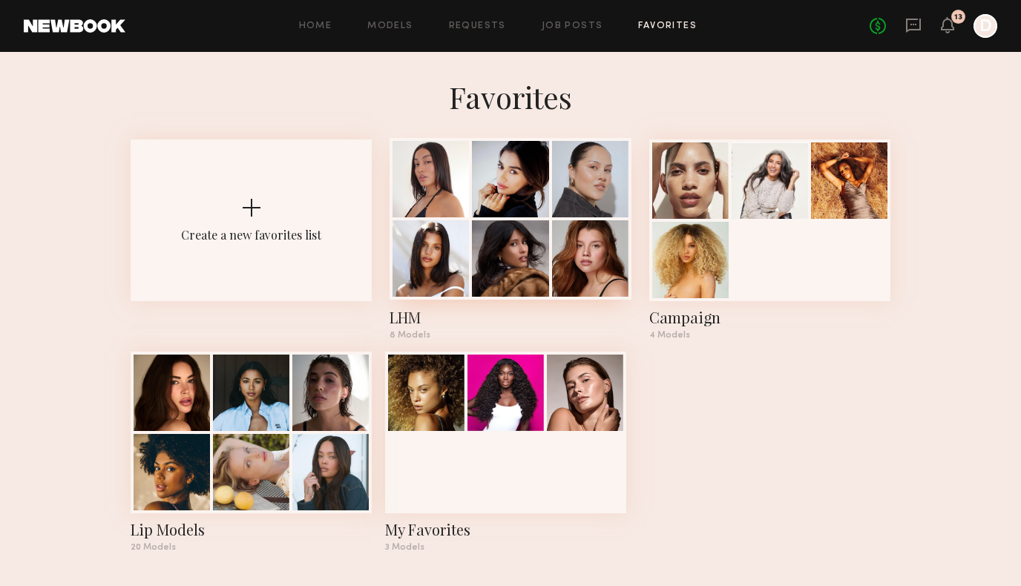
click at [492, 204] on div at bounding box center [510, 179] width 76 height 76
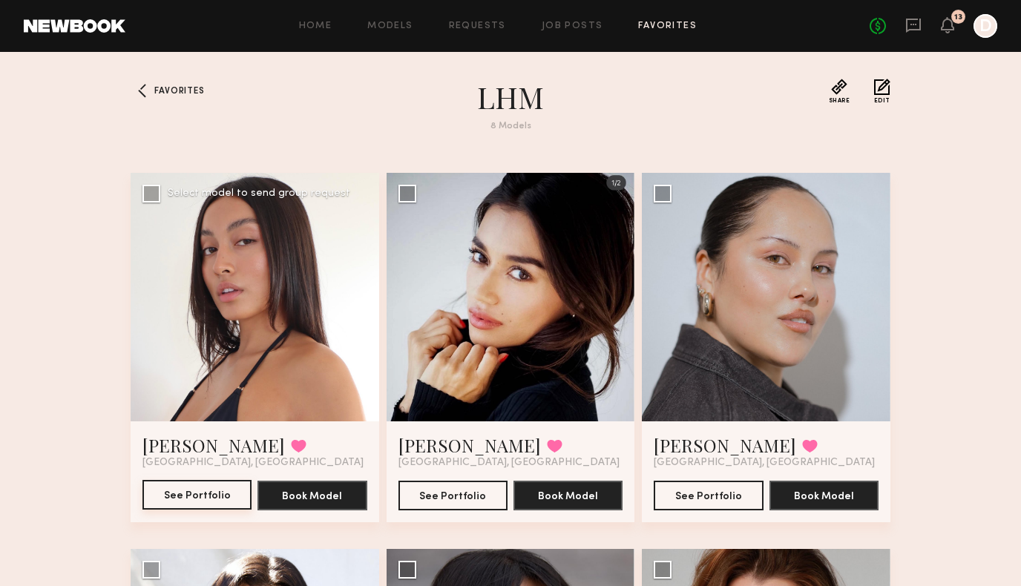
click at [204, 499] on button "See Portfolio" at bounding box center [196, 495] width 109 height 30
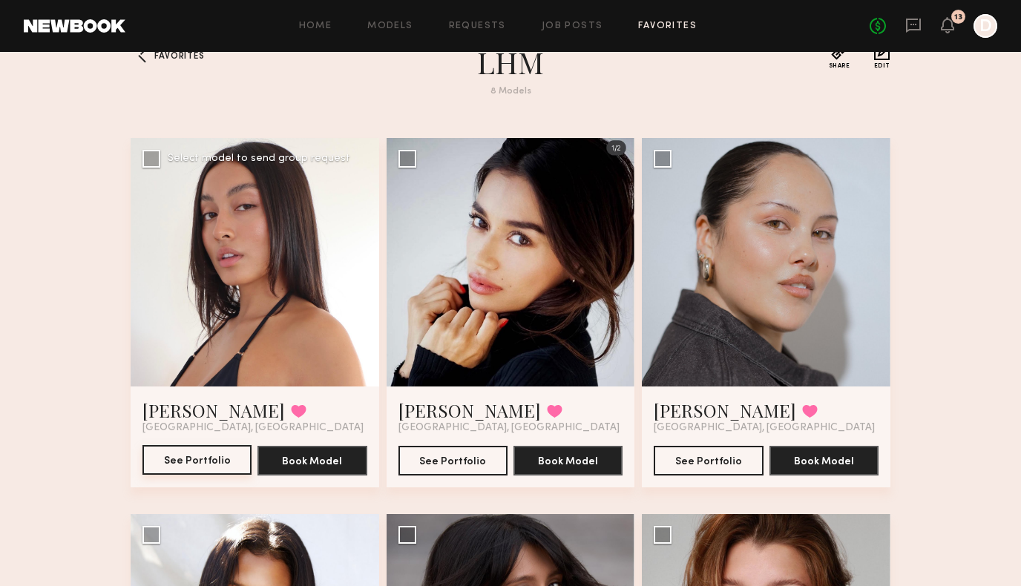
scroll to position [39, 0]
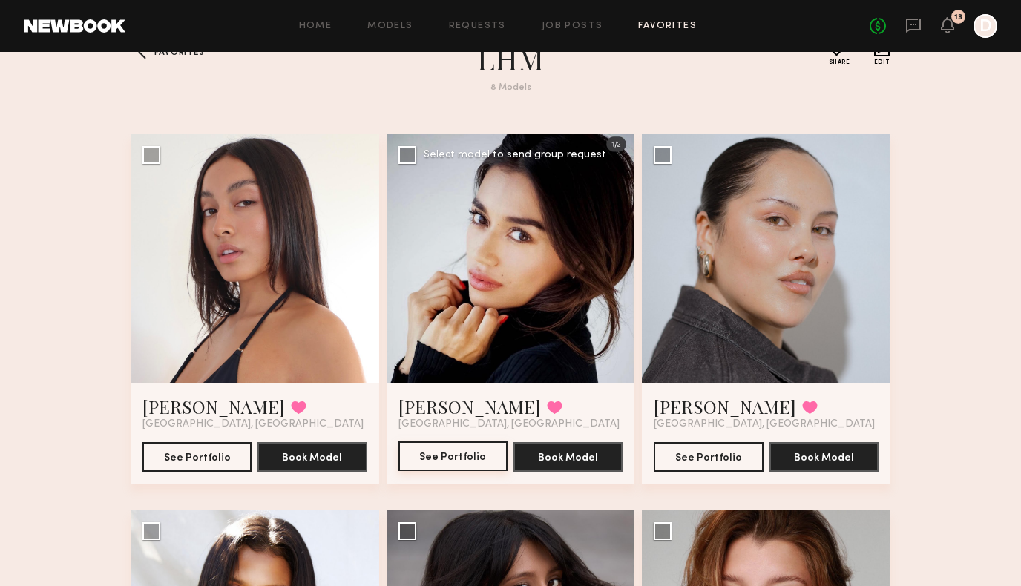
click at [454, 458] on button "See Portfolio" at bounding box center [453, 457] width 109 height 30
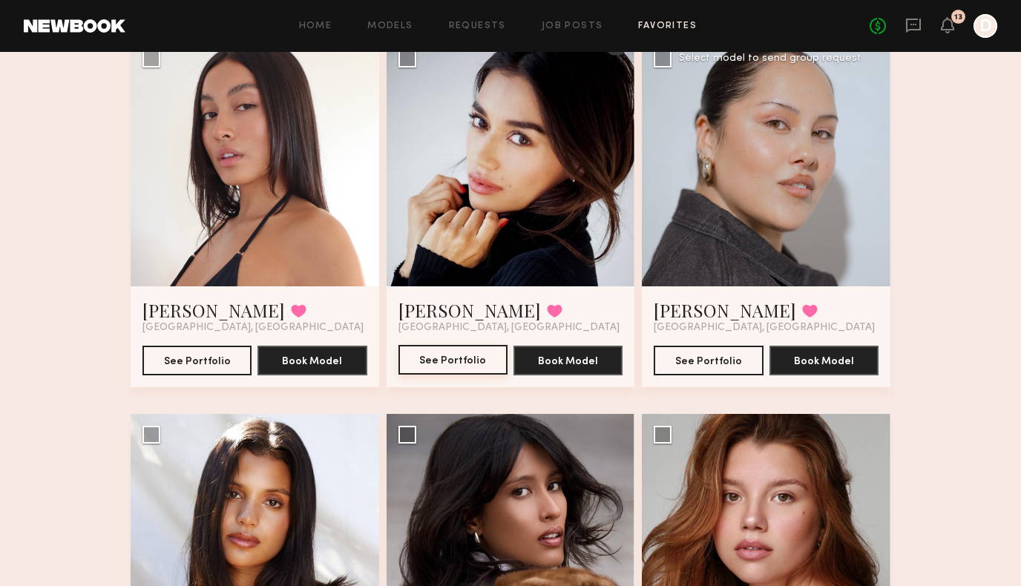
scroll to position [142, 0]
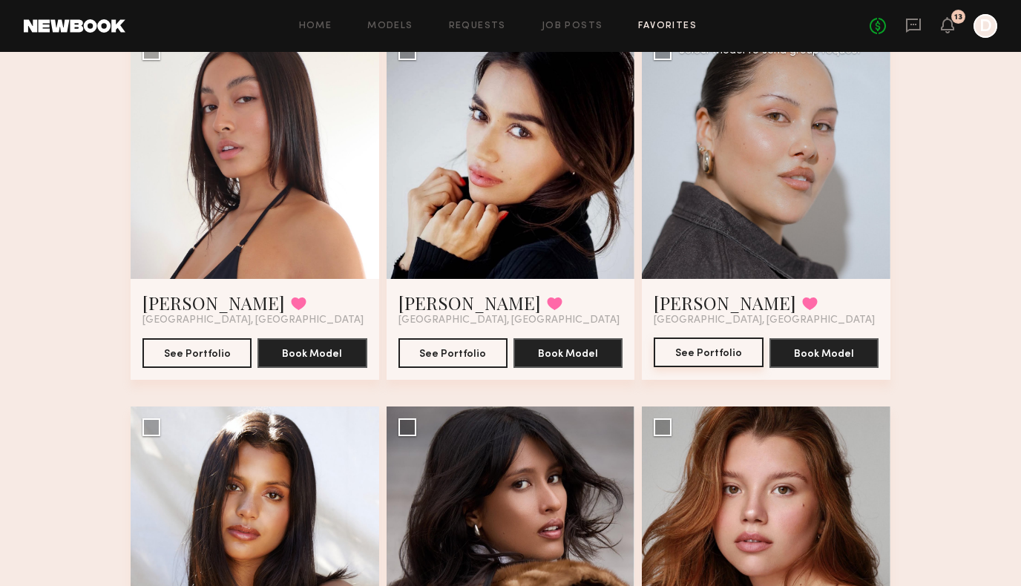
click at [718, 347] on button "See Portfolio" at bounding box center [708, 353] width 109 height 30
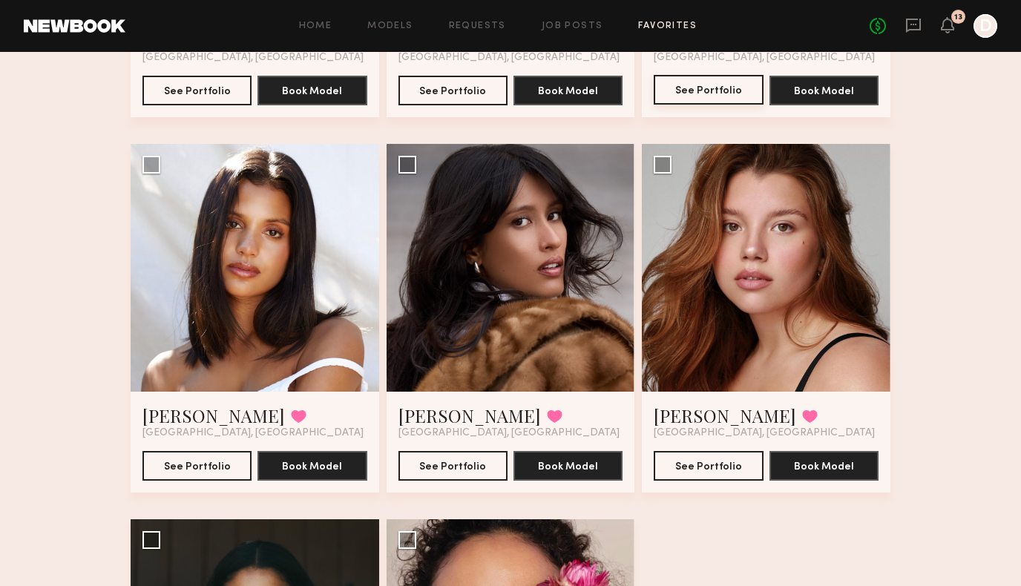
scroll to position [408, 0]
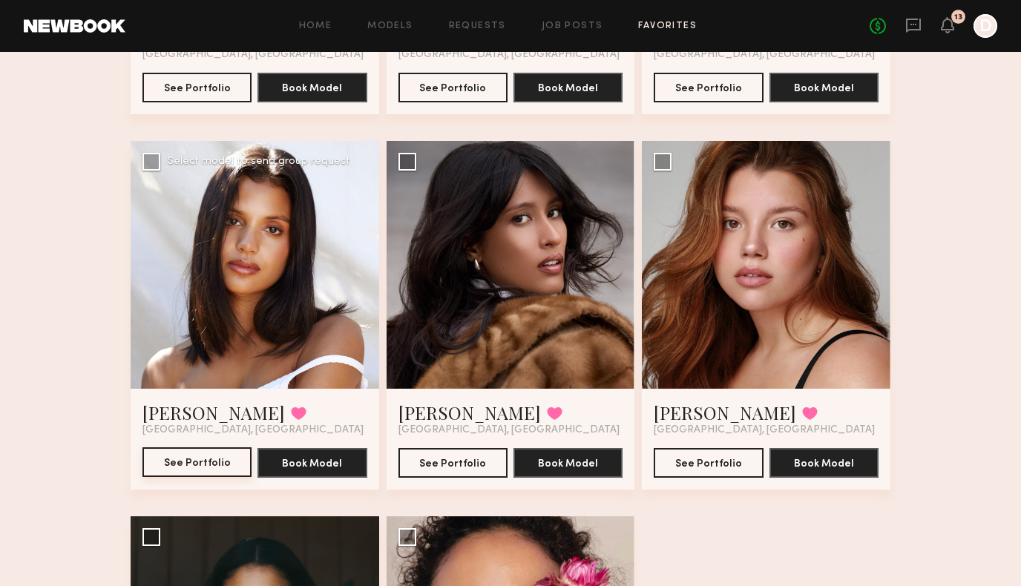
click at [206, 461] on button "See Portfolio" at bounding box center [196, 463] width 109 height 30
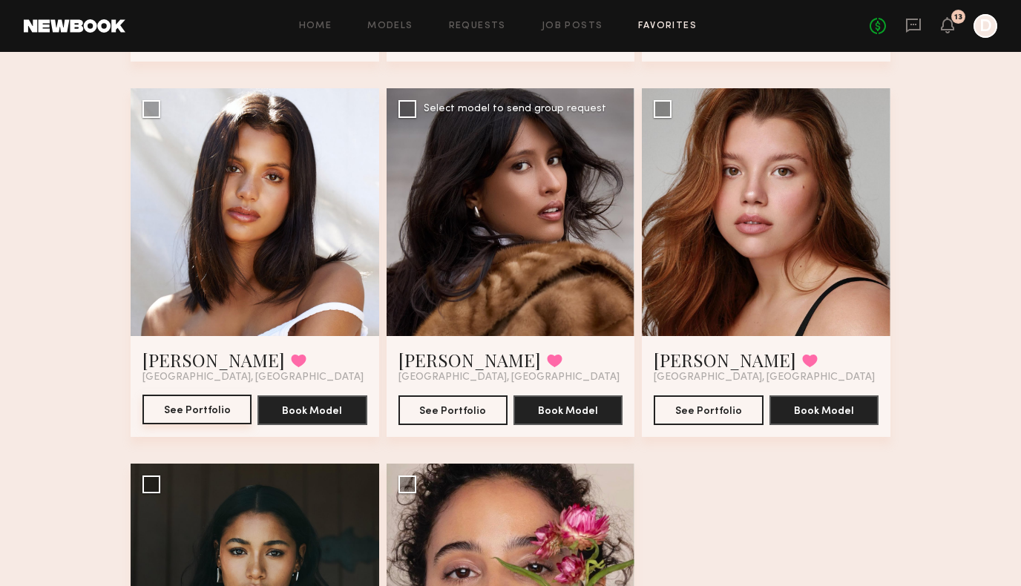
scroll to position [473, 0]
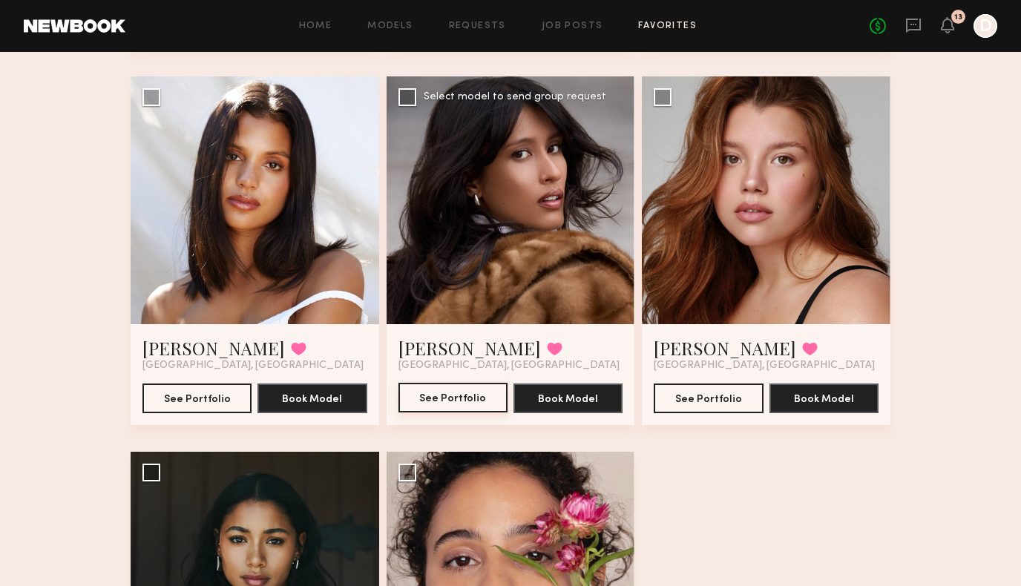
click at [445, 391] on button "See Portfolio" at bounding box center [453, 398] width 109 height 30
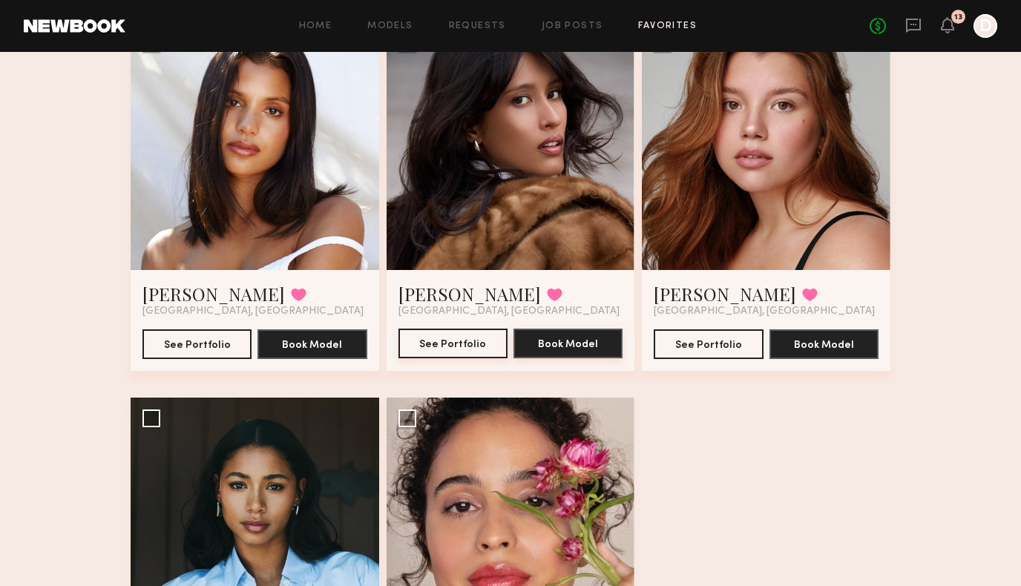
scroll to position [531, 0]
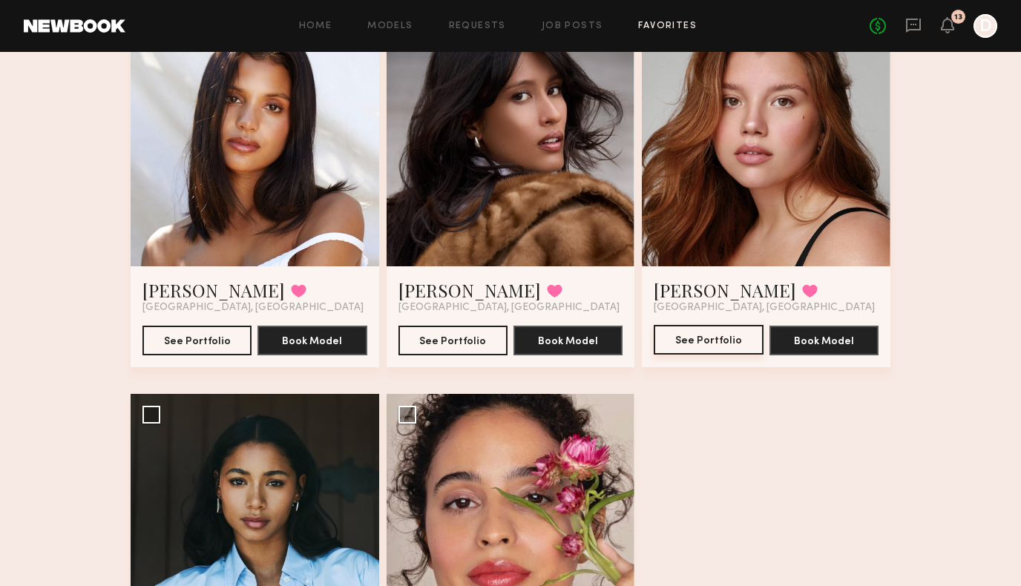
click at [709, 344] on button "See Portfolio" at bounding box center [708, 340] width 109 height 30
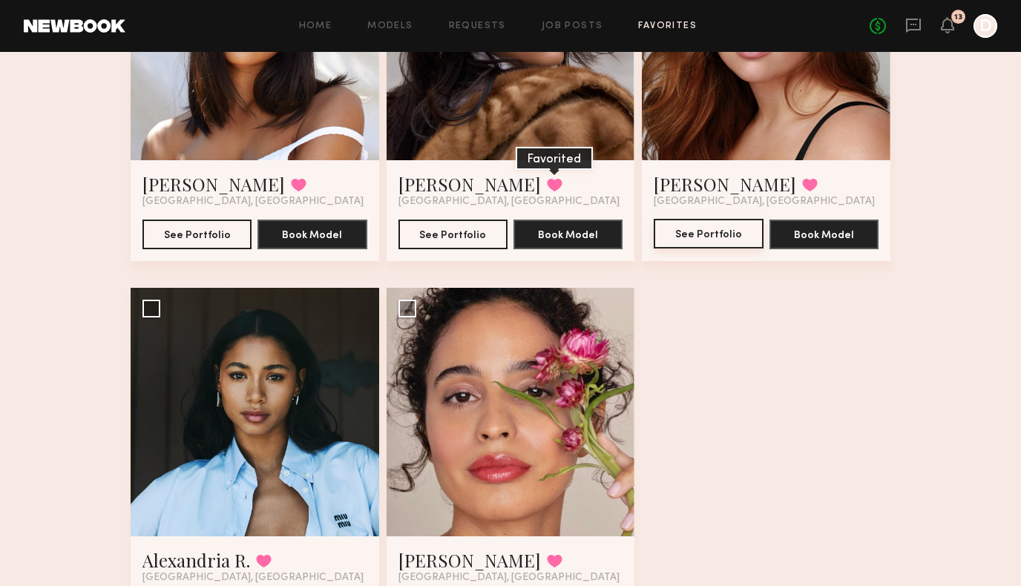
scroll to position [737, 0]
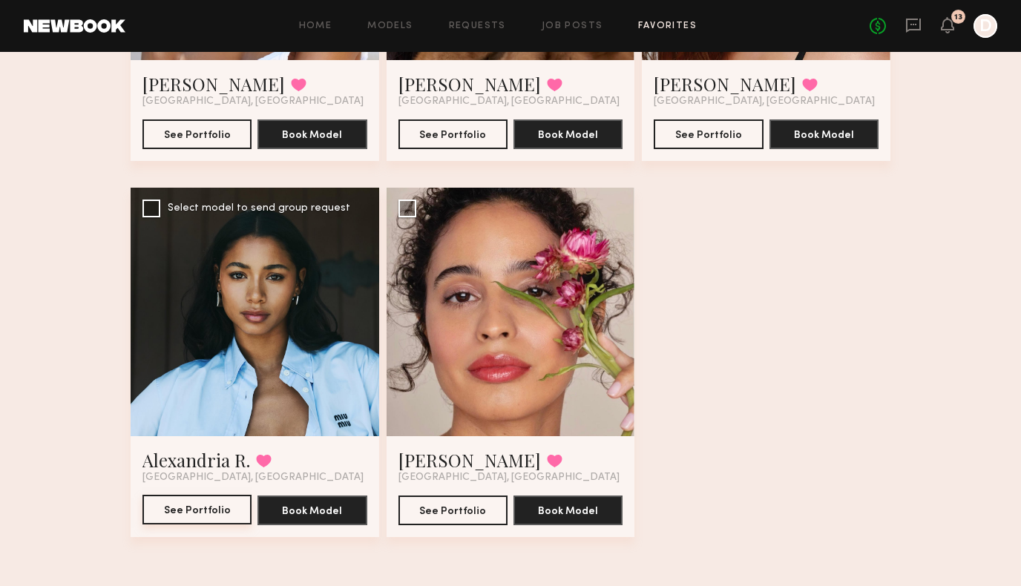
click at [205, 509] on button "See Portfolio" at bounding box center [196, 510] width 109 height 30
click at [467, 508] on button "See Portfolio" at bounding box center [453, 510] width 109 height 30
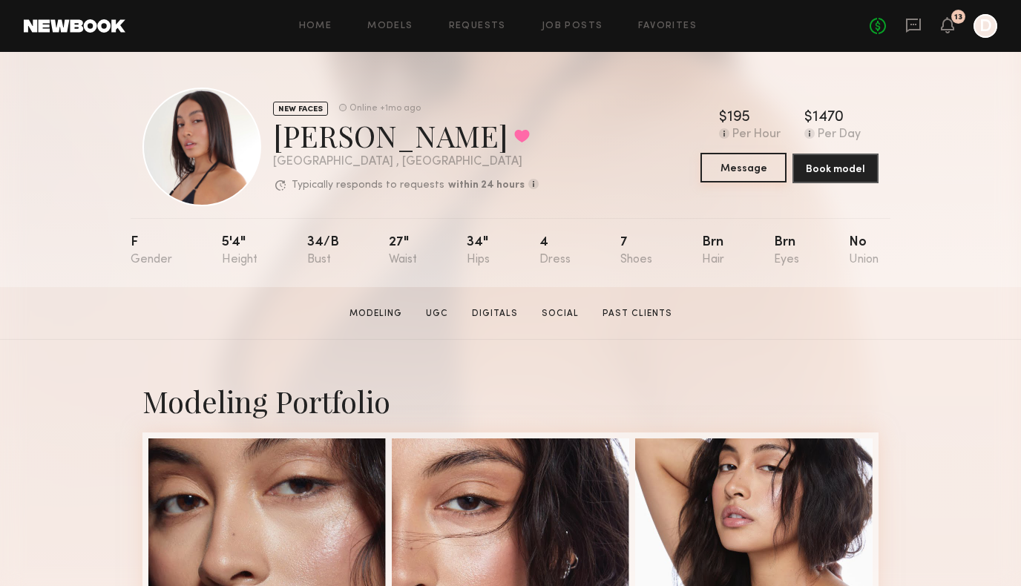
click at [747, 170] on button "Message" at bounding box center [744, 168] width 86 height 30
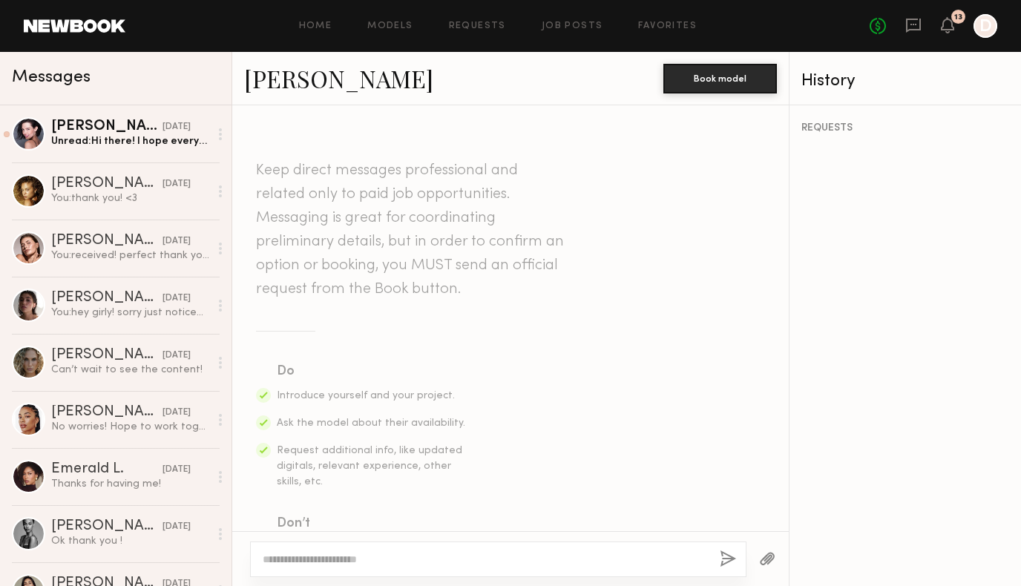
click at [346, 558] on textarea at bounding box center [485, 559] width 445 height 15
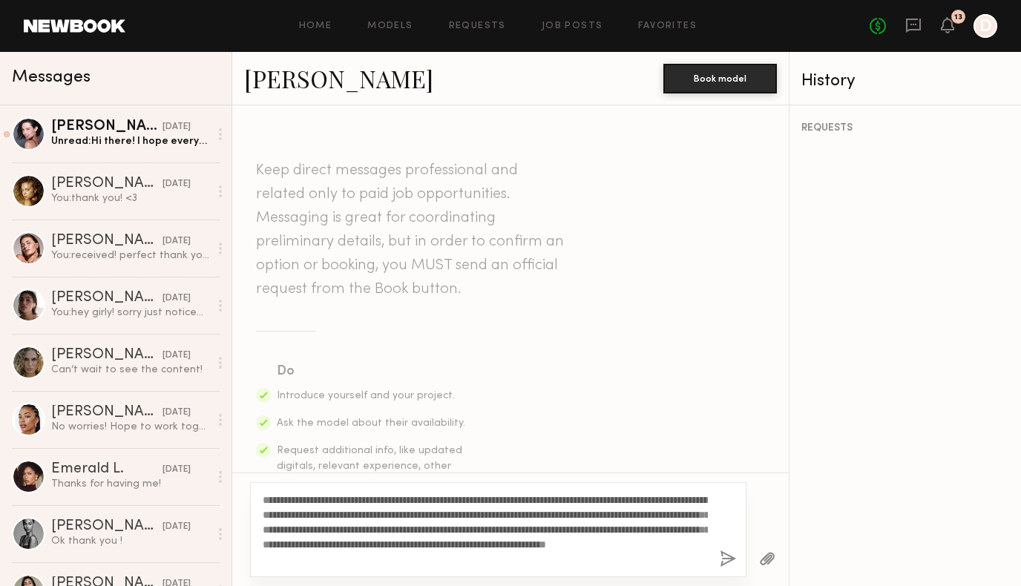
click at [464, 513] on textarea "**********" at bounding box center [485, 530] width 445 height 74
drag, startPoint x: 600, startPoint y: 557, endPoint x: 253, endPoint y: 488, distance: 353.5
click at [253, 488] on div "**********" at bounding box center [498, 529] width 497 height 95
click at [657, 563] on textarea "**********" at bounding box center [485, 530] width 445 height 74
type textarea "**********"
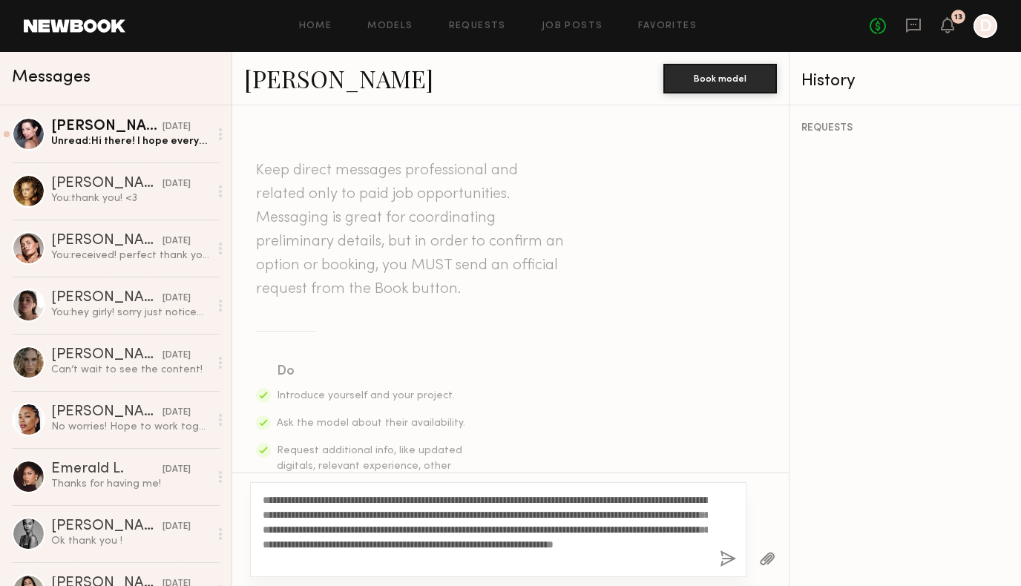
click at [730, 559] on button "button" at bounding box center [728, 560] width 16 height 19
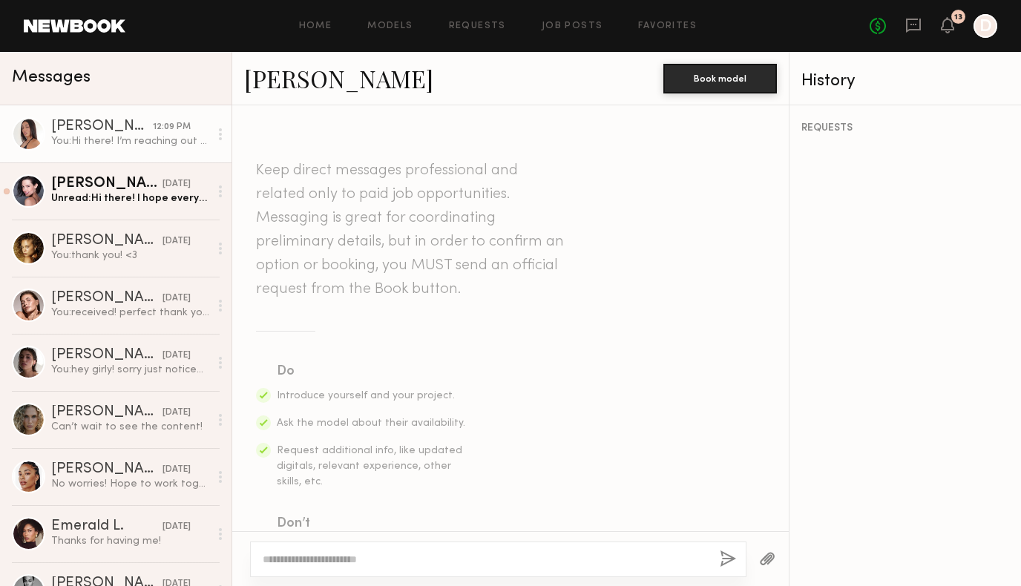
scroll to position [471, 0]
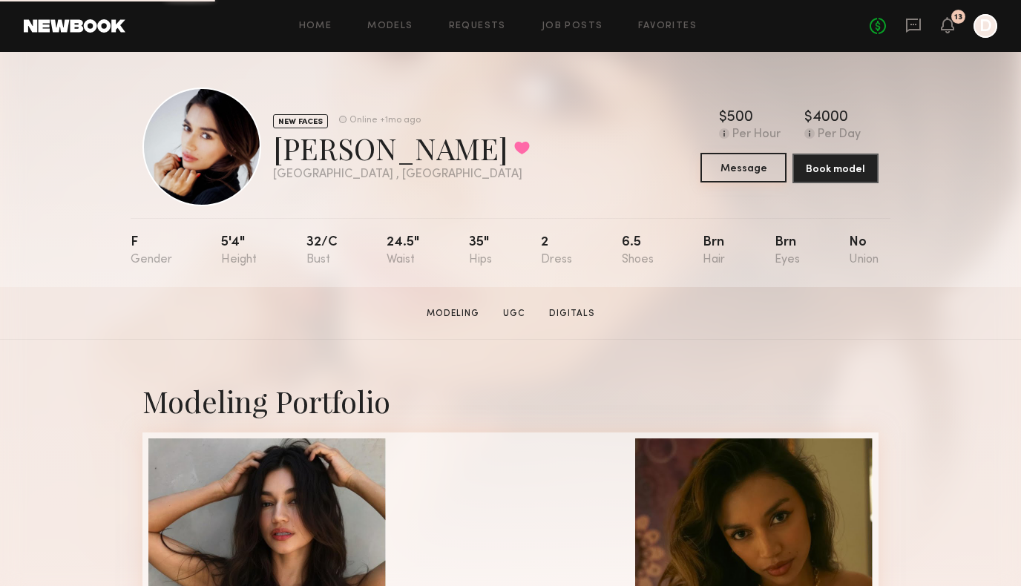
click at [744, 168] on button "Message" at bounding box center [744, 168] width 86 height 30
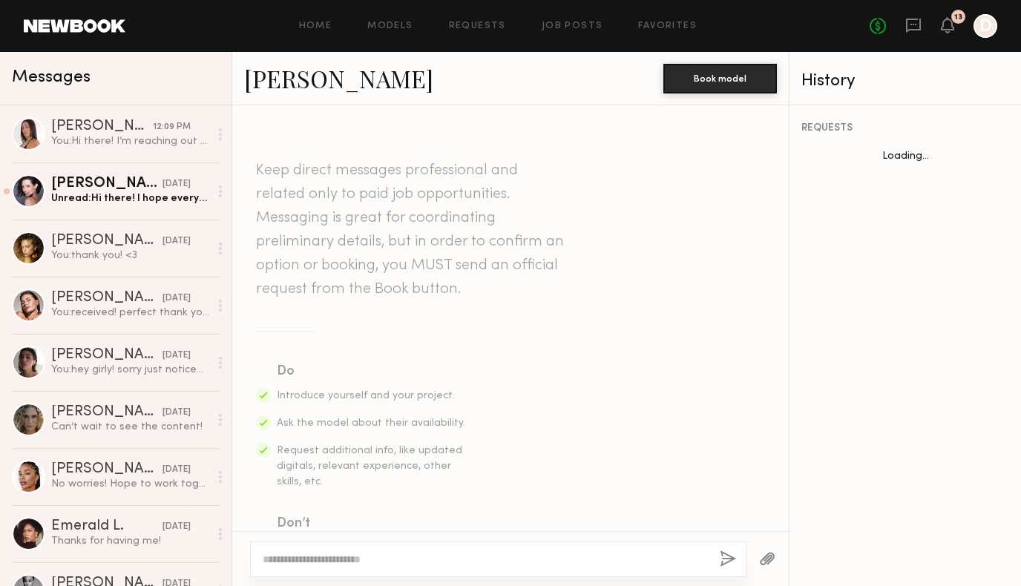
click at [348, 563] on textarea at bounding box center [485, 559] width 445 height 15
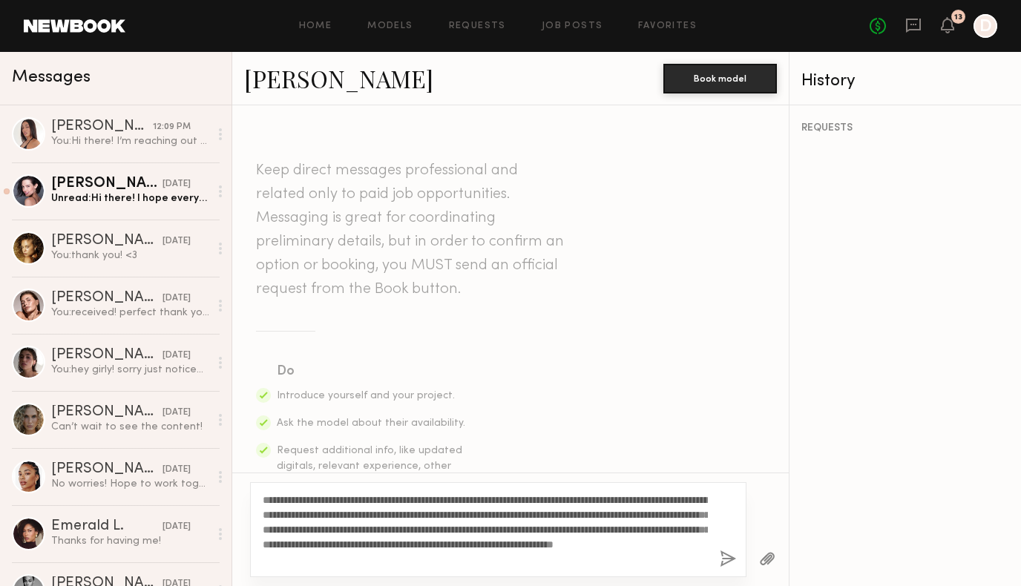
type textarea "**********"
click at [724, 561] on button "button" at bounding box center [728, 560] width 16 height 19
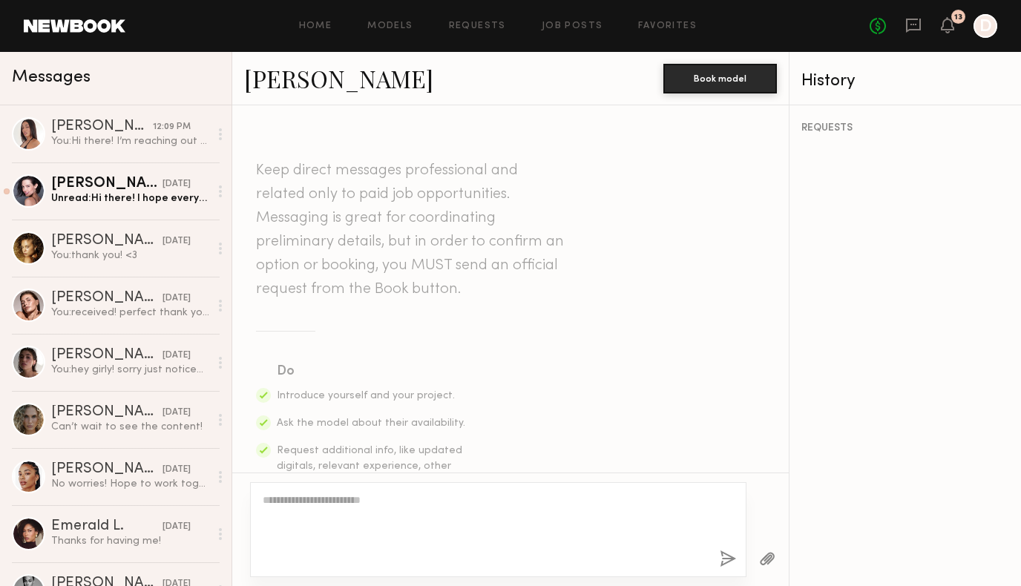
scroll to position [471, 0]
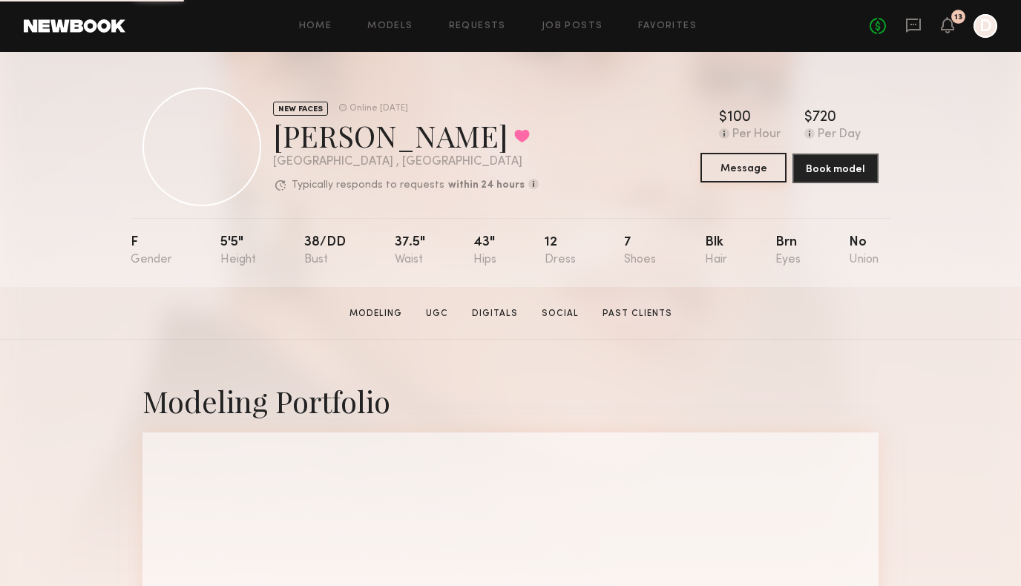
click at [734, 168] on button "Message" at bounding box center [744, 168] width 86 height 30
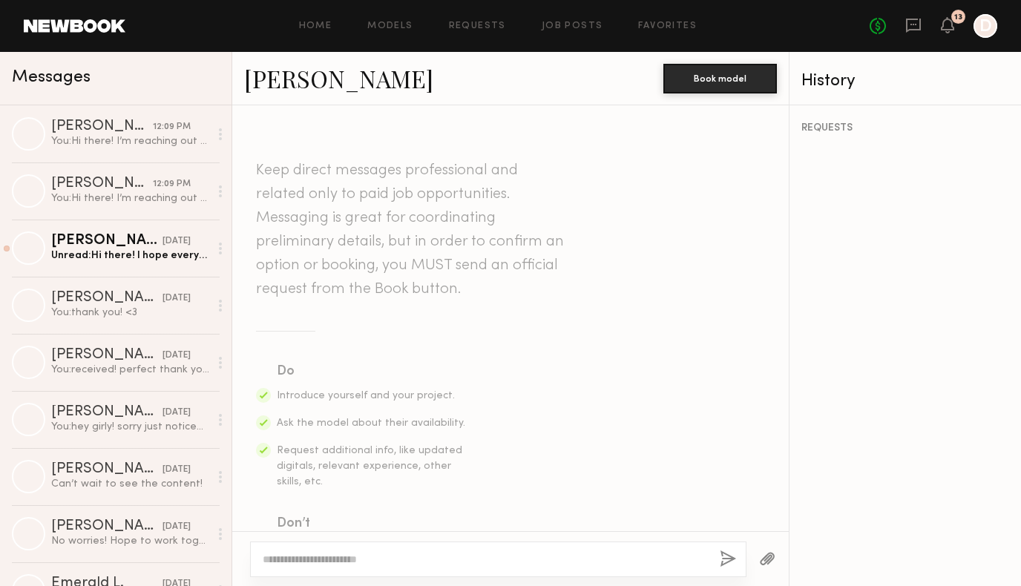
click at [376, 563] on textarea at bounding box center [485, 559] width 445 height 15
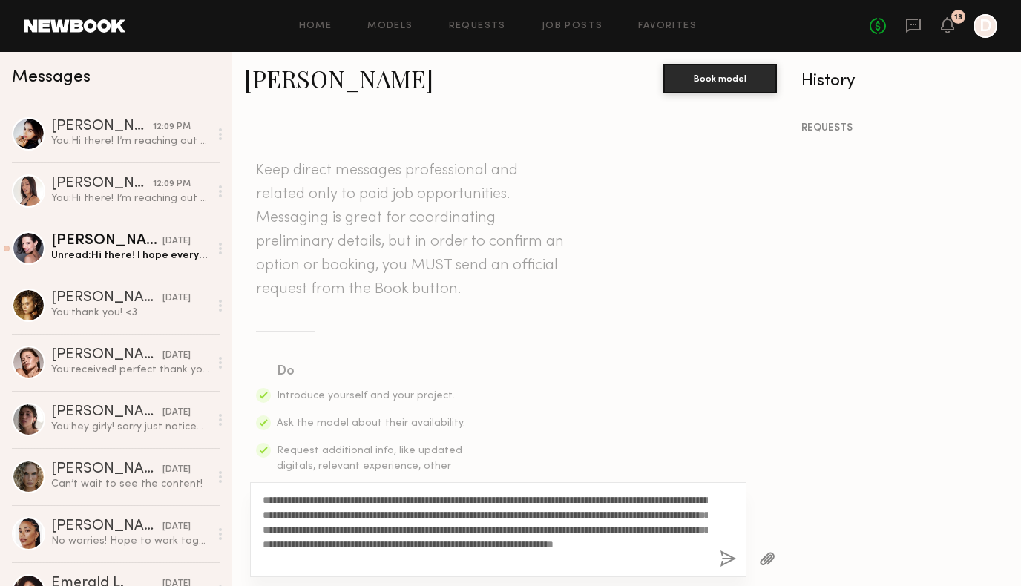
type textarea "**********"
click at [727, 562] on button "button" at bounding box center [728, 560] width 16 height 19
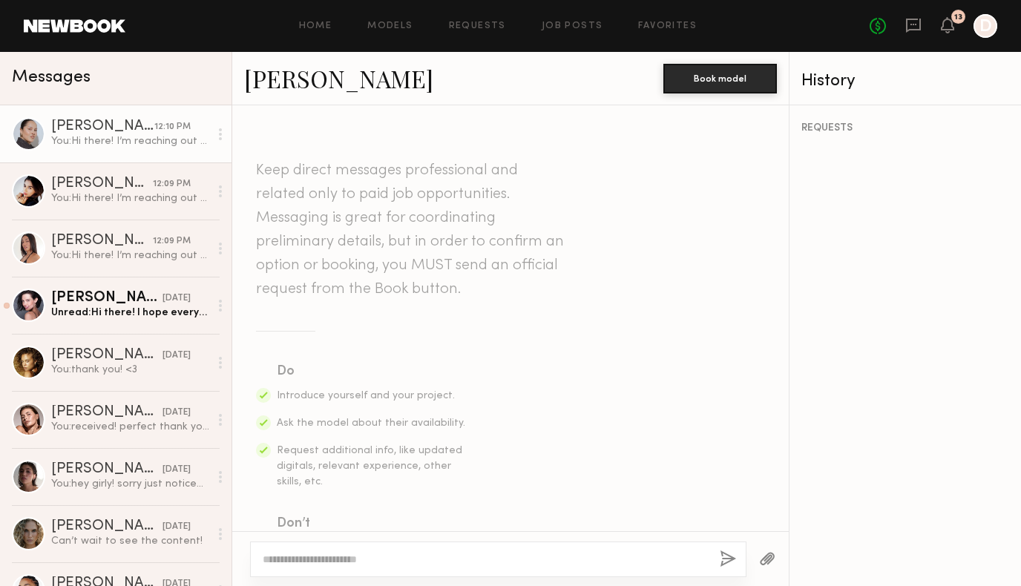
scroll to position [471, 0]
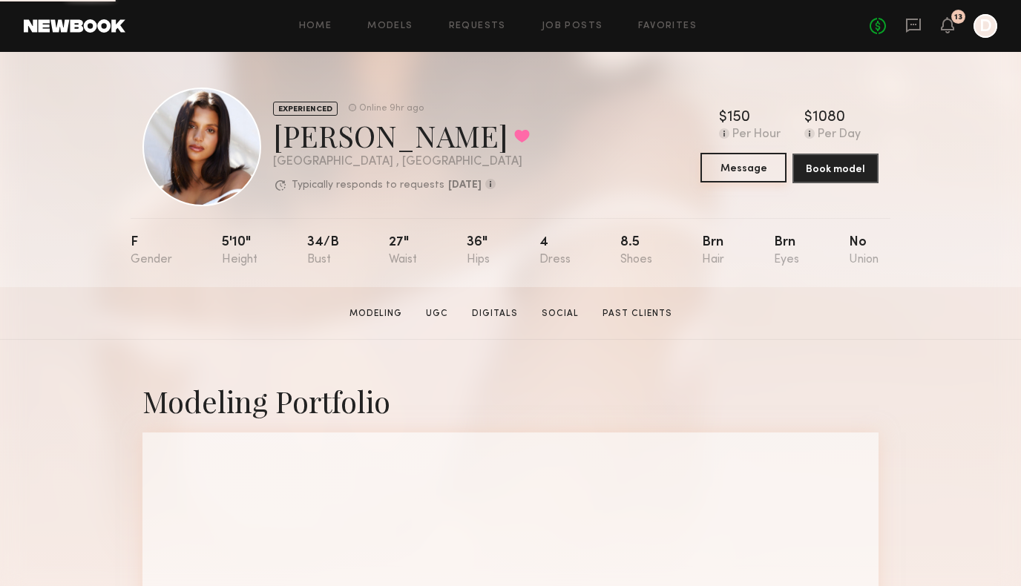
click at [732, 171] on button "Message" at bounding box center [744, 168] width 86 height 30
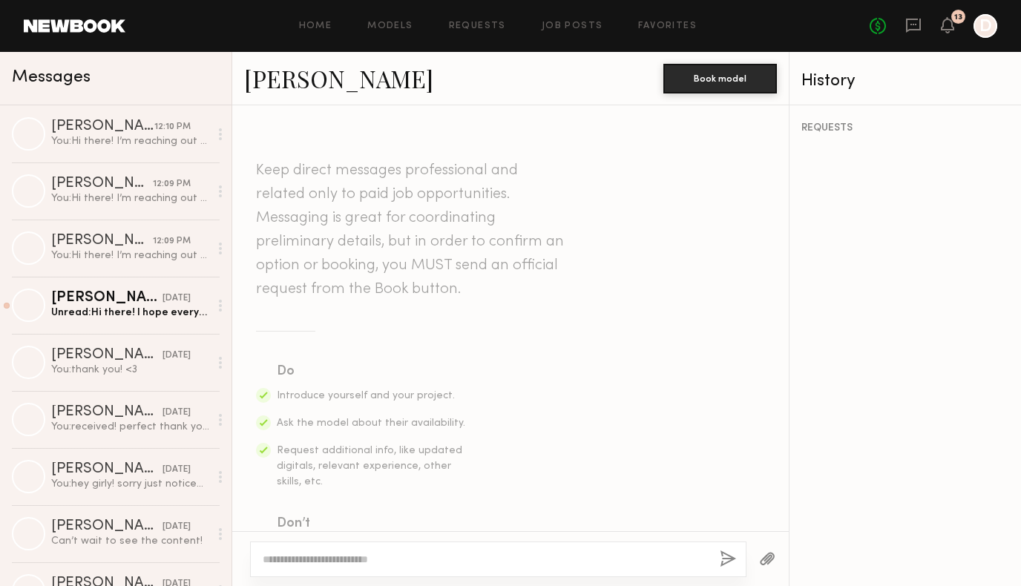
click at [404, 561] on textarea at bounding box center [485, 559] width 445 height 15
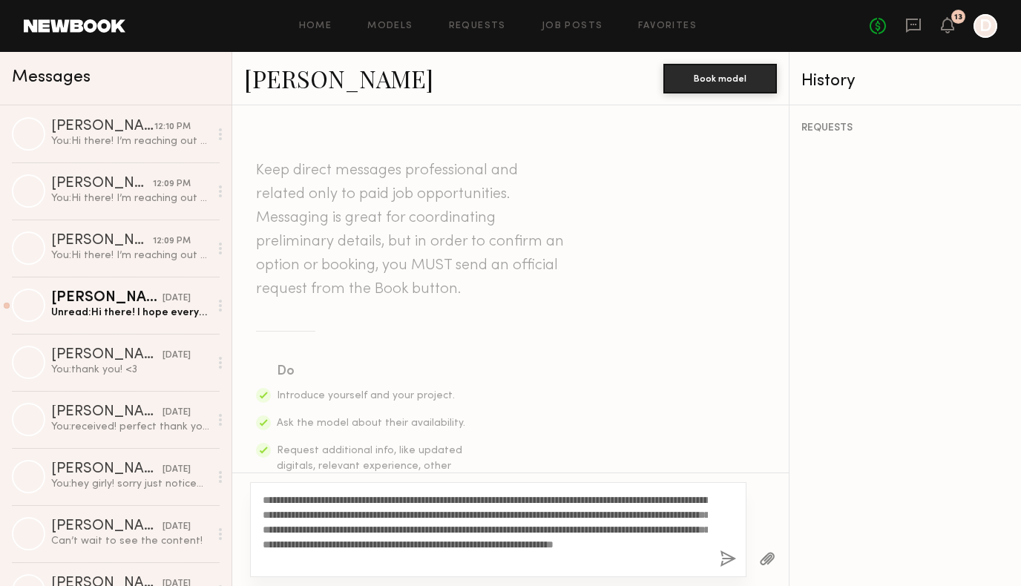
type textarea "**********"
click at [722, 559] on button "button" at bounding box center [728, 560] width 16 height 19
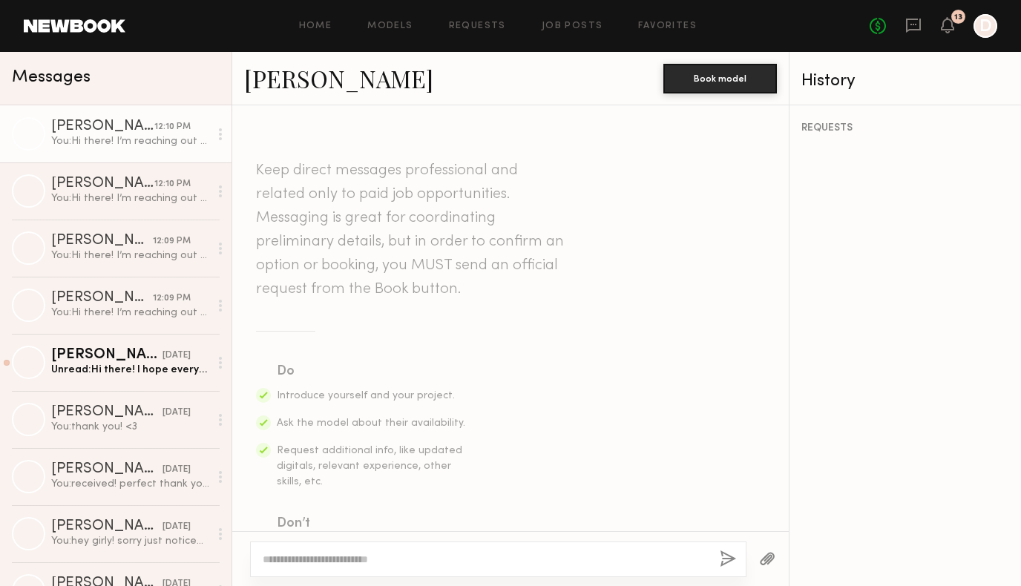
scroll to position [471, 0]
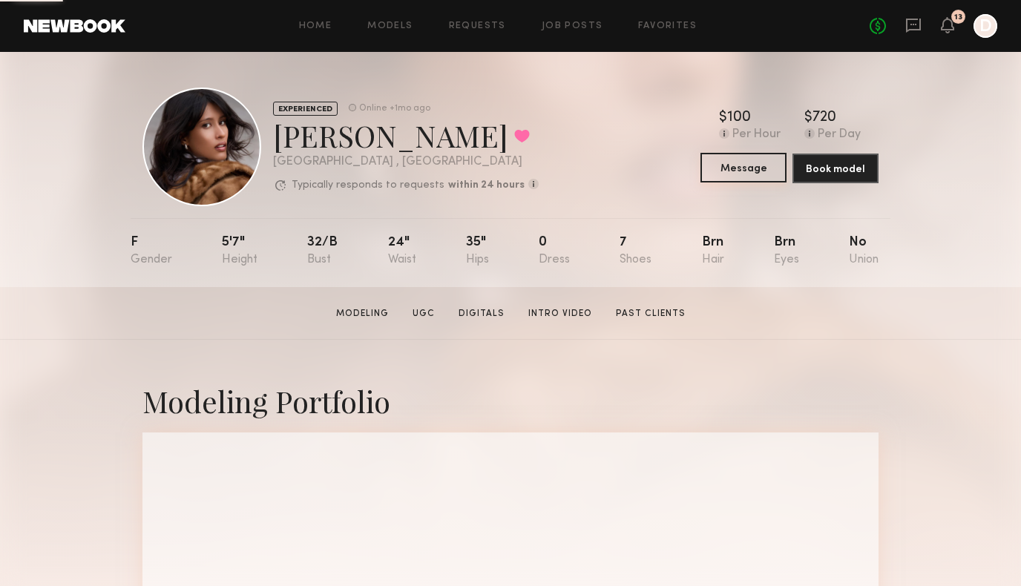
click at [745, 163] on button "Message" at bounding box center [744, 168] width 86 height 30
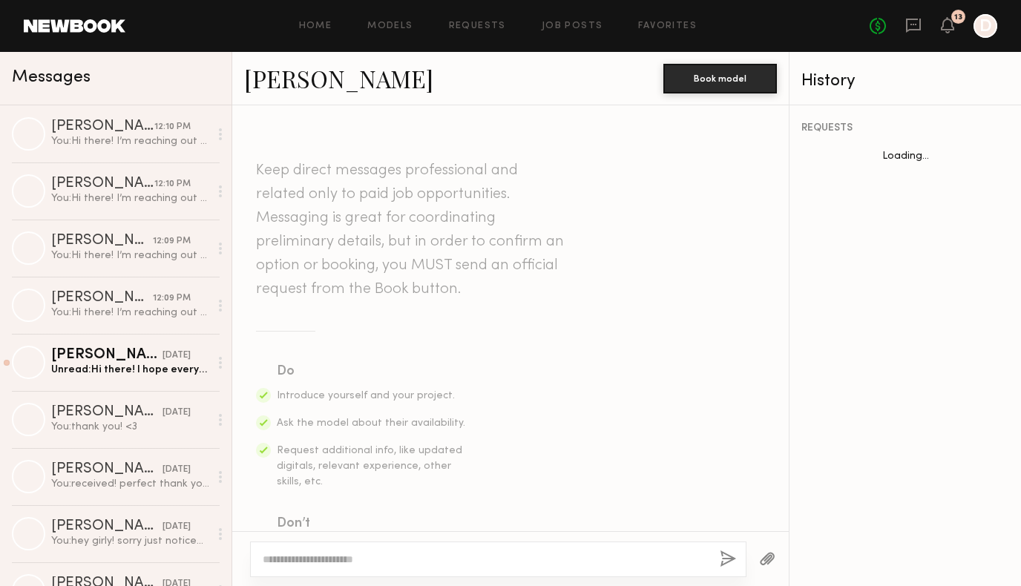
click at [393, 556] on textarea at bounding box center [485, 559] width 445 height 15
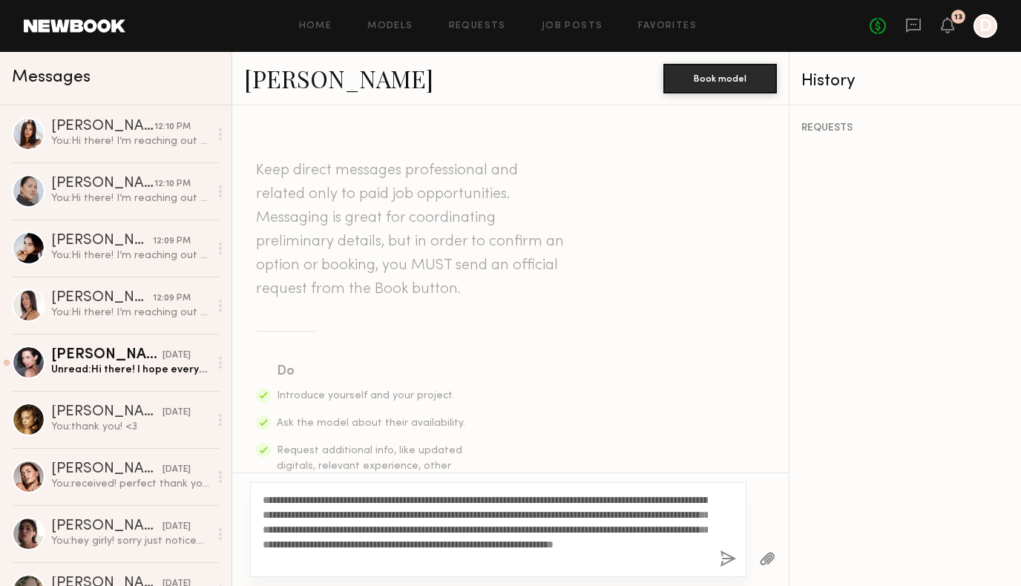
type textarea "**********"
click at [724, 557] on button "button" at bounding box center [728, 560] width 16 height 19
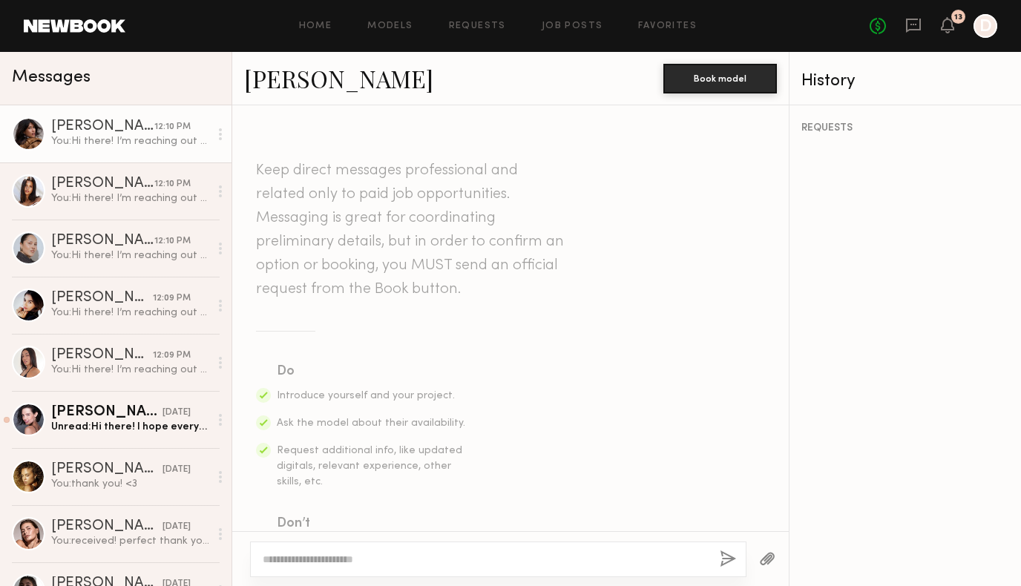
scroll to position [471, 0]
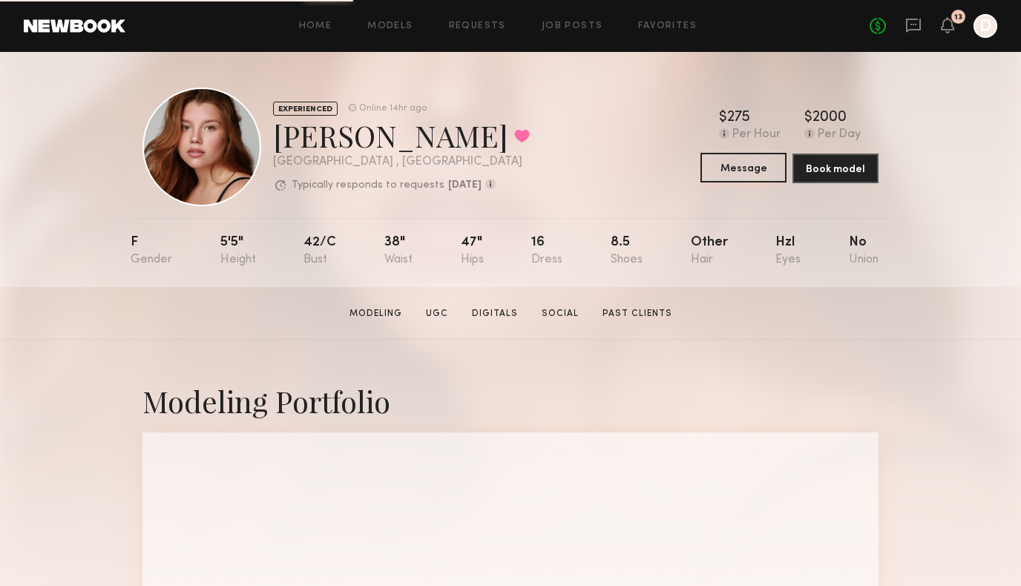
click at [732, 174] on button "Message" at bounding box center [744, 168] width 86 height 30
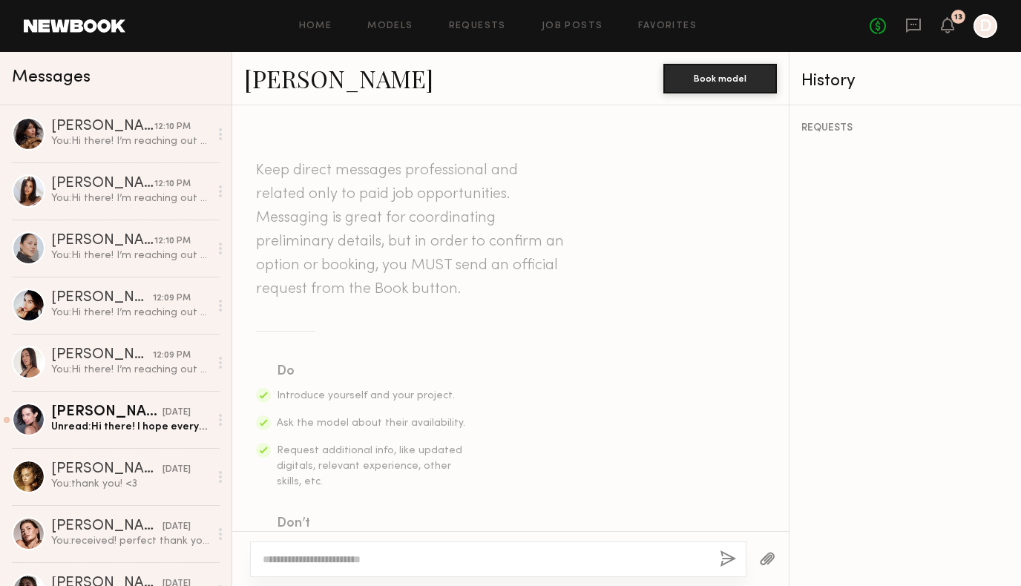
click at [373, 557] on textarea at bounding box center [485, 559] width 445 height 15
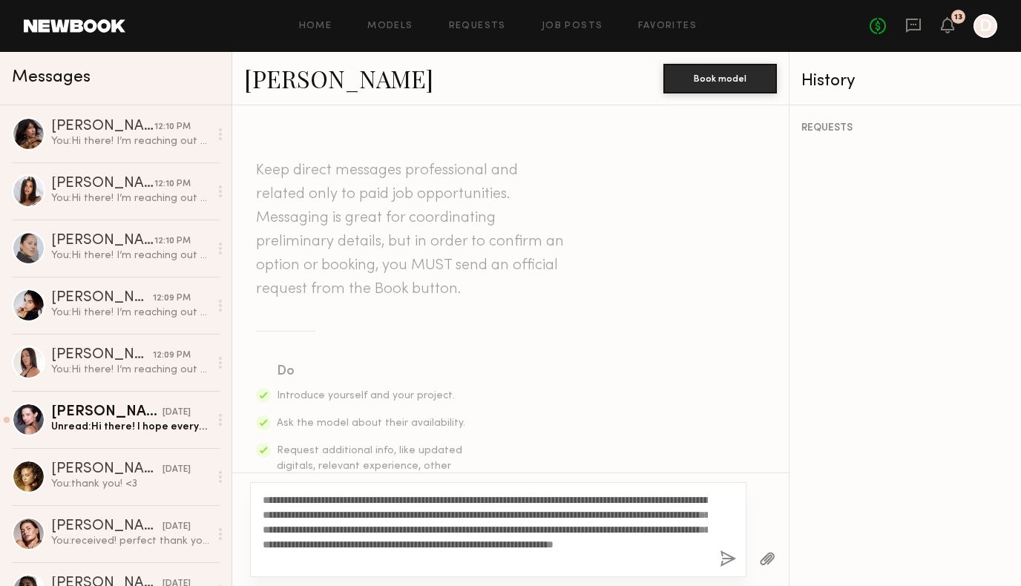
type textarea "**********"
click at [725, 557] on button "button" at bounding box center [728, 560] width 16 height 19
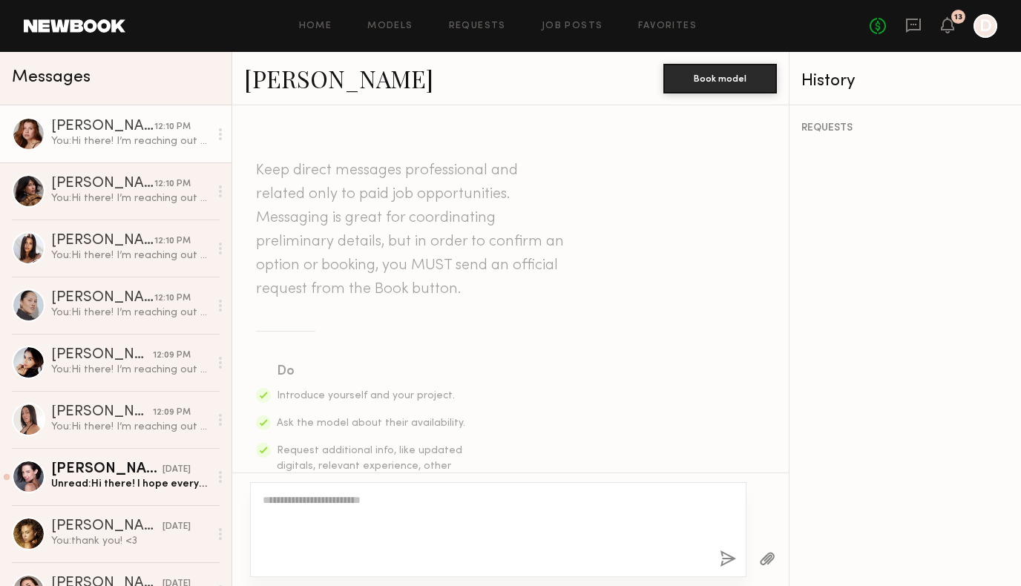
scroll to position [471, 0]
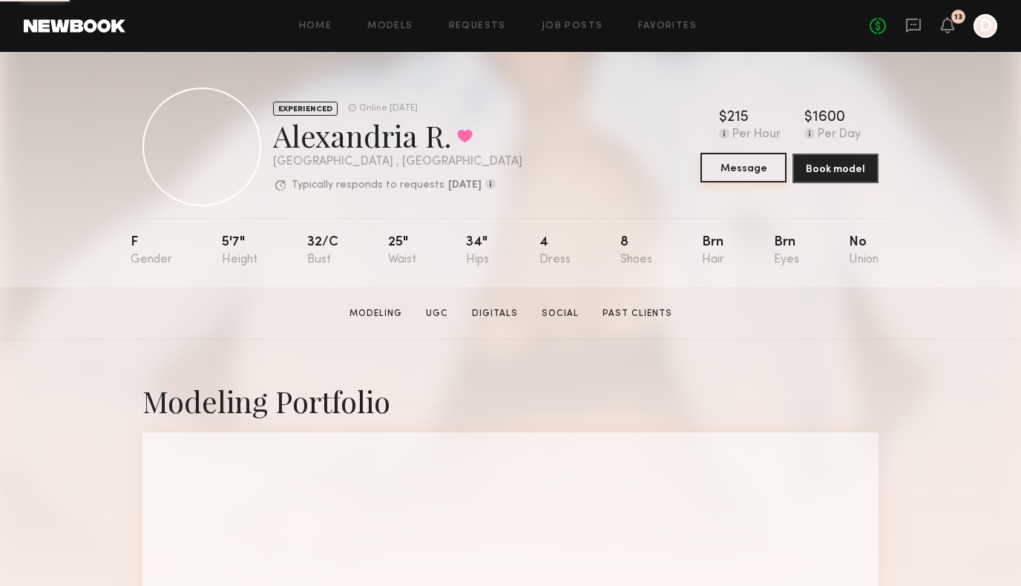
click at [750, 168] on button "Message" at bounding box center [744, 168] width 86 height 30
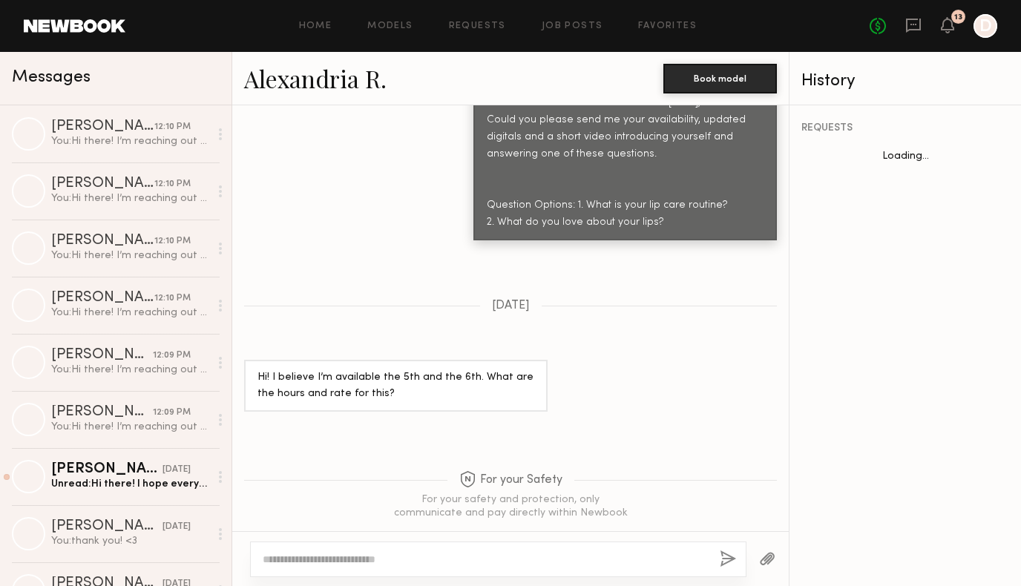
click at [354, 555] on textarea at bounding box center [485, 559] width 445 height 15
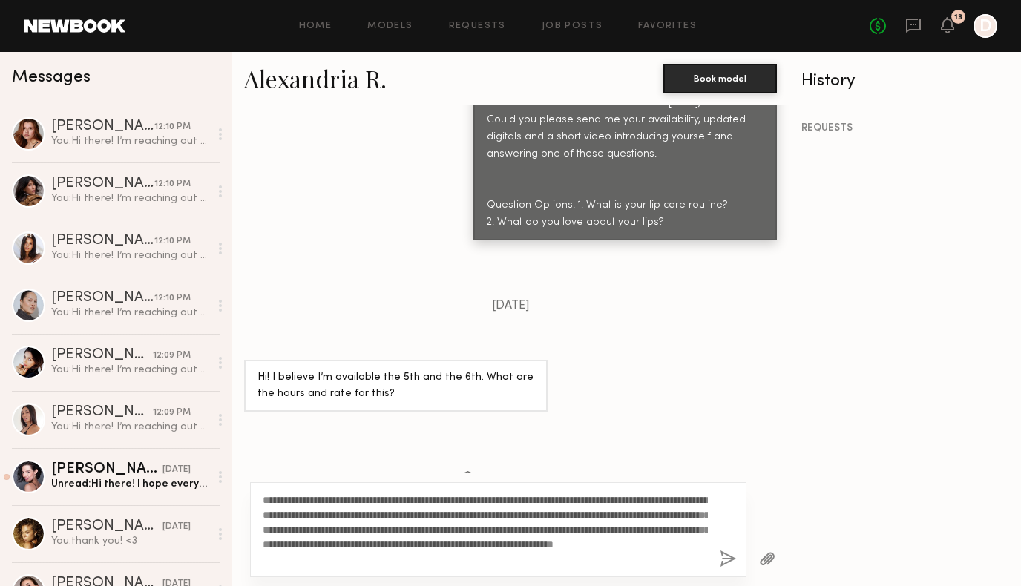
scroll to position [813, 0]
type textarea "**********"
click at [723, 563] on button "button" at bounding box center [728, 560] width 16 height 19
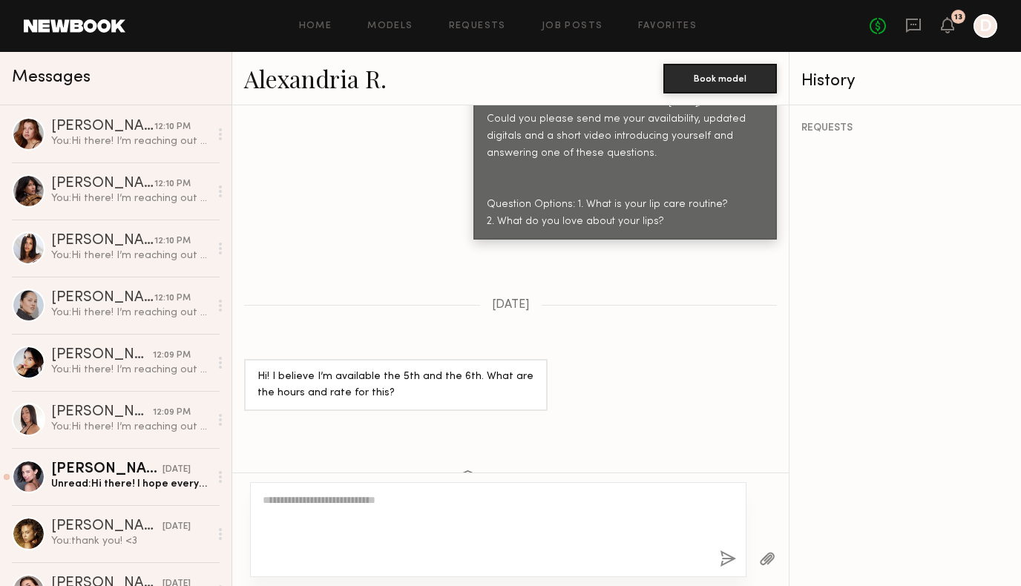
scroll to position [1228, 0]
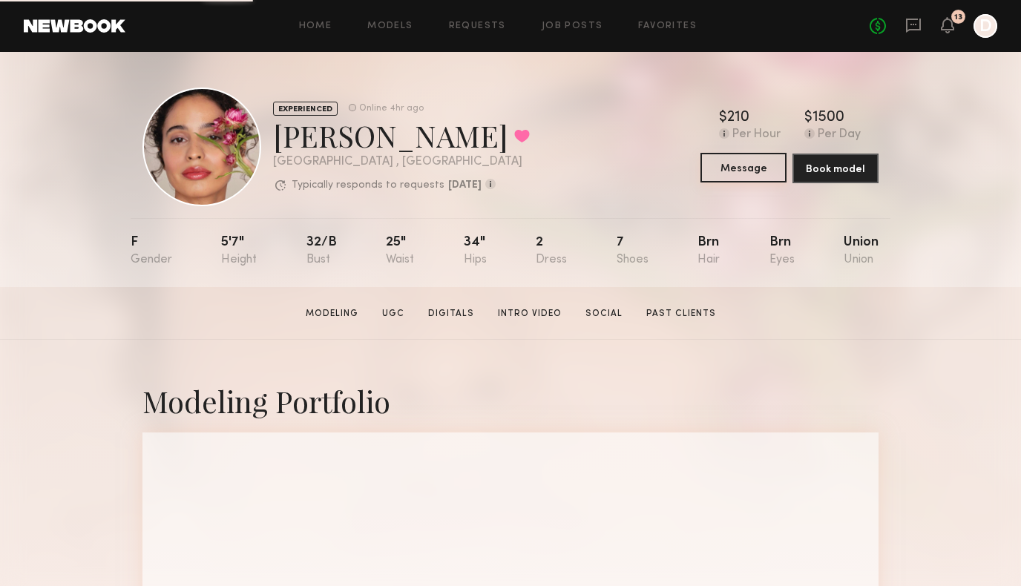
click at [742, 175] on button "Message" at bounding box center [744, 168] width 86 height 30
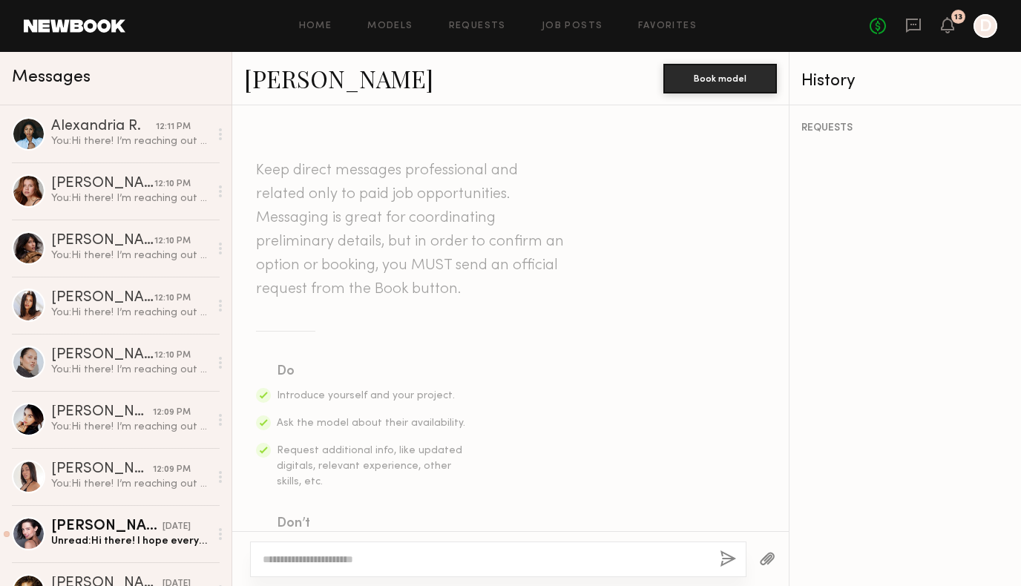
click at [371, 561] on textarea at bounding box center [485, 559] width 445 height 15
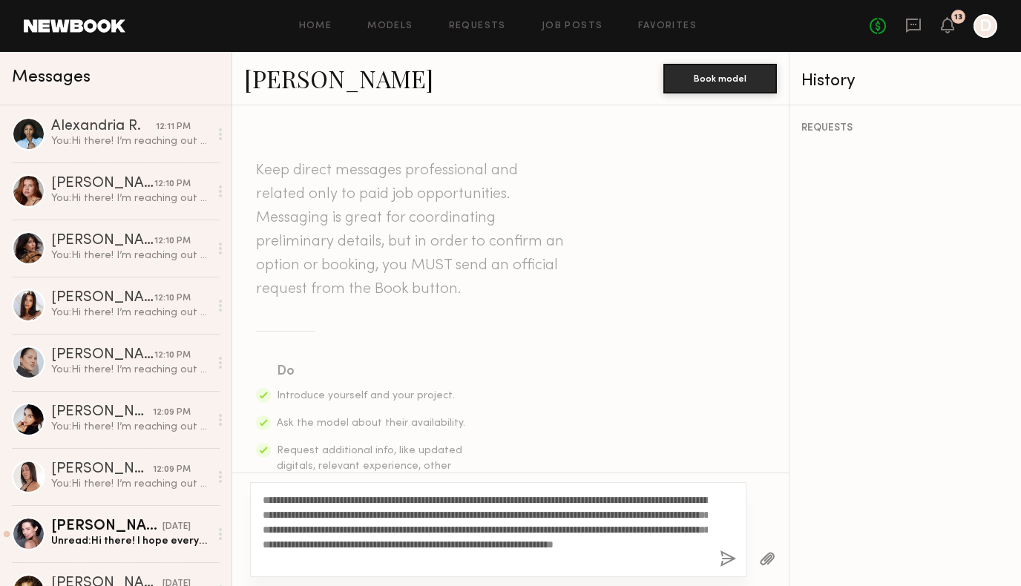
type textarea "**********"
click at [727, 560] on button "button" at bounding box center [728, 560] width 16 height 19
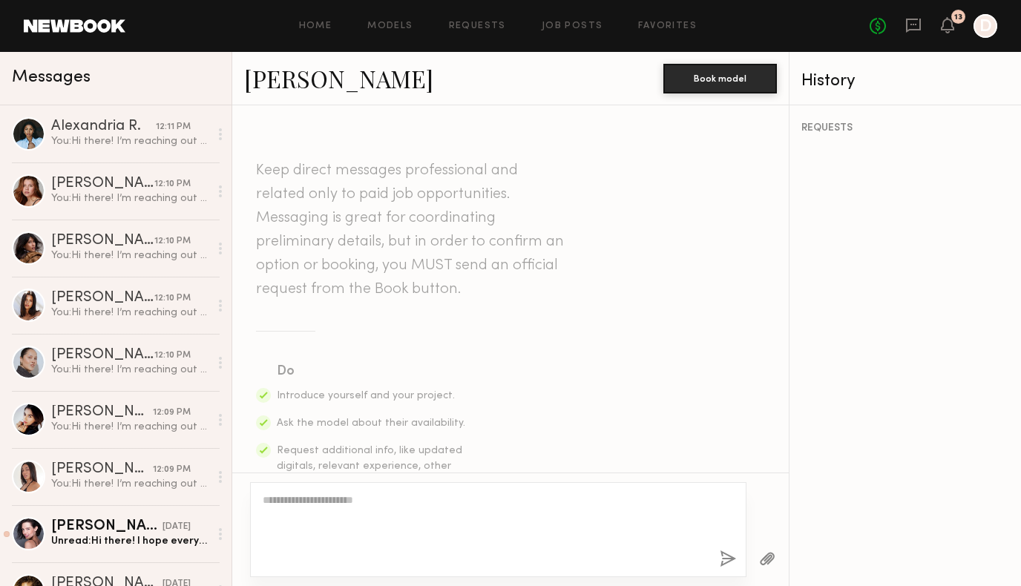
scroll to position [471, 0]
